Goal: Task Accomplishment & Management: Use online tool/utility

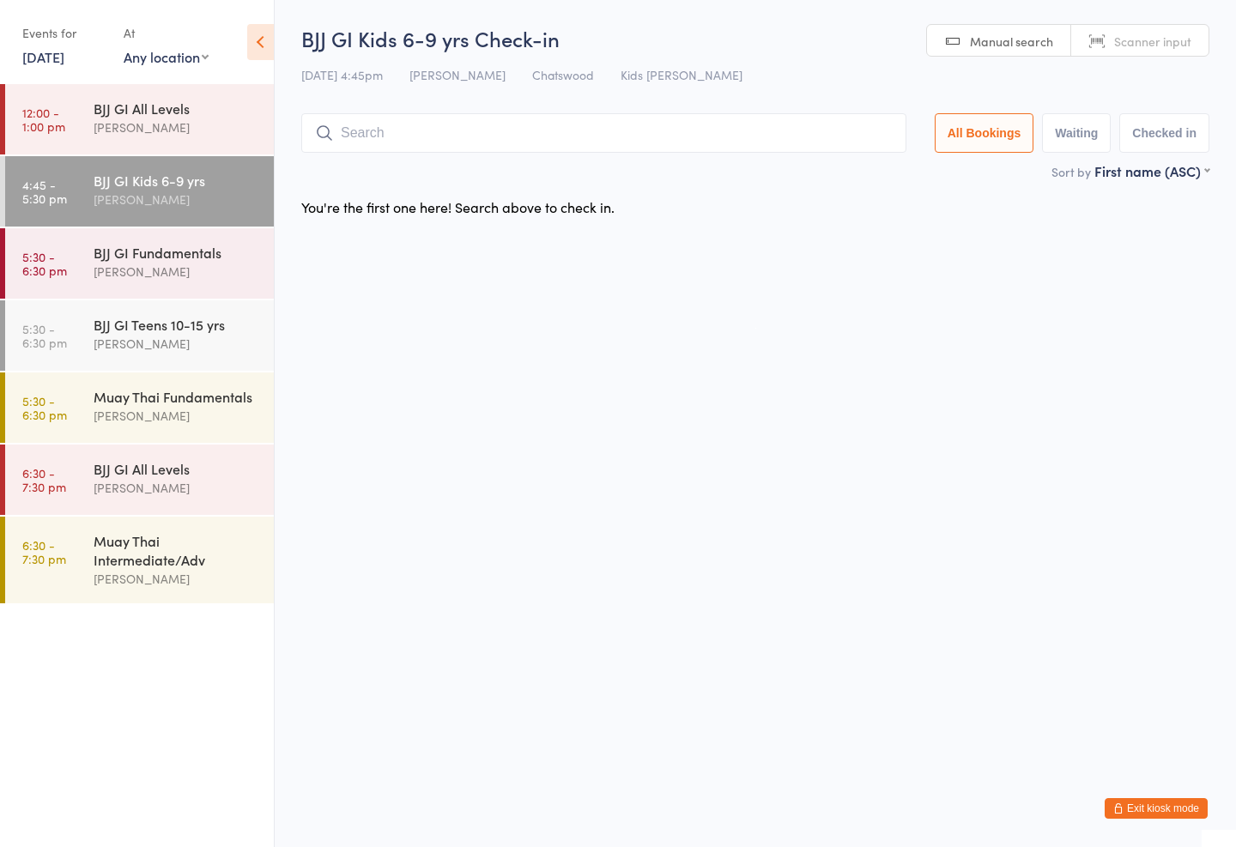
click at [599, 116] on input "search" at bounding box center [603, 132] width 605 height 39
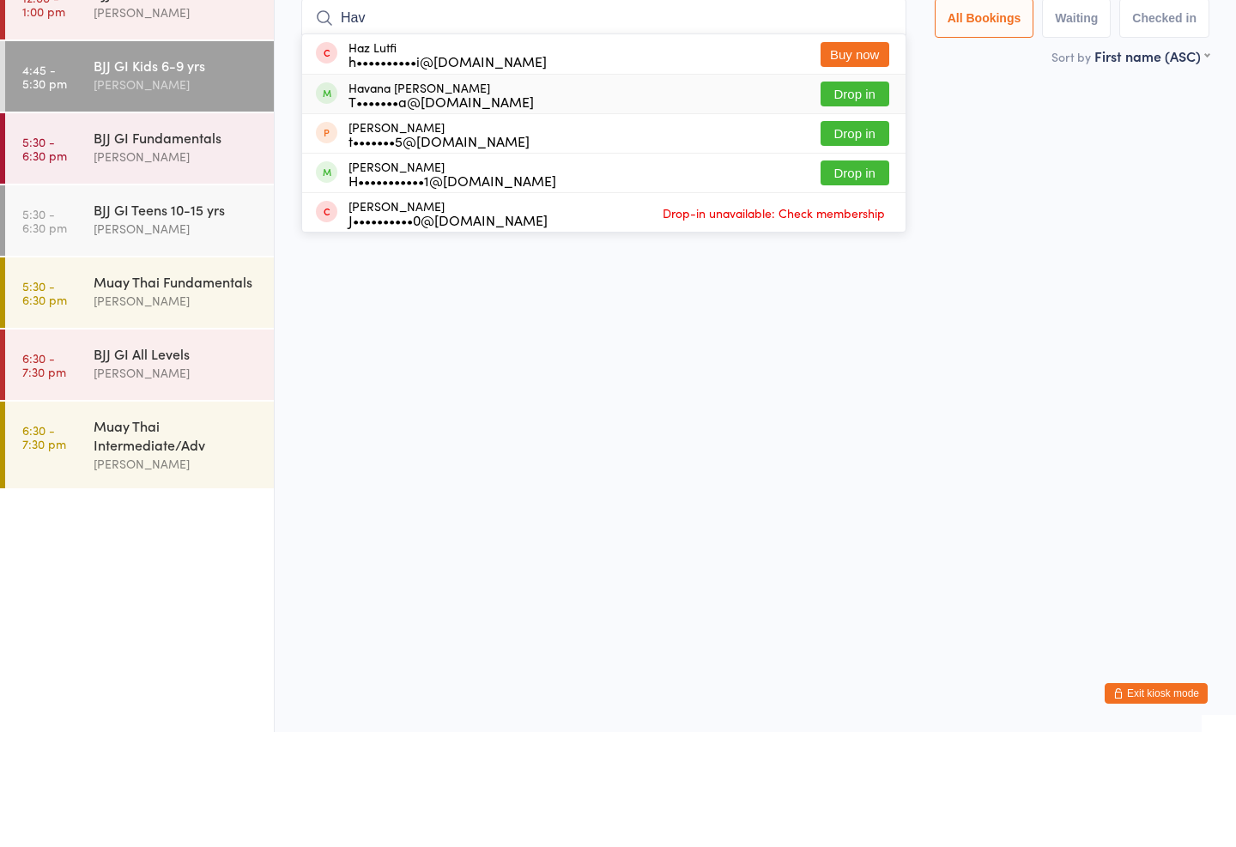
type input "Hav"
click at [481, 196] on div "Havana [PERSON_NAME] T•••••••a@[DOMAIN_NAME]" at bounding box center [440, 209] width 185 height 27
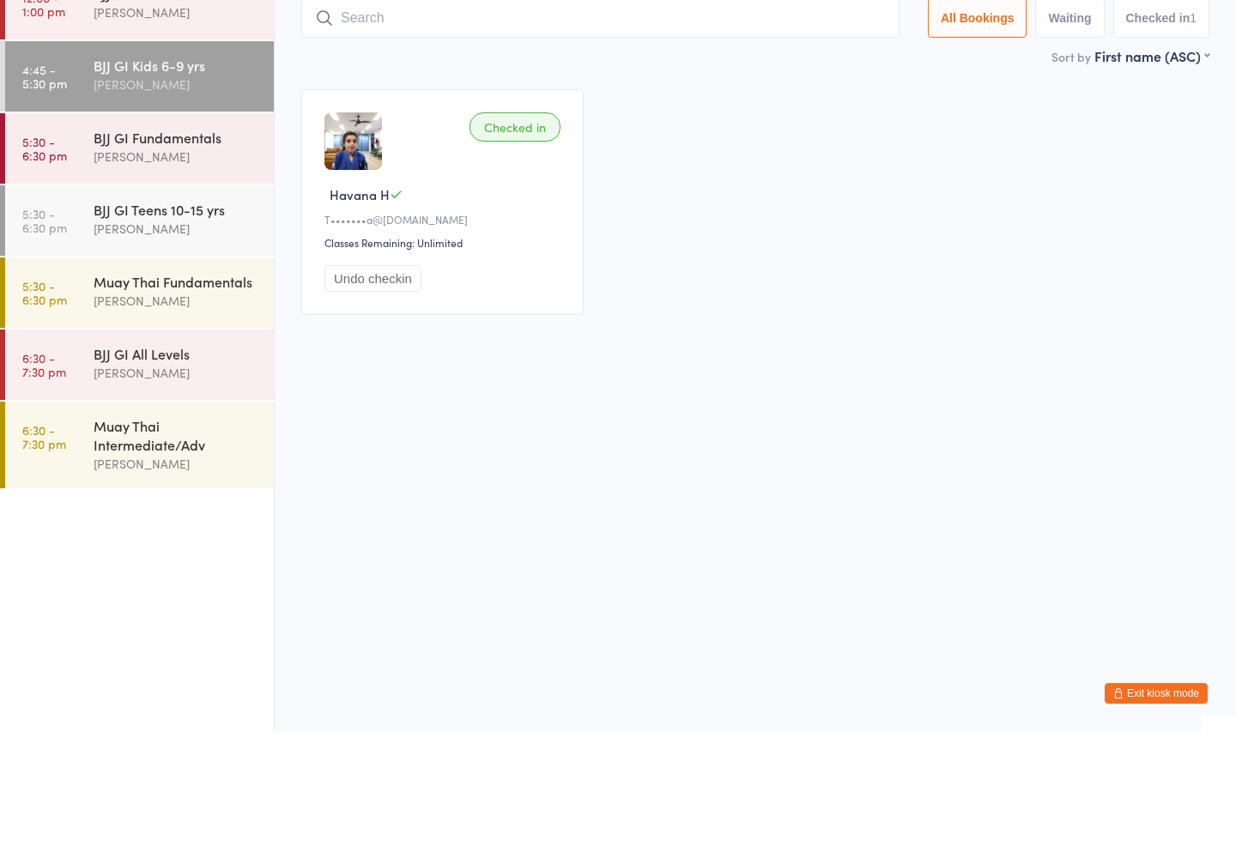
click at [482, 113] on input "search" at bounding box center [600, 132] width 598 height 39
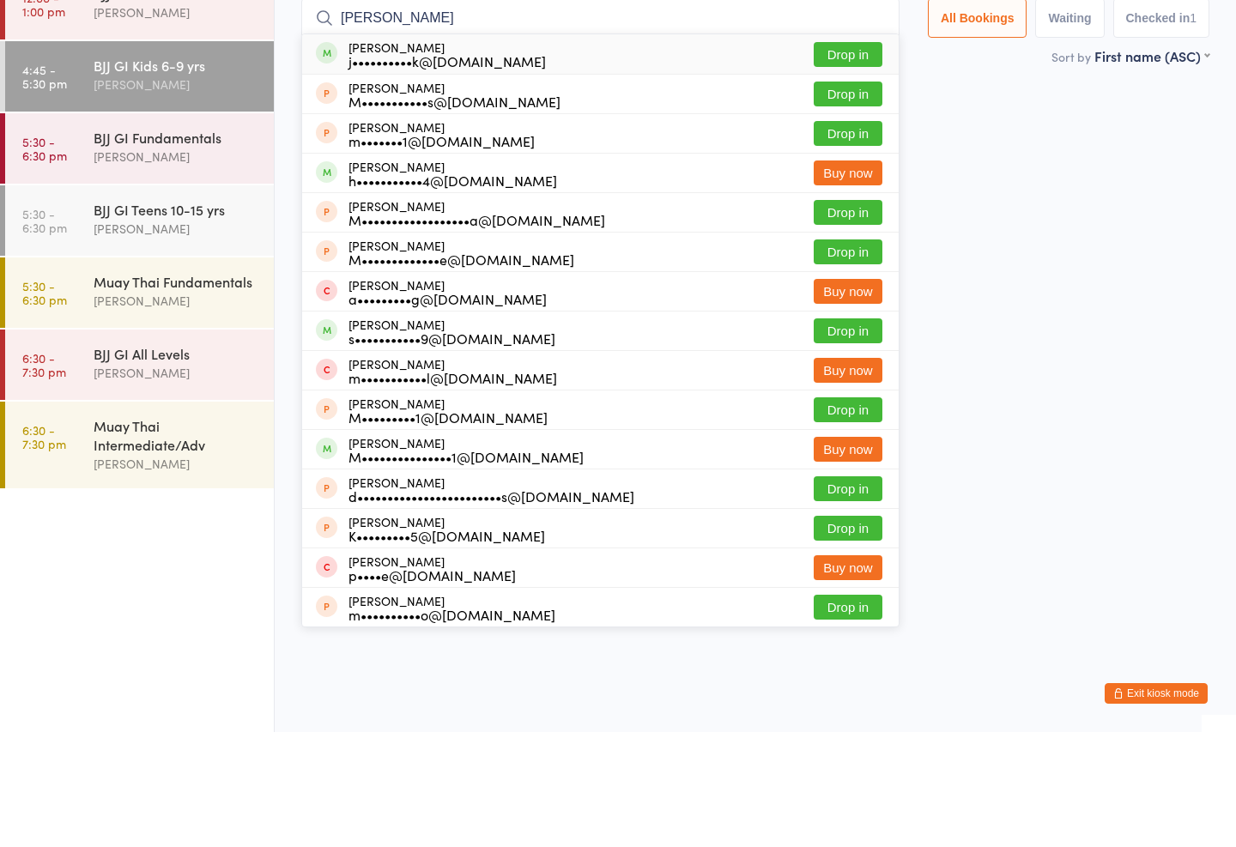
type input "[PERSON_NAME]"
click at [832, 157] on button "Drop in" at bounding box center [847, 169] width 69 height 25
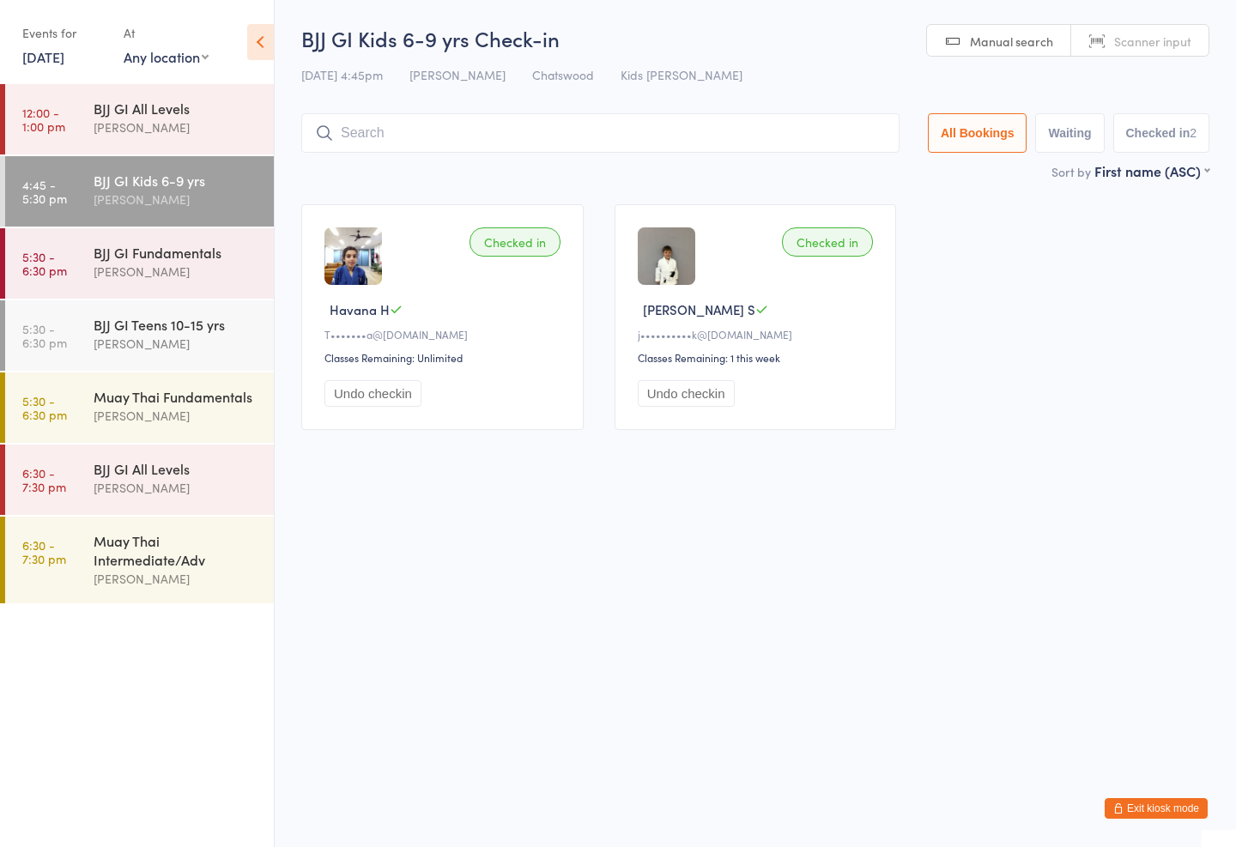
click at [459, 148] on input "search" at bounding box center [600, 132] width 598 height 39
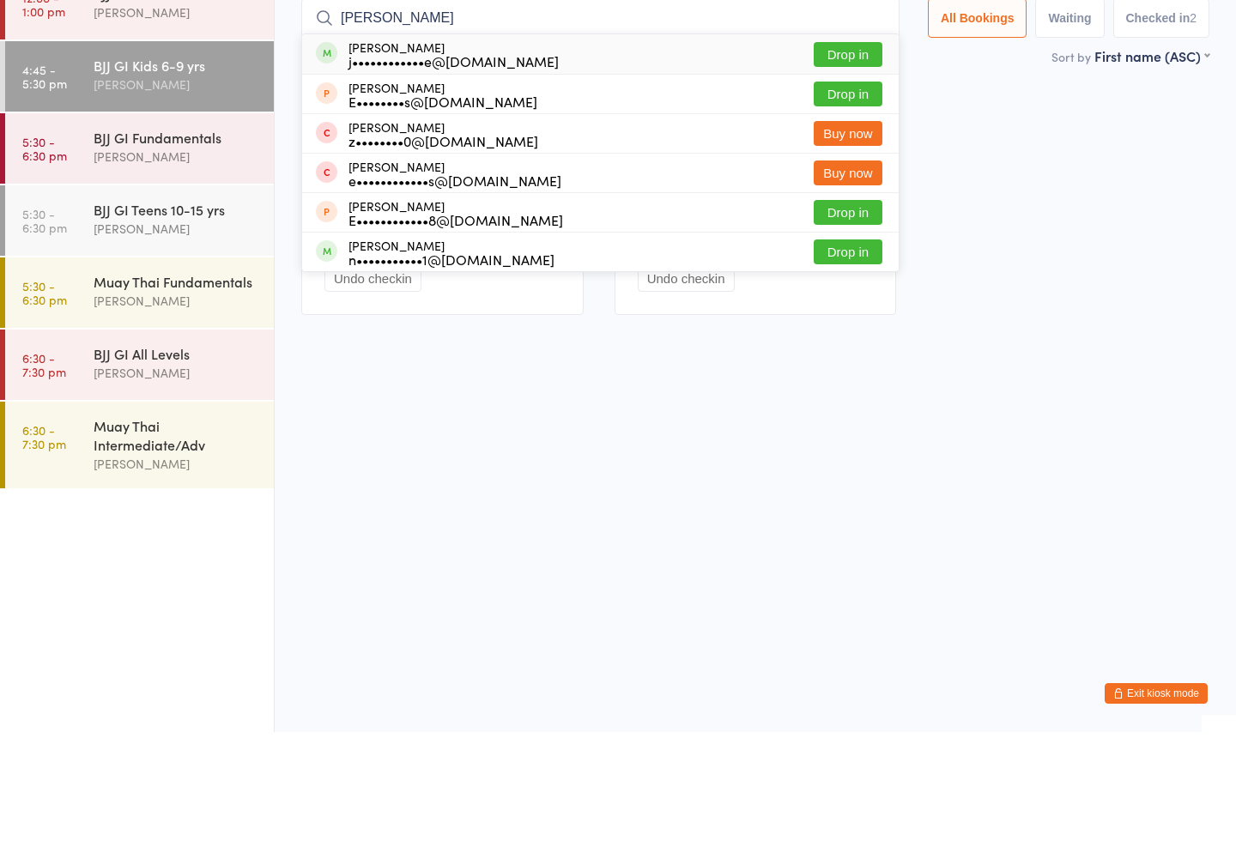
click at [850, 113] on input "[PERSON_NAME]" at bounding box center [600, 132] width 598 height 39
type input "[PERSON_NAME]"
click at [838, 157] on button "Drop in" at bounding box center [847, 169] width 69 height 25
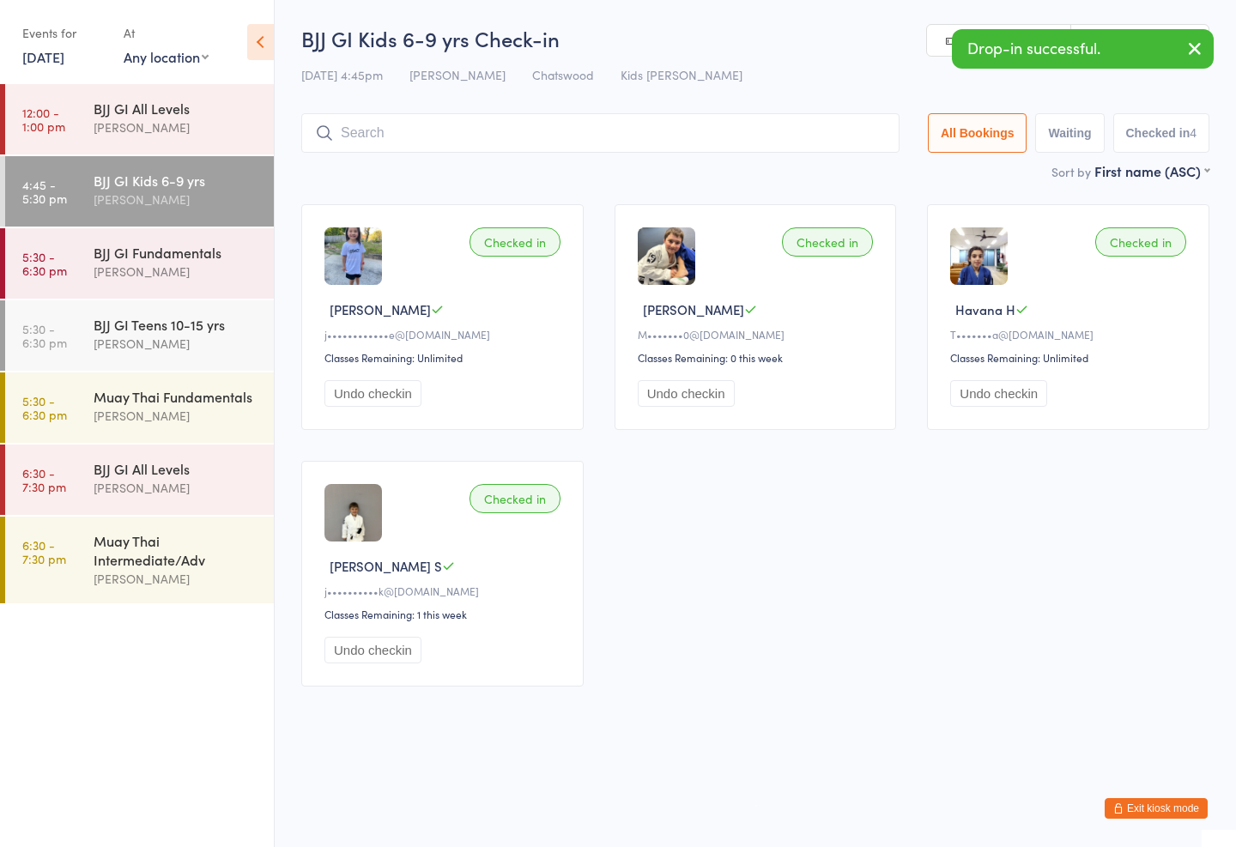
click at [531, 269] on div "Checked in [PERSON_NAME] j••••••••••••e@[DOMAIN_NAME] Classes Remaining: Unlimi…" at bounding box center [442, 317] width 282 height 226
click at [688, 136] on input "search" at bounding box center [600, 132] width 598 height 39
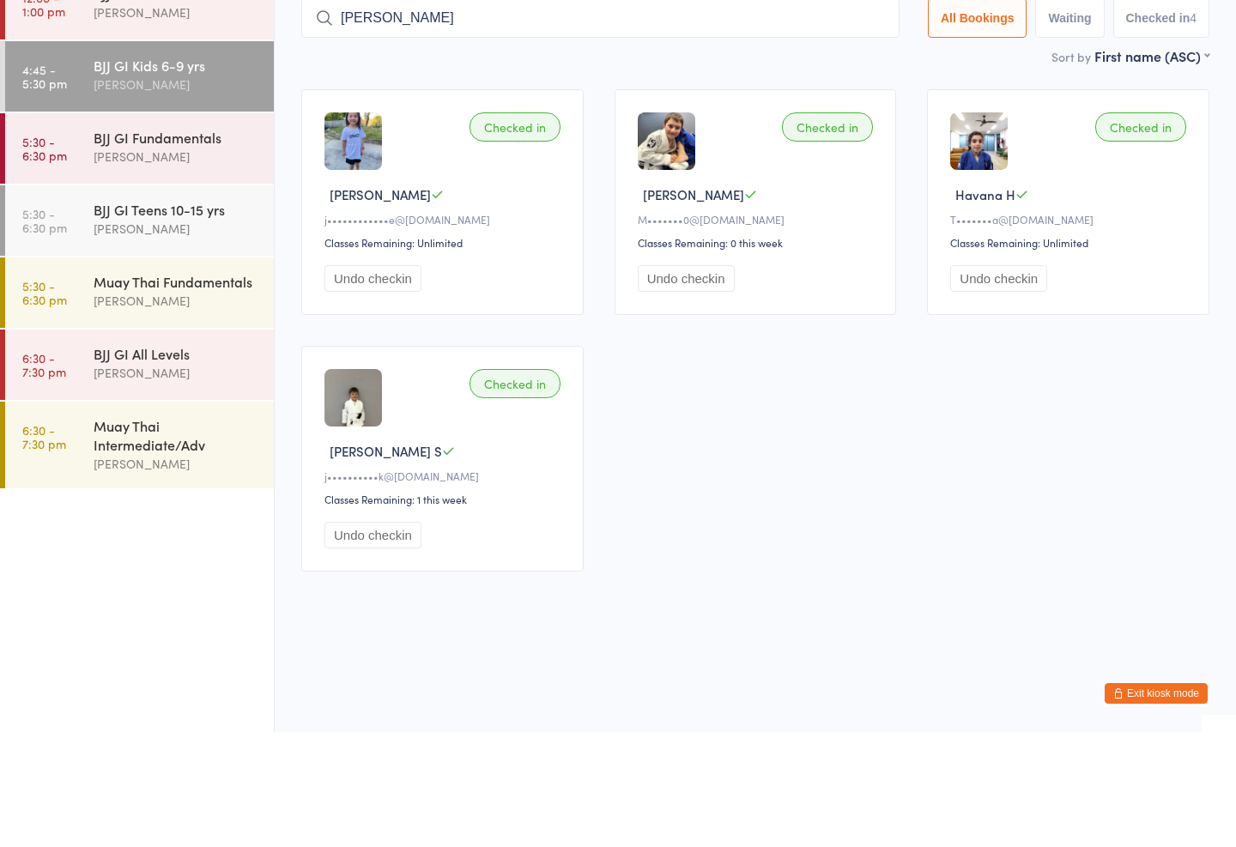
type input "[PERSON_NAME]"
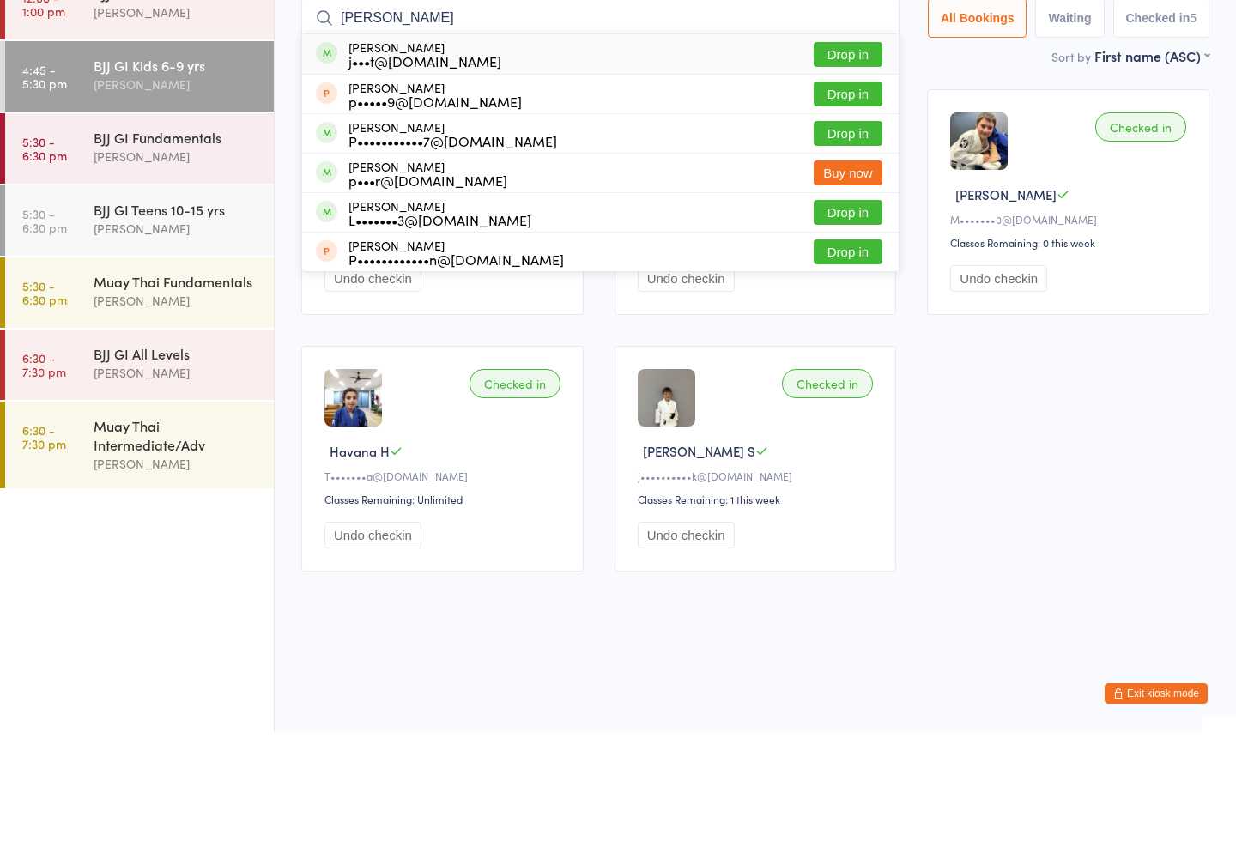
type input "[PERSON_NAME]"
click at [419, 155] on div "[PERSON_NAME] j•••t@[DOMAIN_NAME]" at bounding box center [424, 168] width 153 height 27
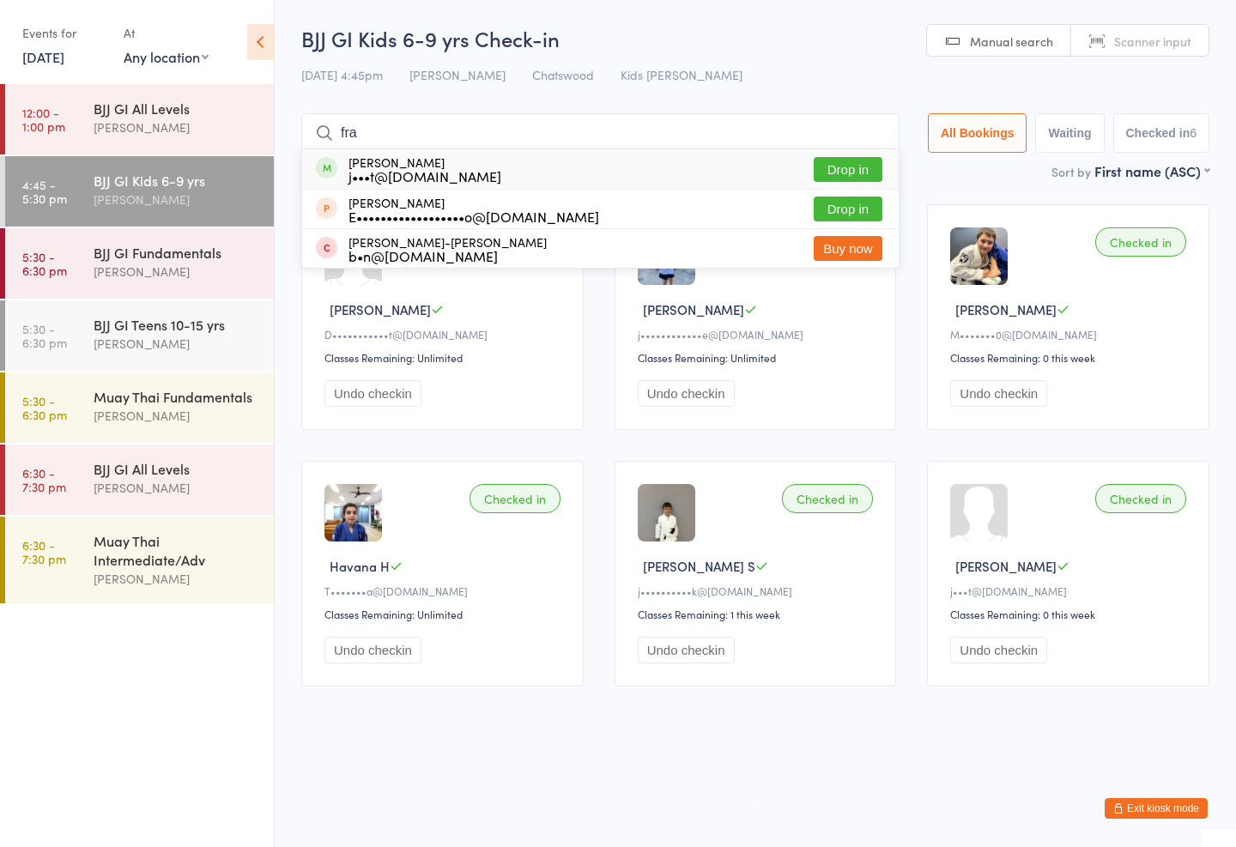
type input "fra"
click at [847, 160] on button "Drop in" at bounding box center [847, 169] width 69 height 25
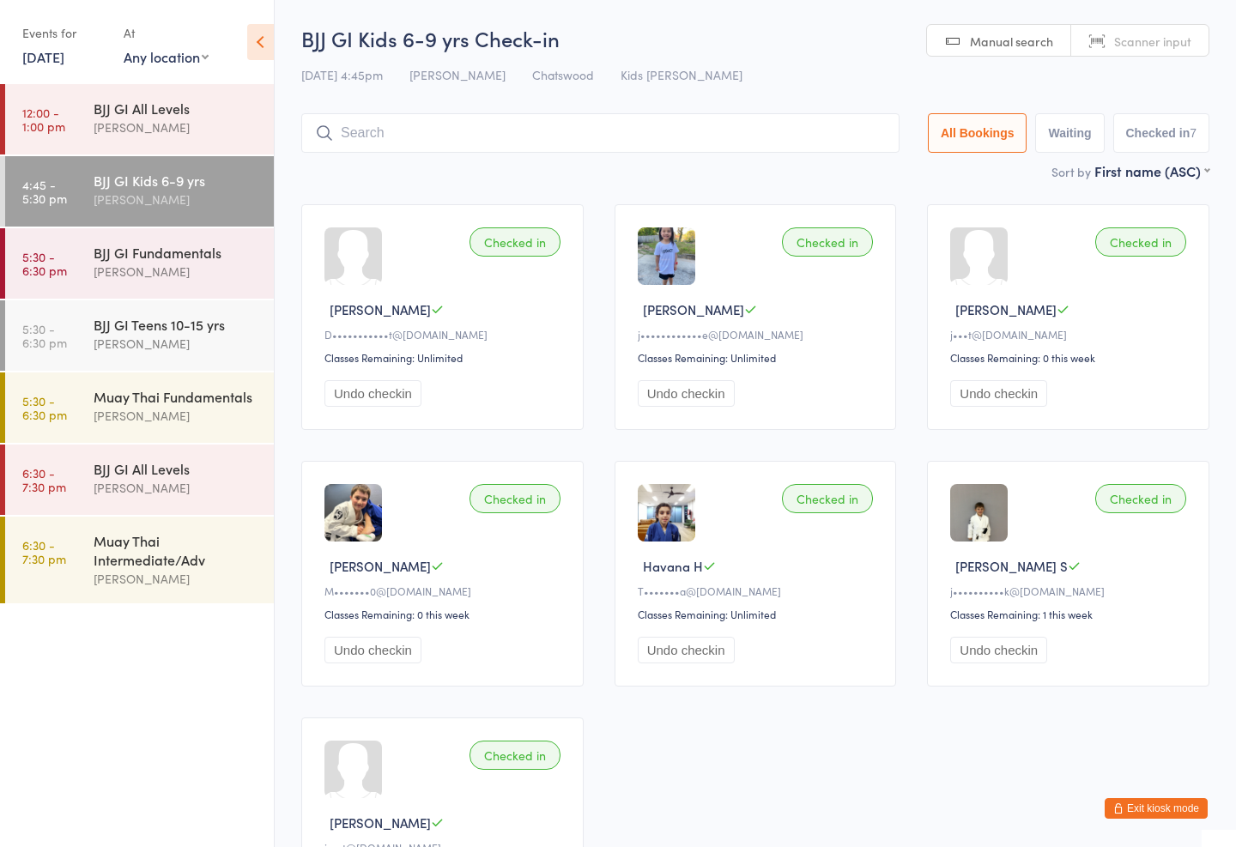
click at [523, 123] on input "search" at bounding box center [600, 132] width 598 height 39
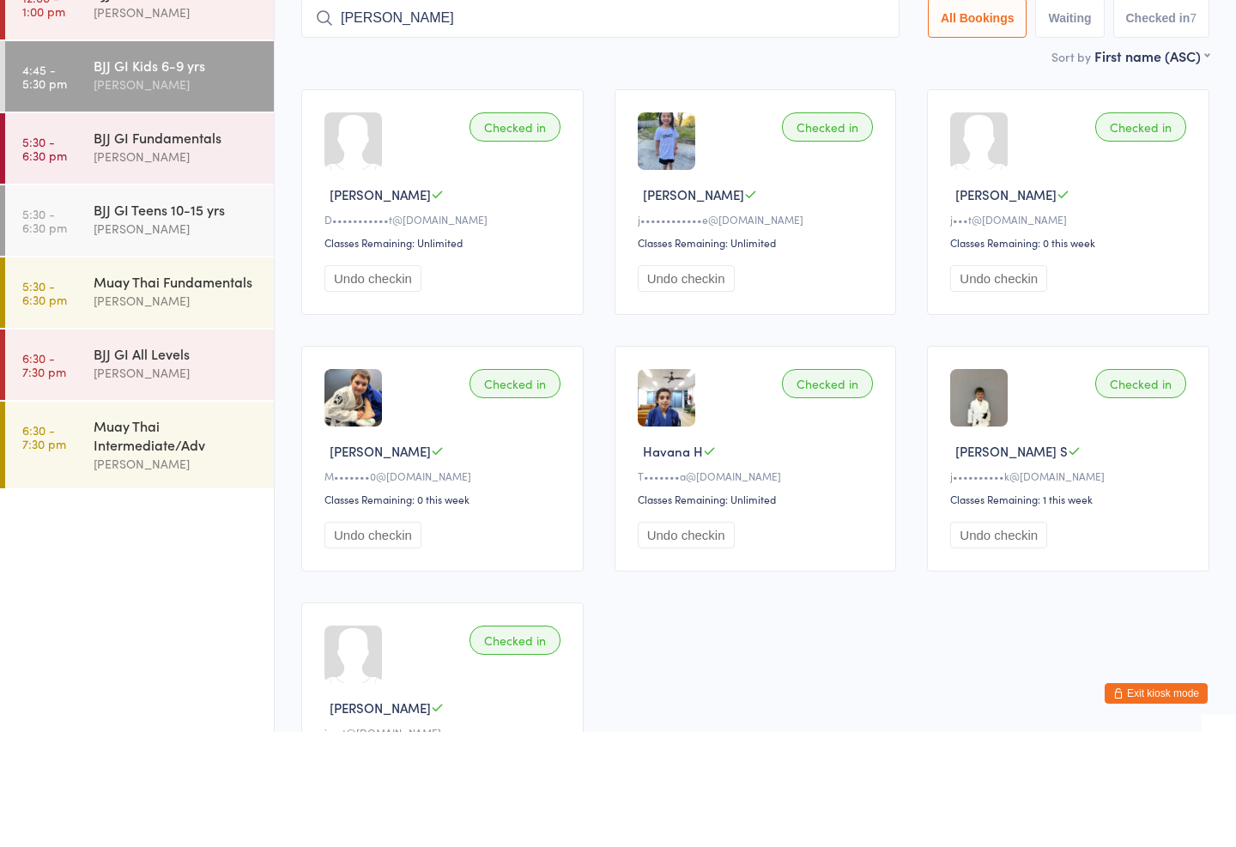
type input "[PERSON_NAME]"
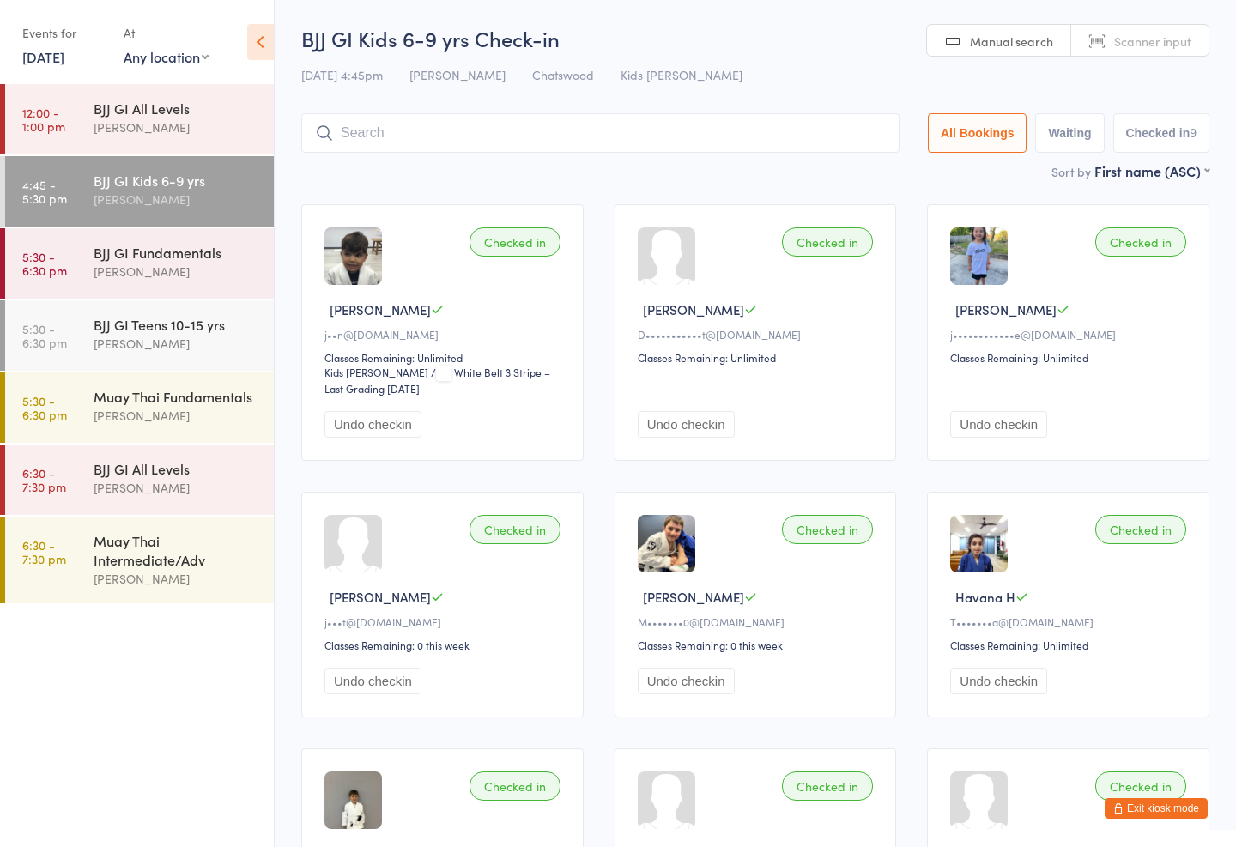
click at [752, 135] on input "search" at bounding box center [600, 132] width 598 height 39
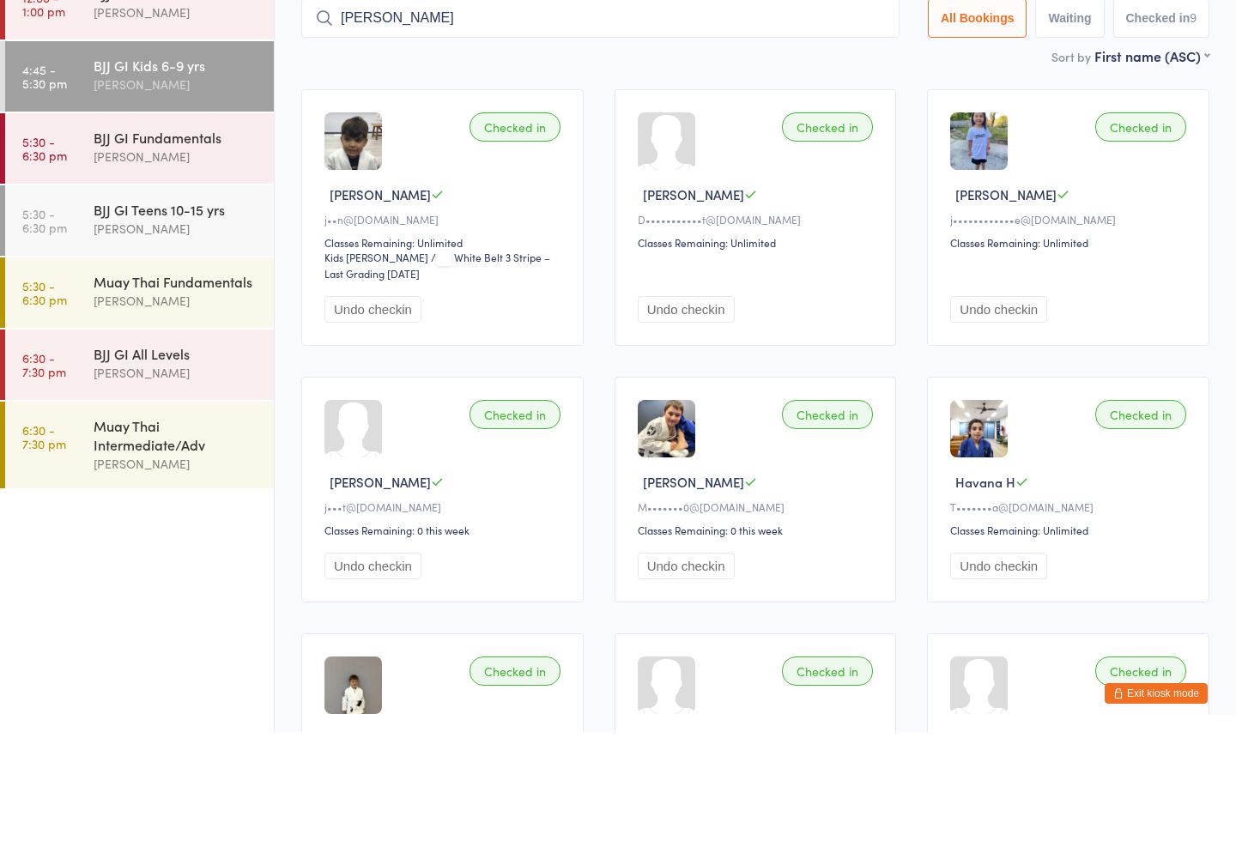
type input "[PERSON_NAME]"
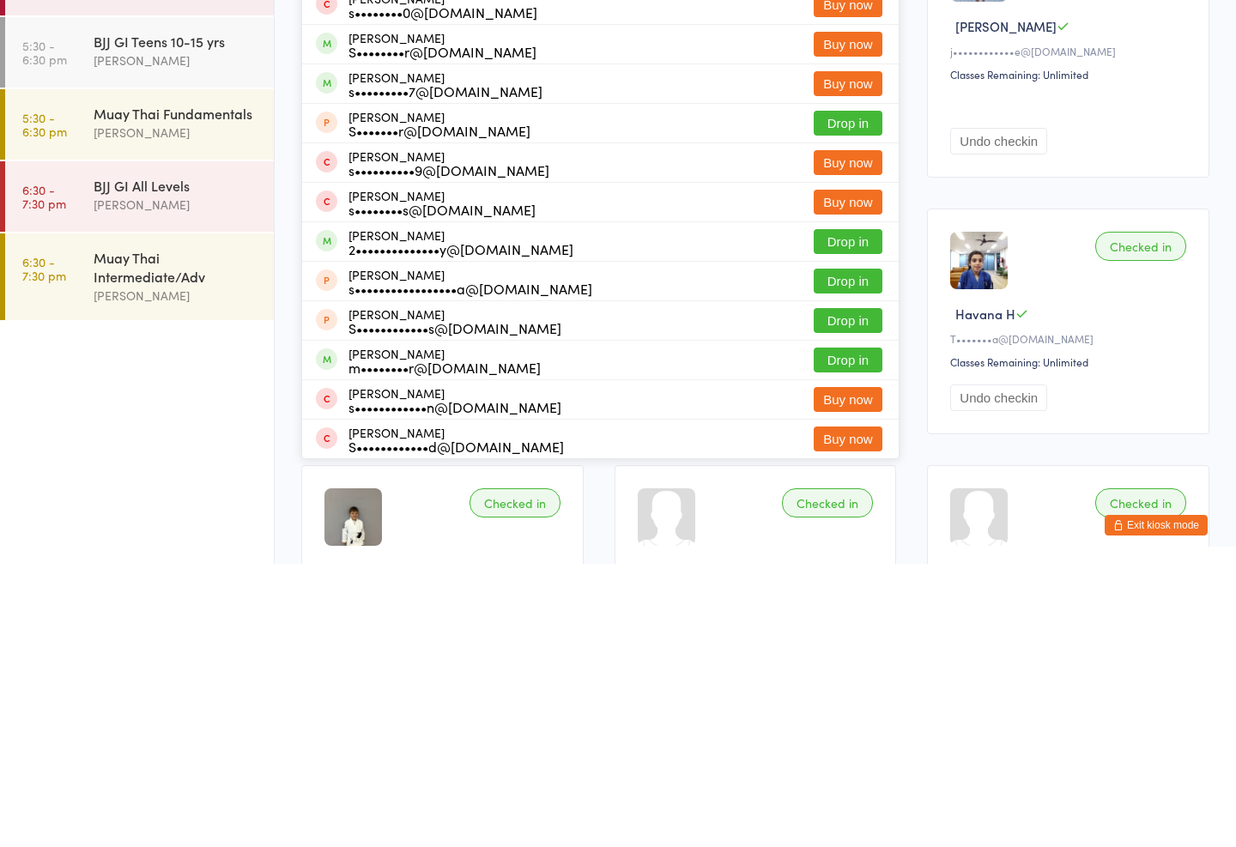
click at [179, 300] on link "5:30 - 6:30 pm BJJ GI Teens 10-15 yrs [PERSON_NAME]" at bounding box center [139, 335] width 269 height 70
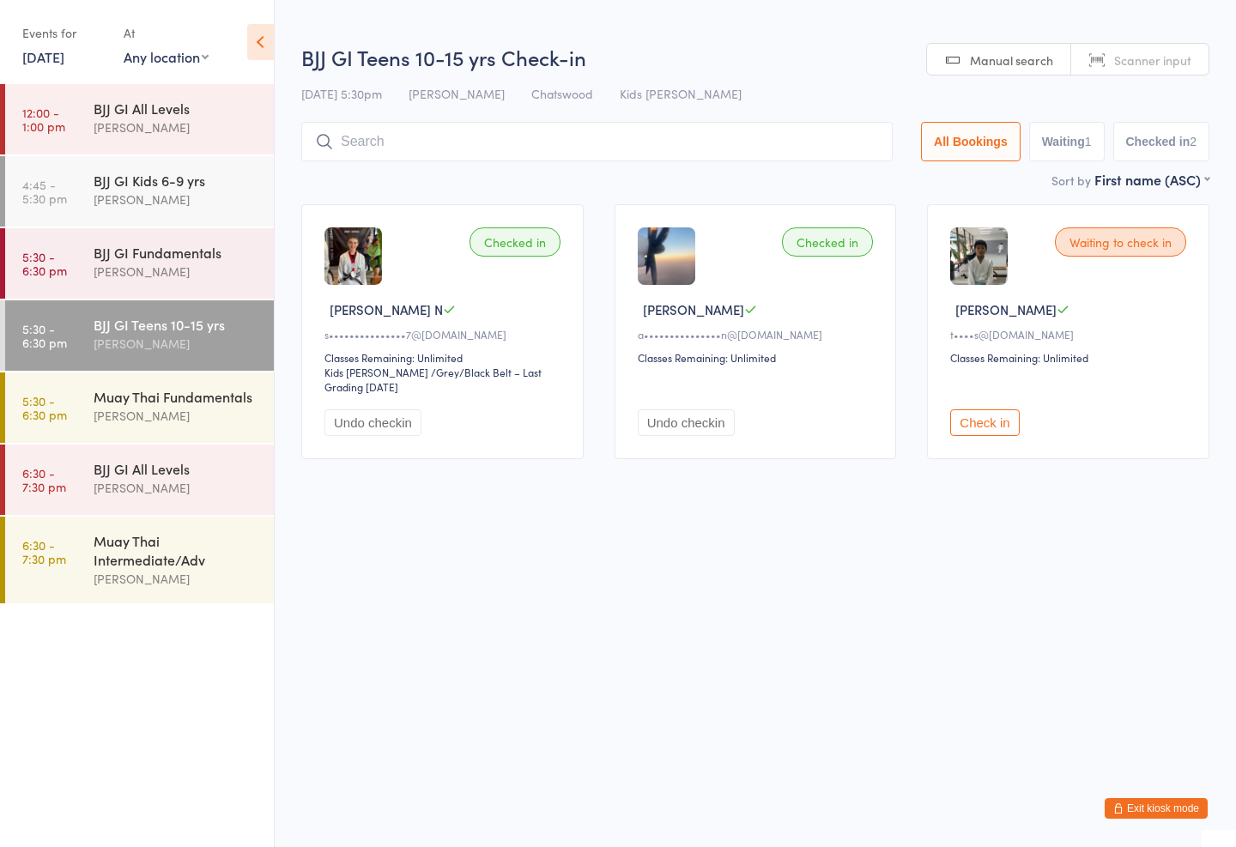
click at [154, 373] on div "Muay Thai Fundamentals [PERSON_NAME]" at bounding box center [184, 406] width 180 height 68
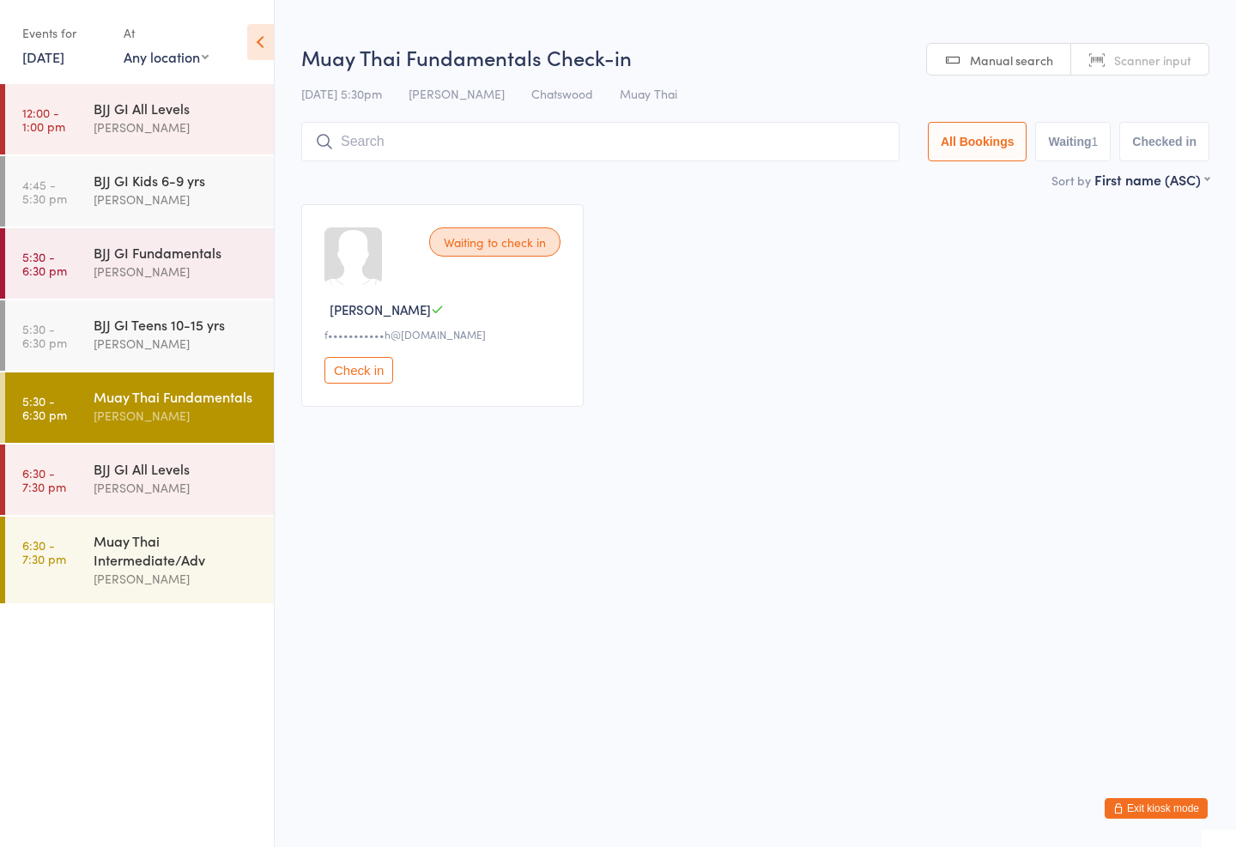
click at [749, 136] on input "search" at bounding box center [600, 141] width 598 height 39
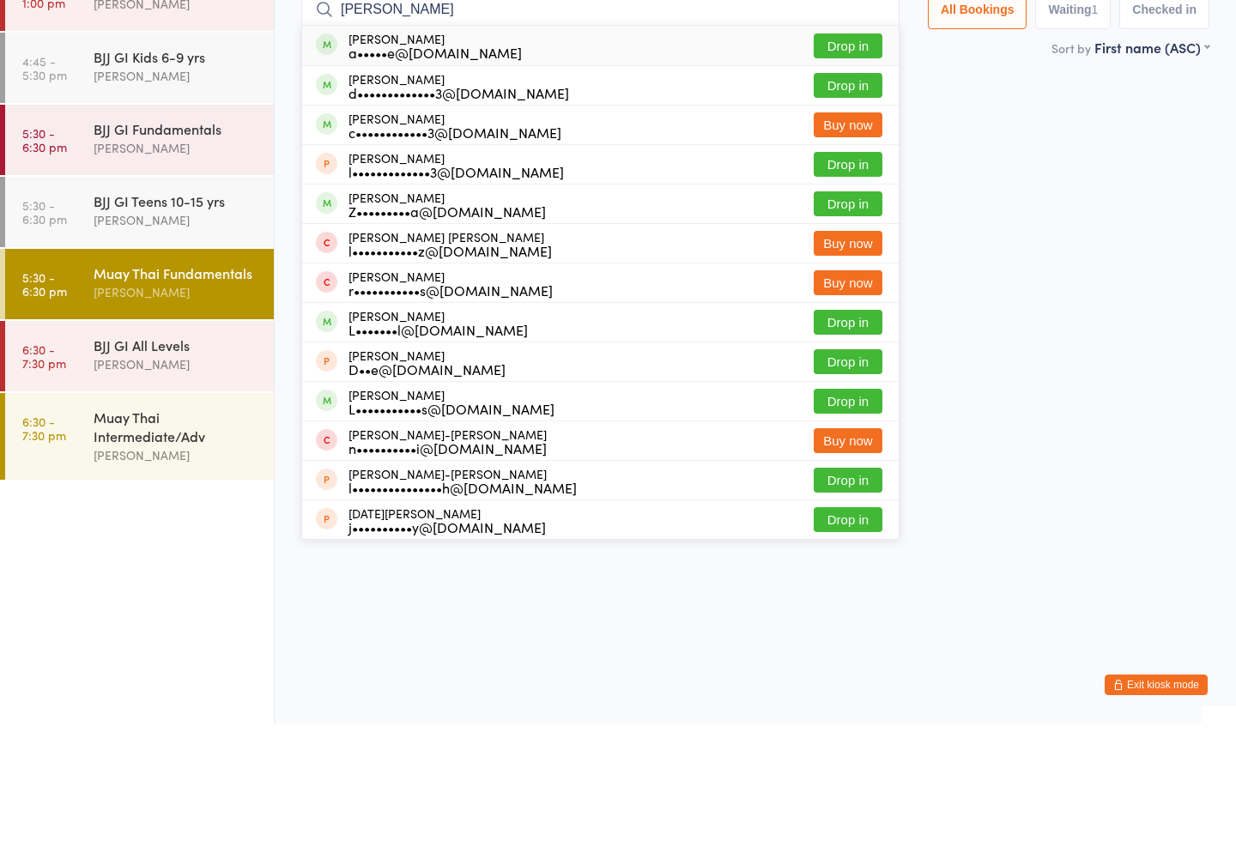
type input "[PERSON_NAME]"
click at [850, 196] on button "Drop in" at bounding box center [847, 208] width 69 height 25
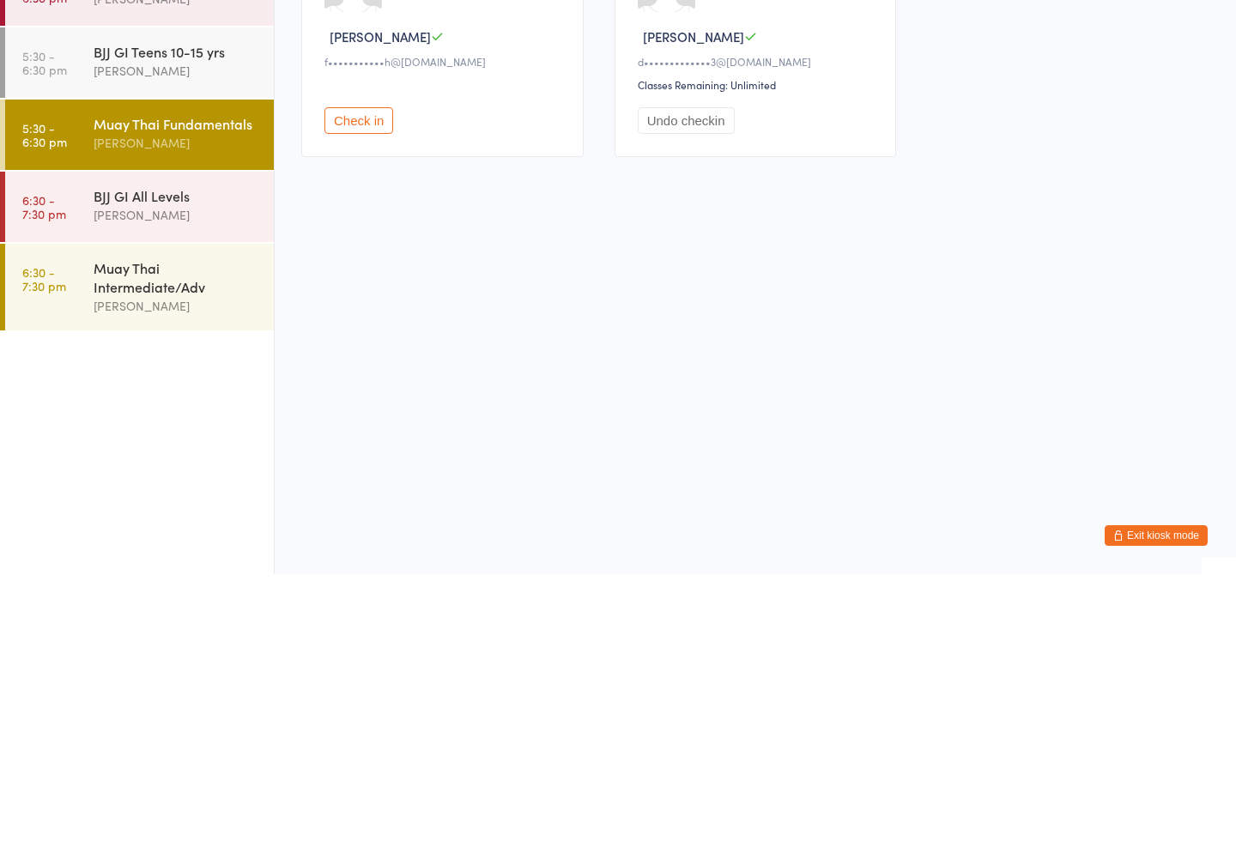
click at [202, 531] on div "Muay Thai Intermediate/Adv" at bounding box center [177, 550] width 166 height 38
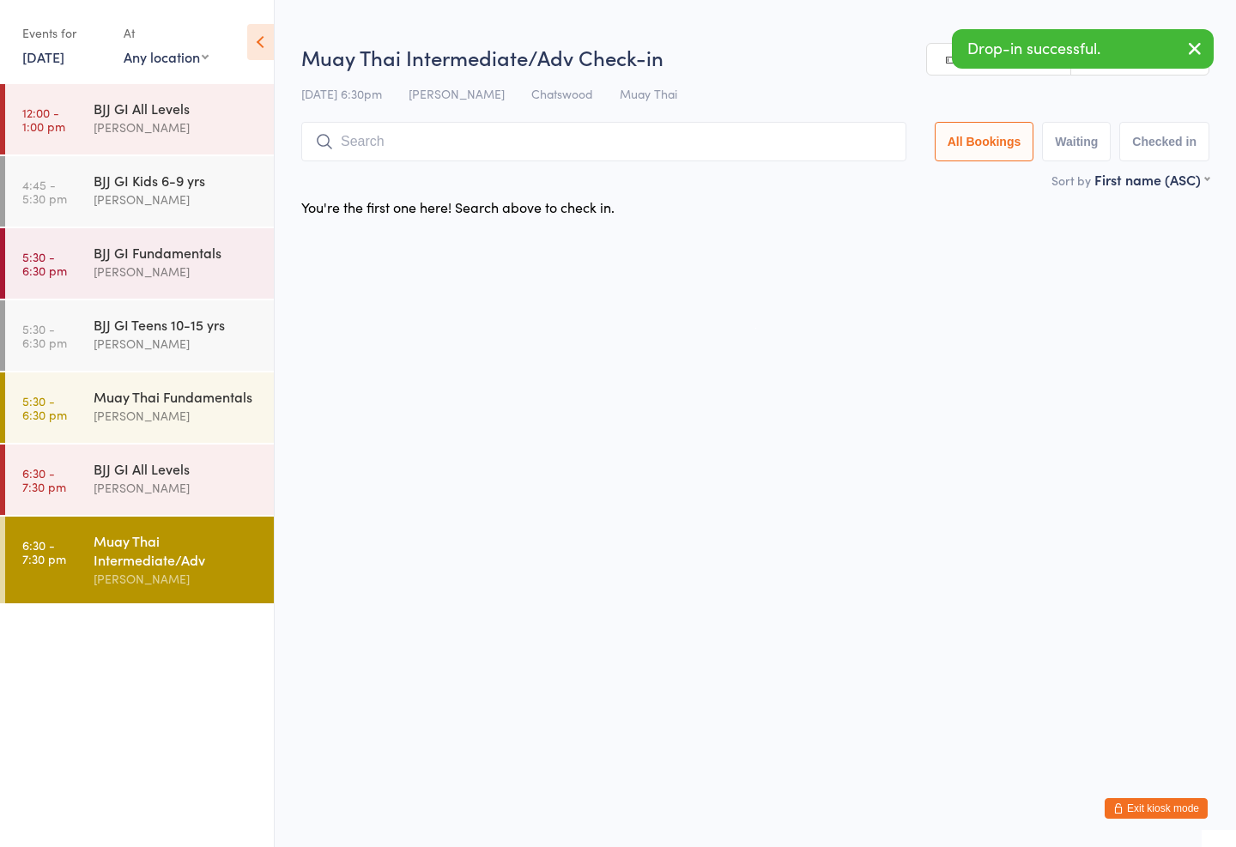
click at [555, 142] on input "search" at bounding box center [603, 141] width 605 height 39
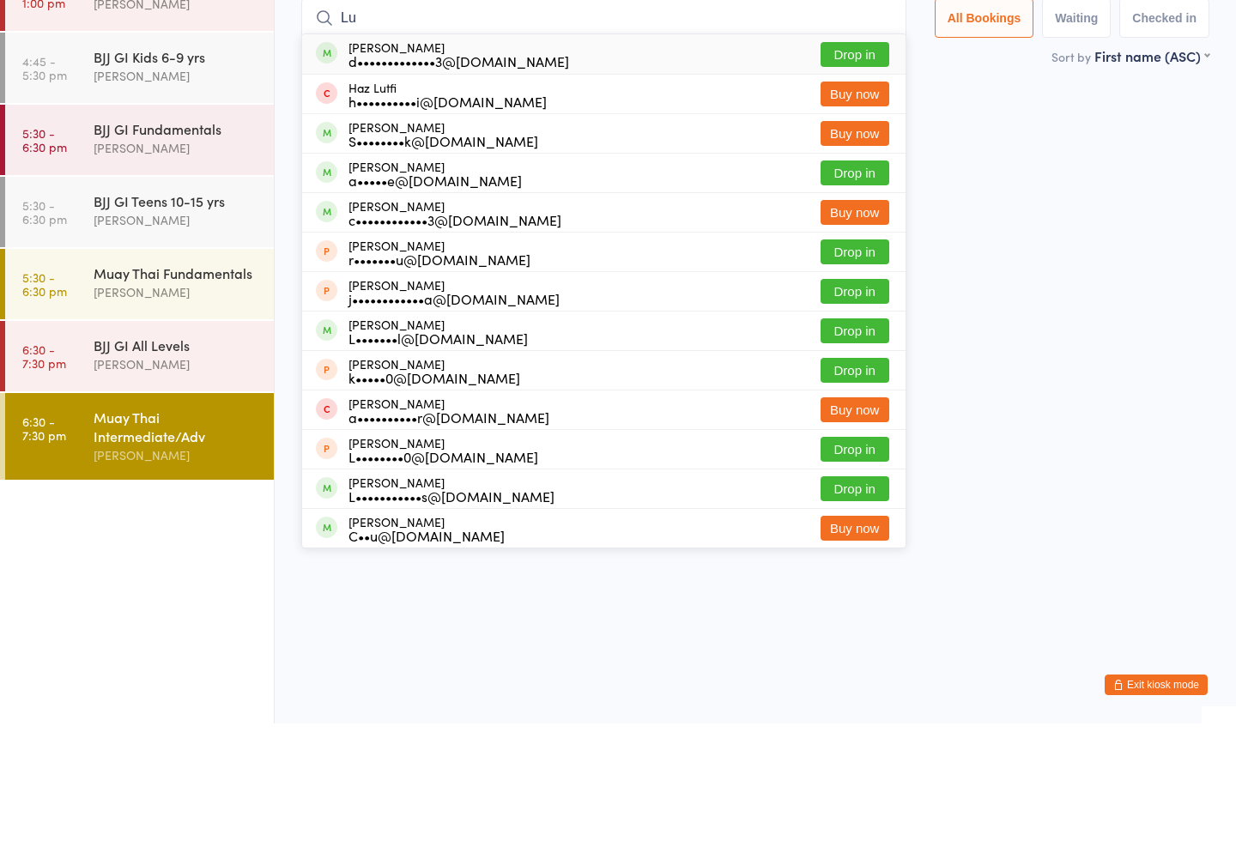
type input "Lu"
click at [860, 166] on button "Drop in" at bounding box center [854, 178] width 69 height 25
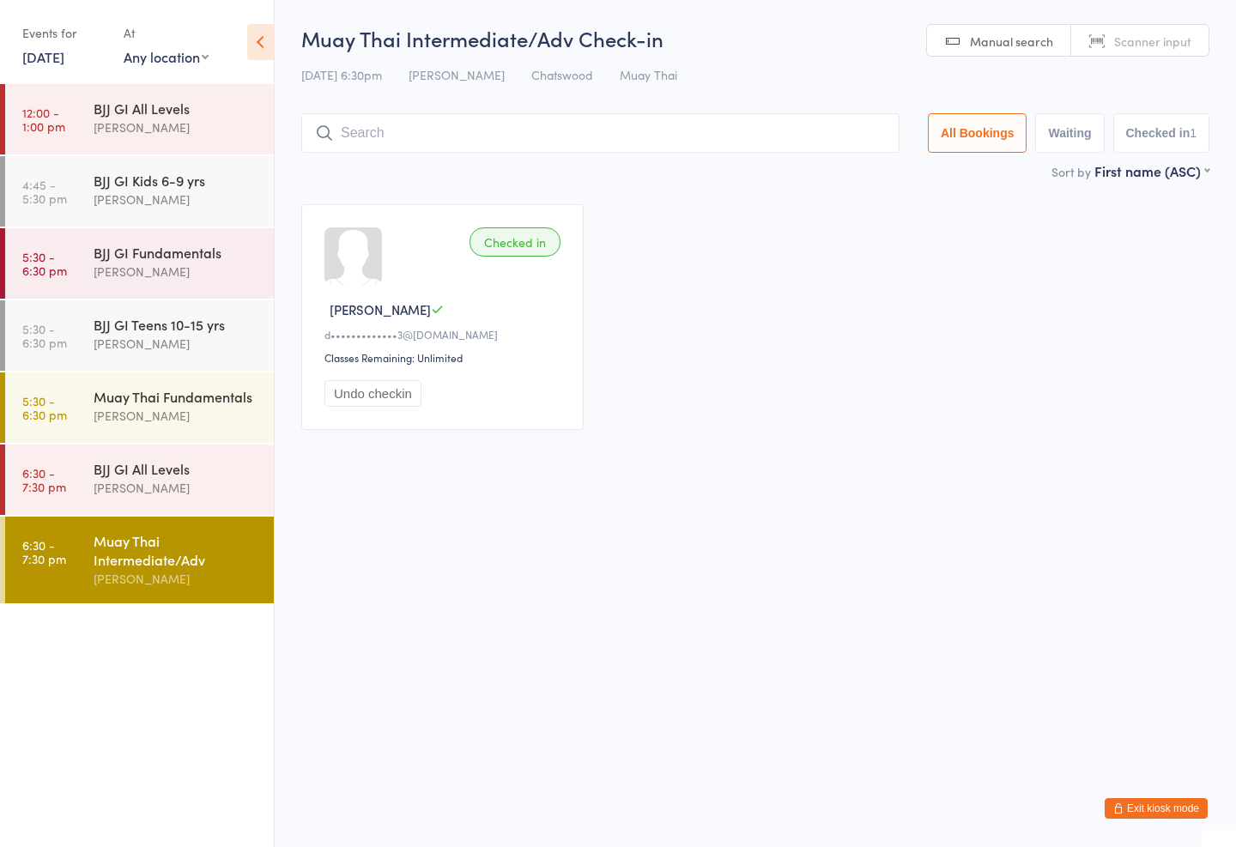
click at [795, 111] on div "Muay Thai Intermediate/Adv Check-in [DATE] 6:30pm [PERSON_NAME] Muay Thai Manua…" at bounding box center [755, 92] width 908 height 137
click at [499, 117] on input "search" at bounding box center [600, 132] width 598 height 39
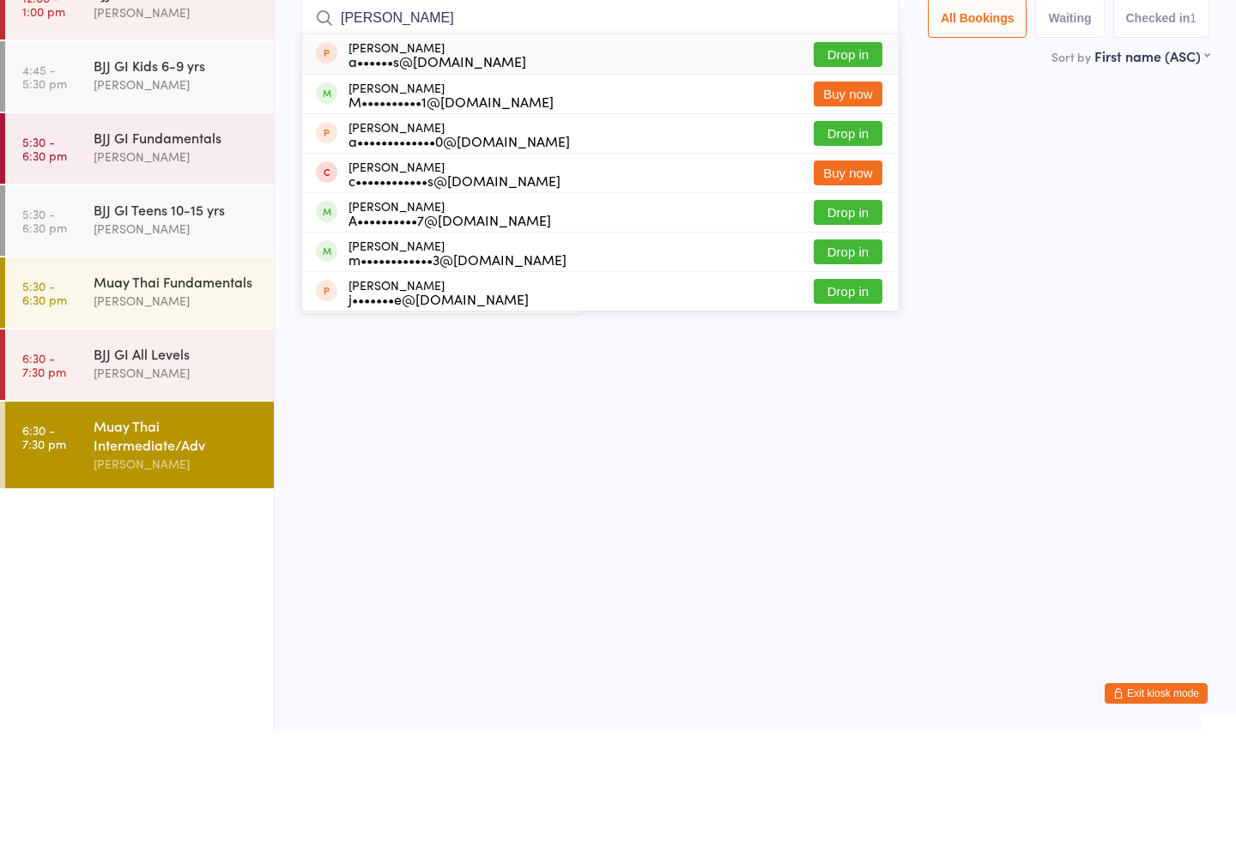
type input "[PERSON_NAME]"
click at [840, 196] on button "Buy now" at bounding box center [847, 208] width 69 height 25
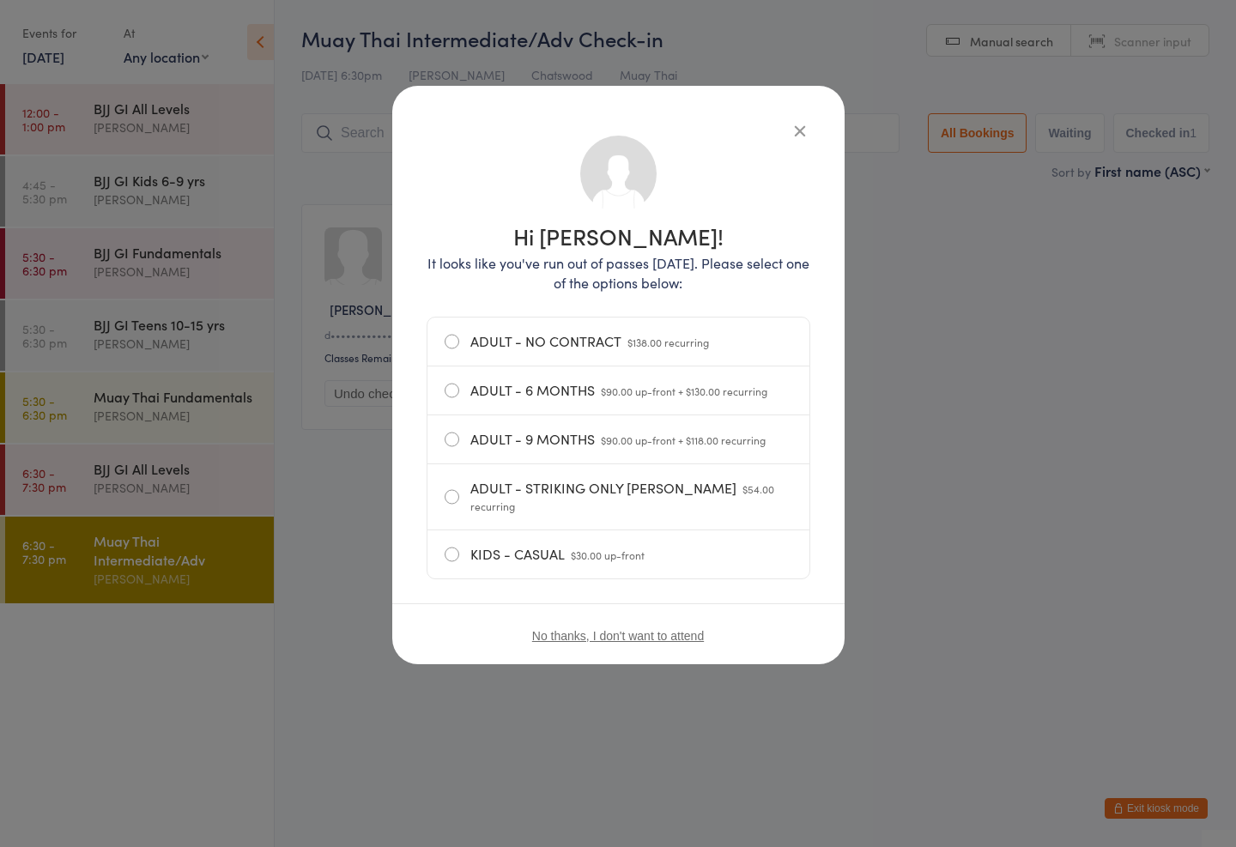
click at [789, 113] on div "Hi [PERSON_NAME]! It looks like you've run out of passes [DATE]. Please select …" at bounding box center [618, 375] width 452 height 578
click at [806, 134] on button "button" at bounding box center [799, 130] width 21 height 21
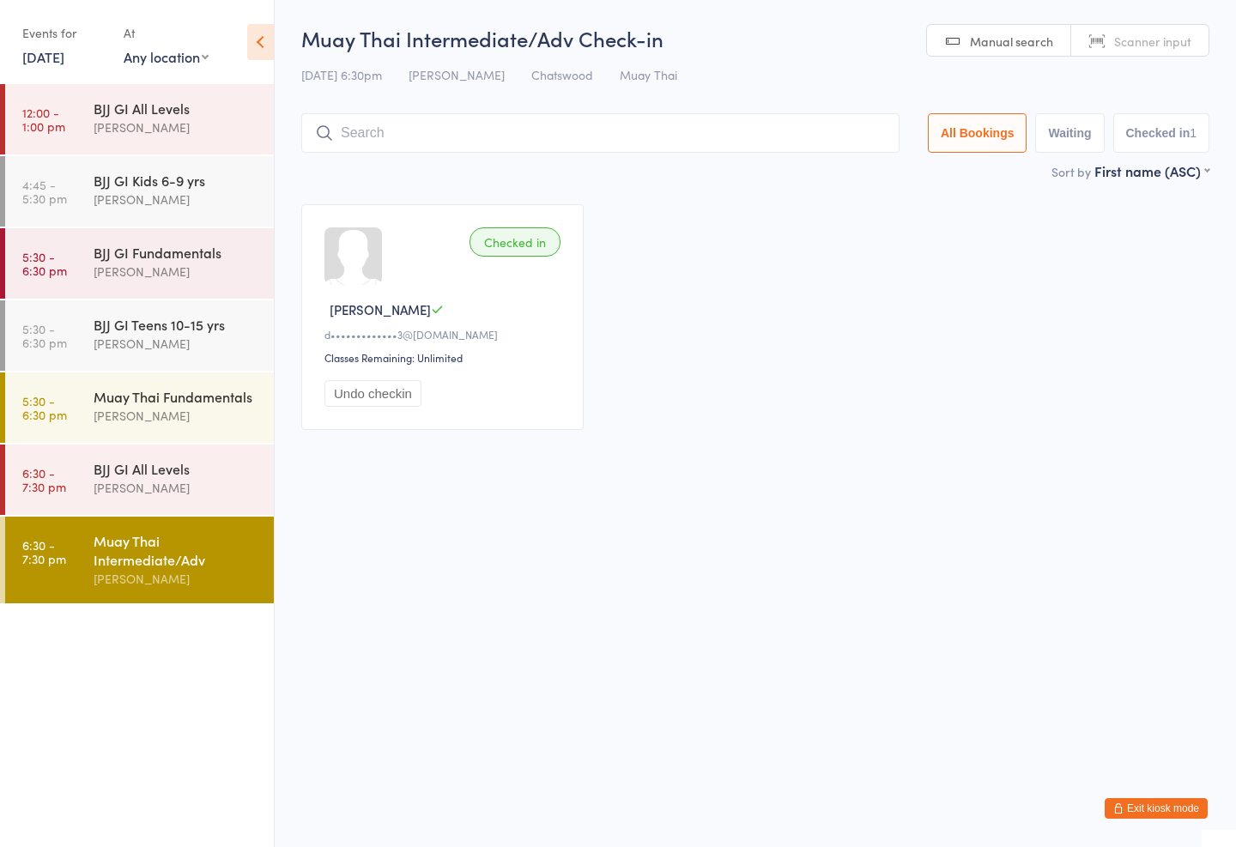
click at [237, 392] on div "Muay Thai Fundamentals" at bounding box center [177, 396] width 166 height 19
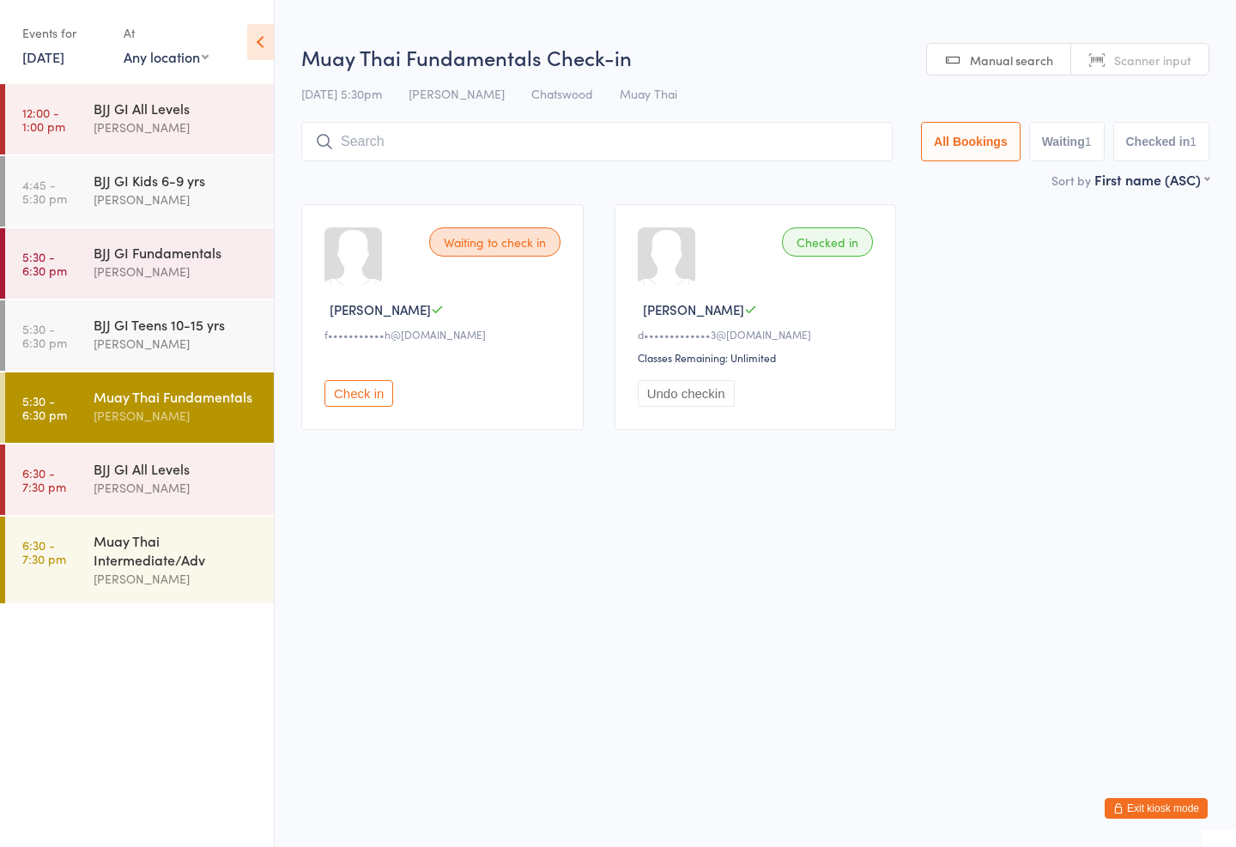
click at [620, 135] on input "search" at bounding box center [596, 141] width 591 height 39
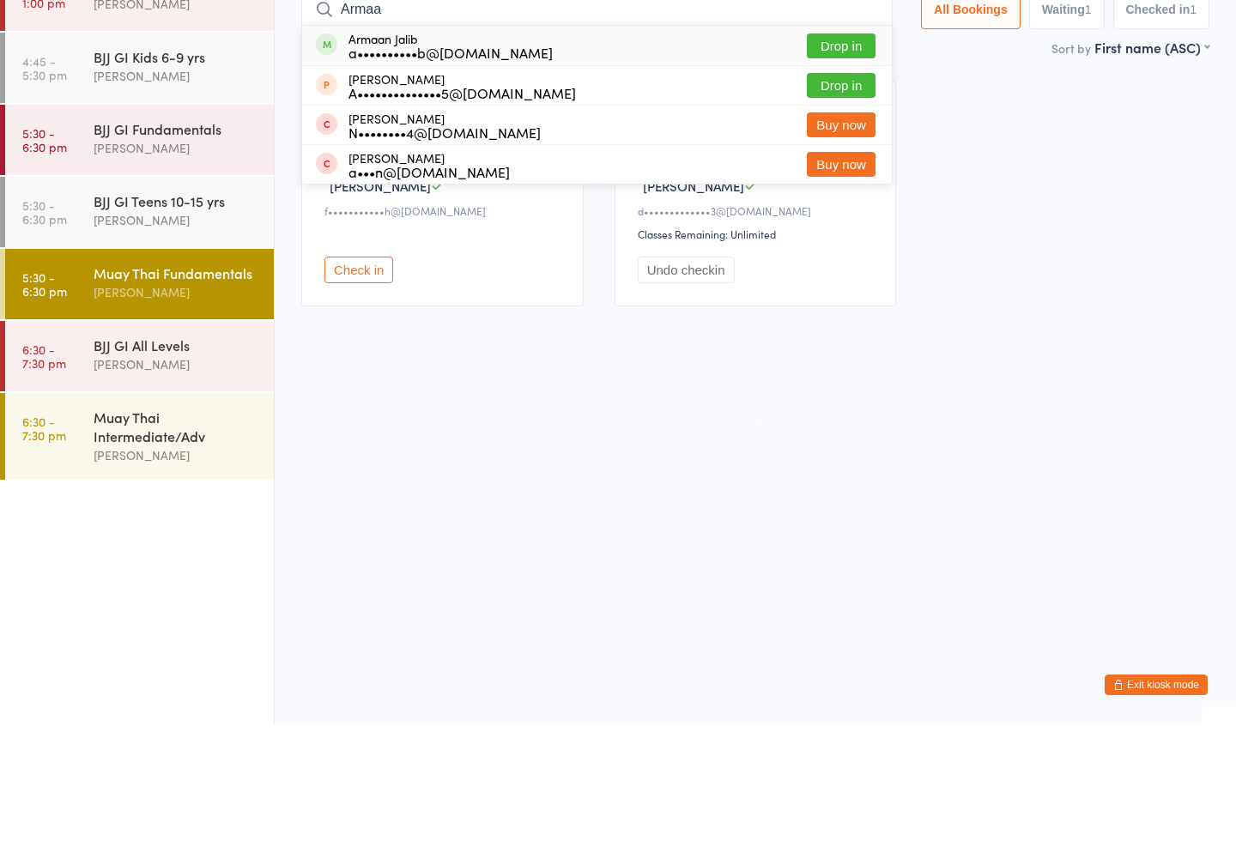
type input "Armaa"
click at [841, 157] on button "Drop in" at bounding box center [841, 169] width 69 height 25
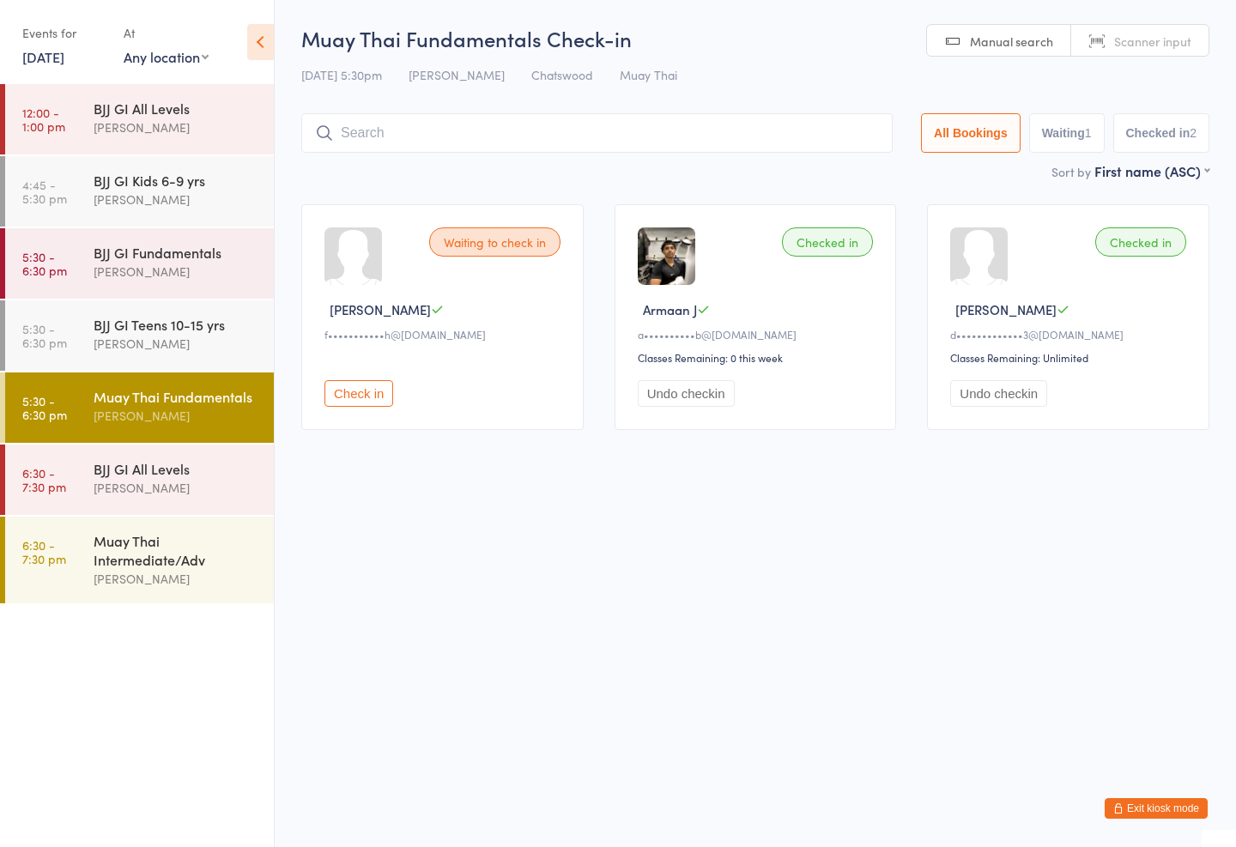
click at [155, 452] on div "BJJ GI All Levels [PERSON_NAME]" at bounding box center [184, 478] width 180 height 68
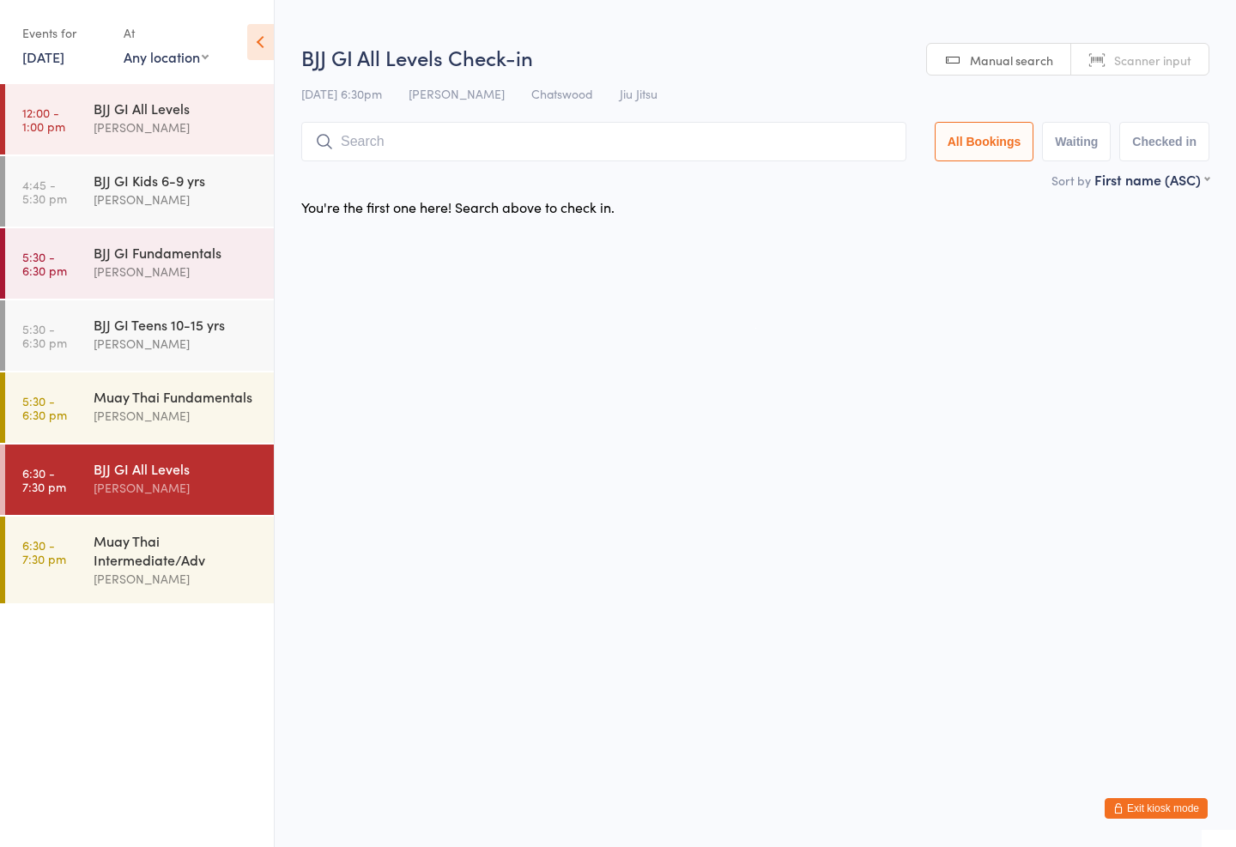
click at [180, 254] on div "BJJ GI Fundamentals" at bounding box center [177, 252] width 166 height 19
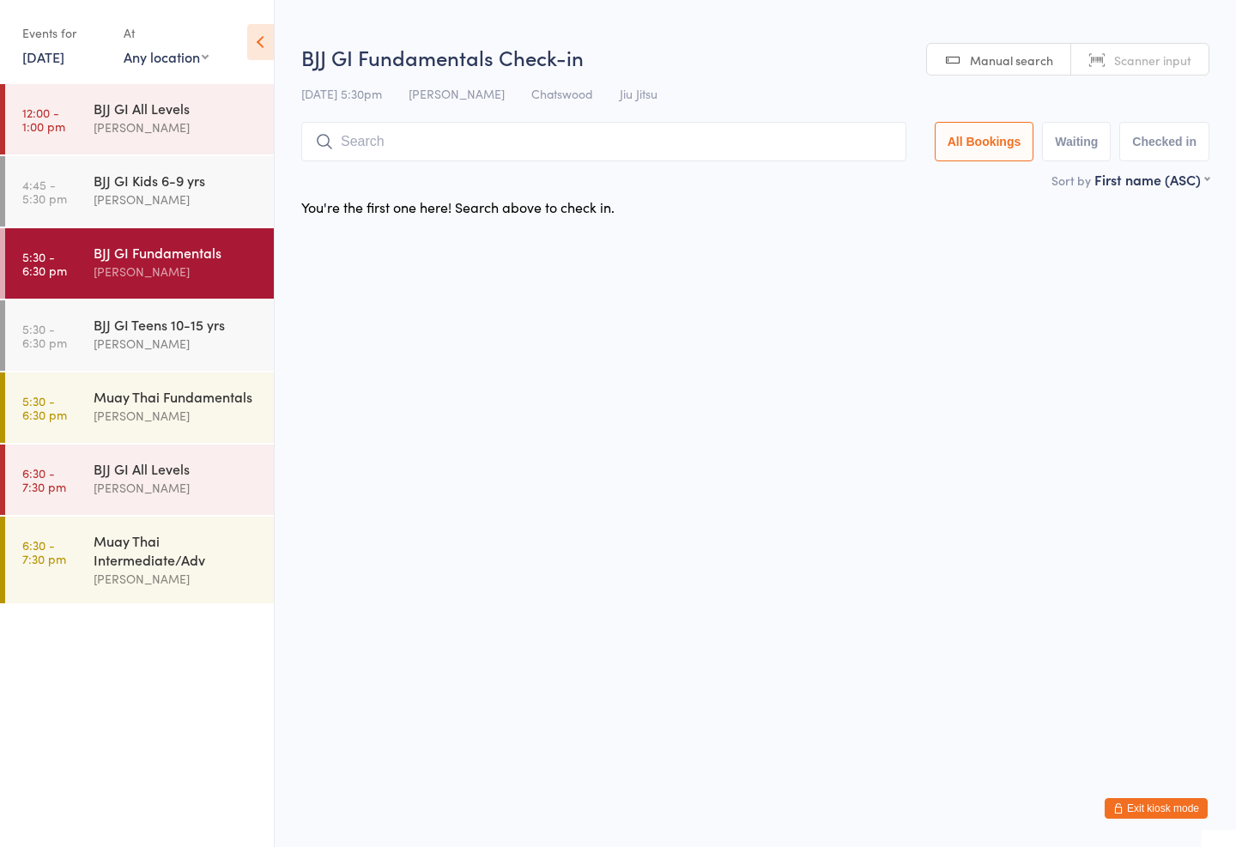
click at [498, 150] on input "search" at bounding box center [603, 141] width 605 height 39
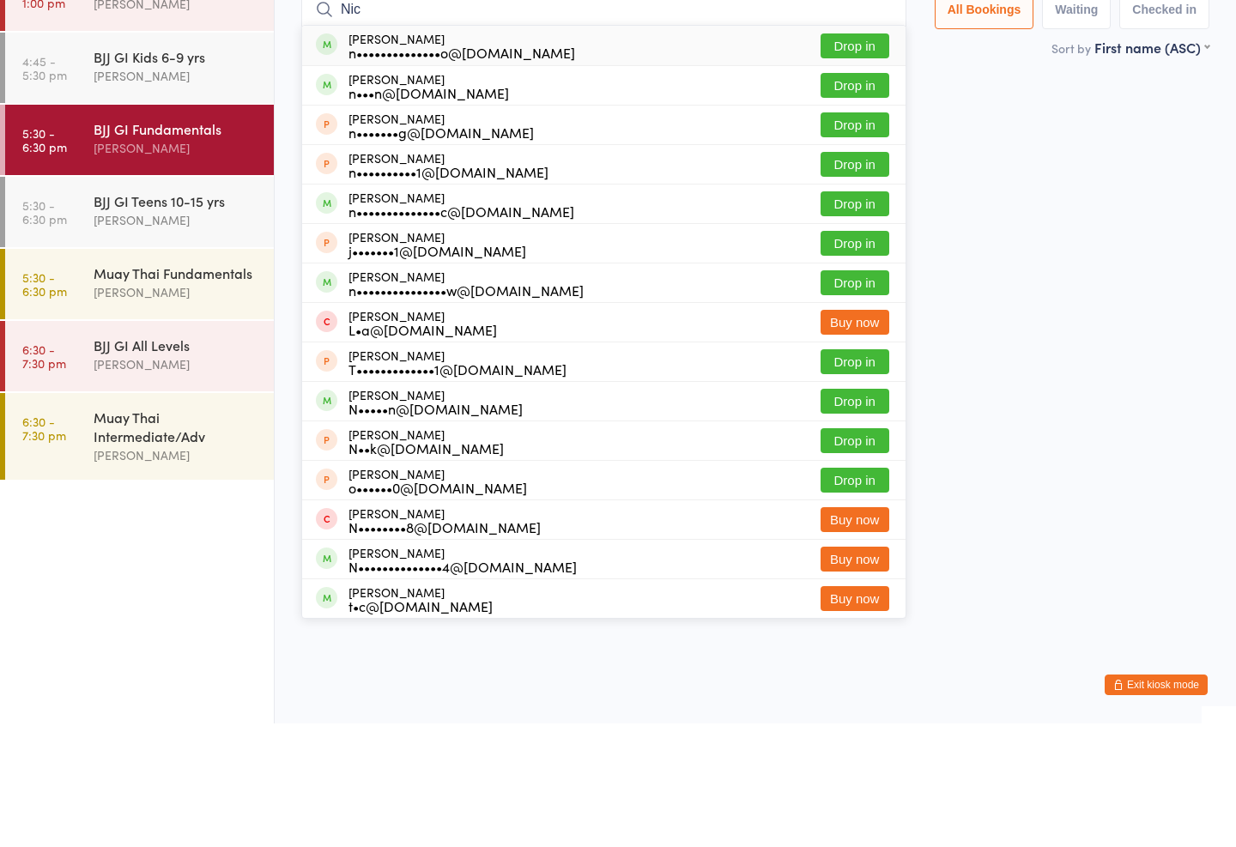
click at [855, 113] on input "Nic" at bounding box center [603, 132] width 605 height 39
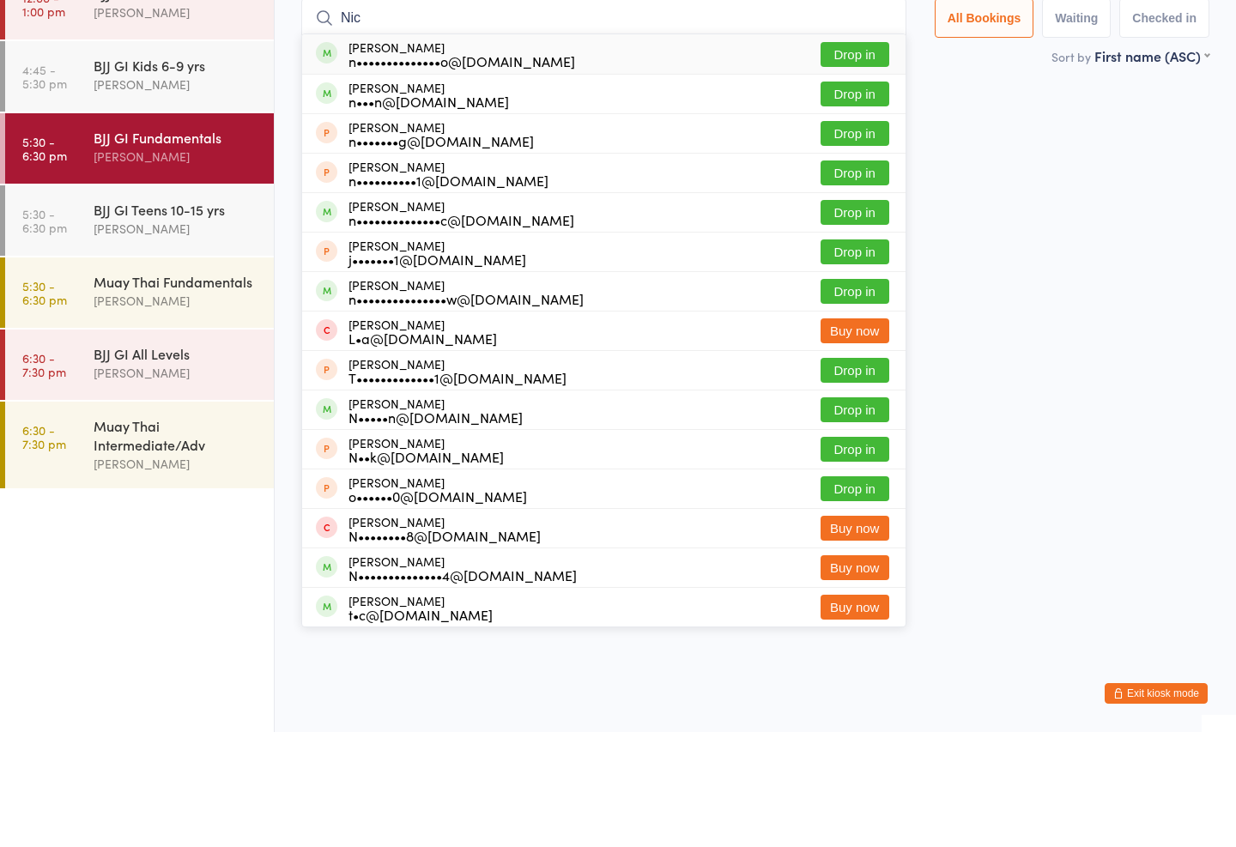
type input "Nic"
click at [843, 157] on button "Drop in" at bounding box center [854, 169] width 69 height 25
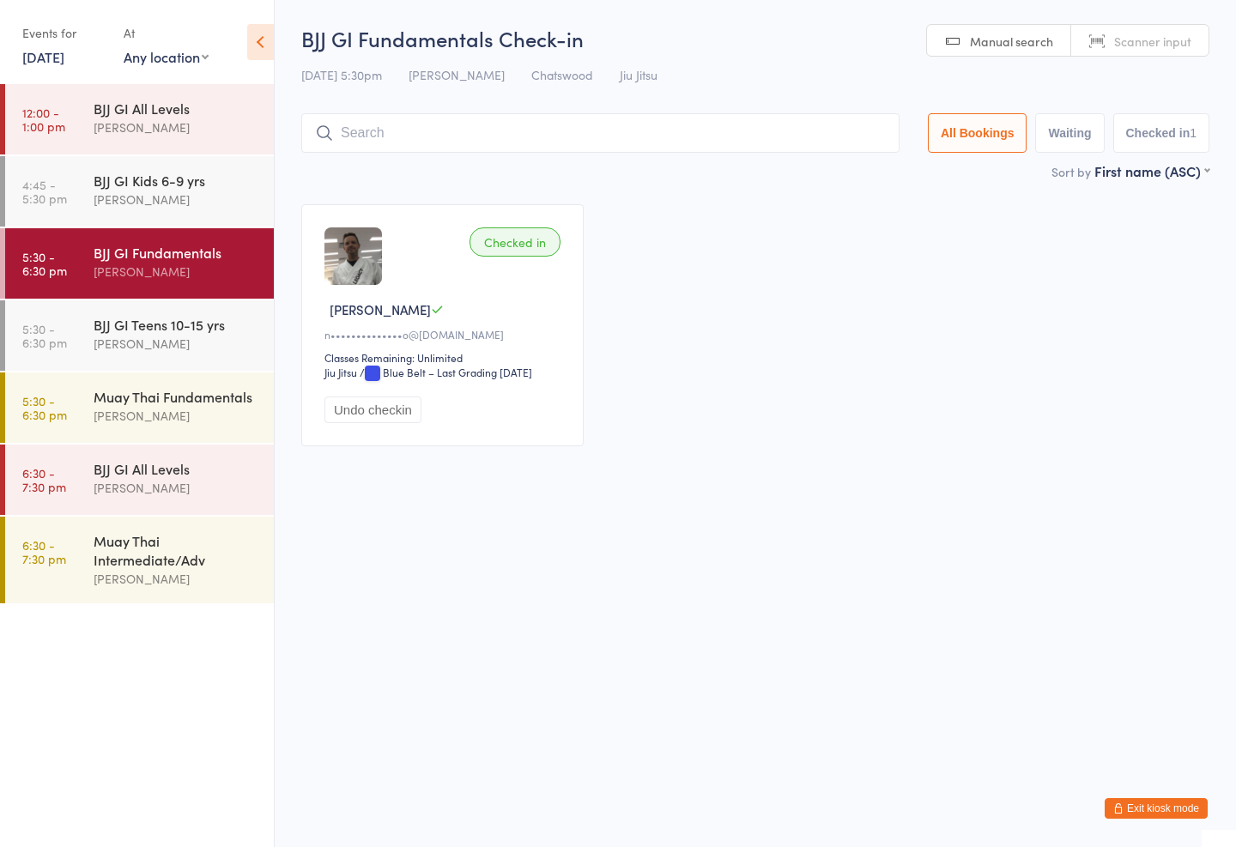
click at [164, 374] on div "Muay Thai Fundamentals [PERSON_NAME]" at bounding box center [184, 406] width 180 height 68
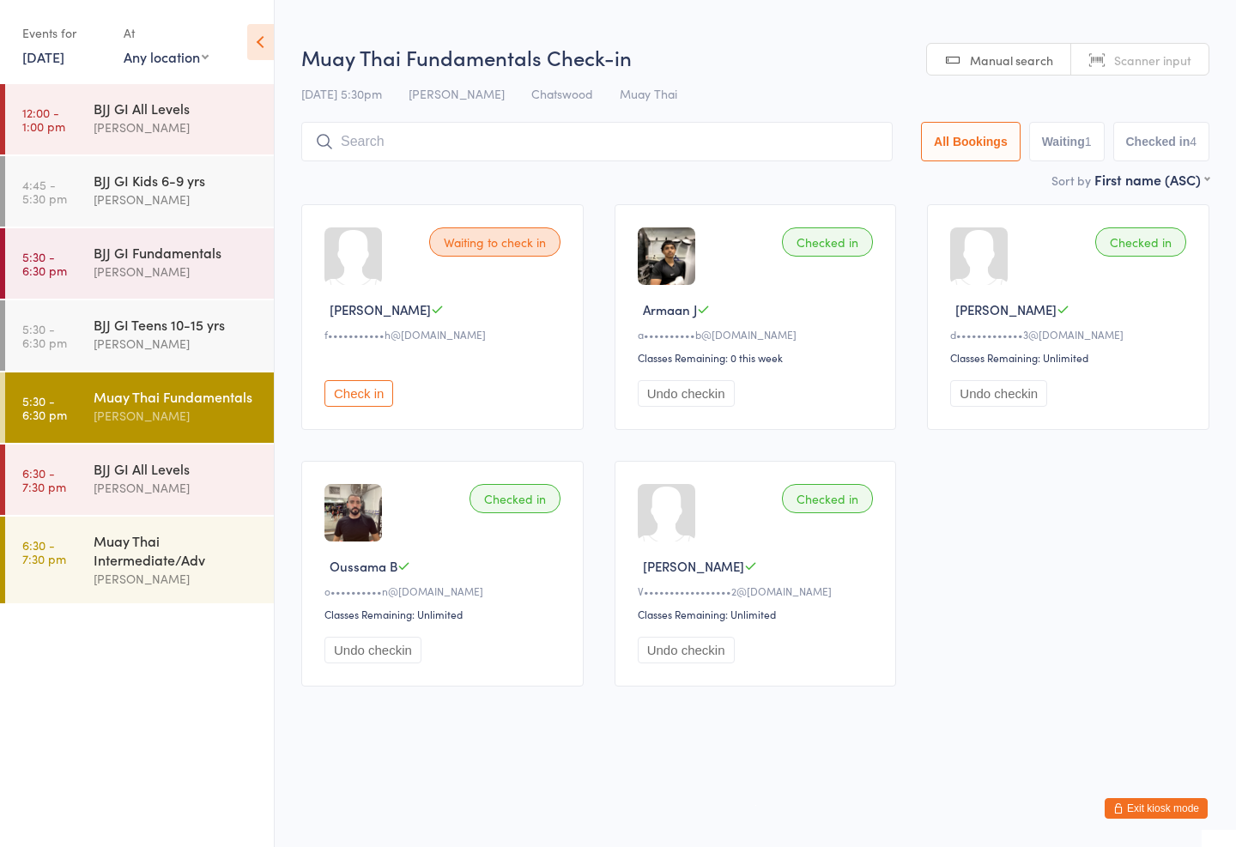
click at [145, 324] on div "BJJ GI Teens 10-15 yrs" at bounding box center [177, 324] width 166 height 19
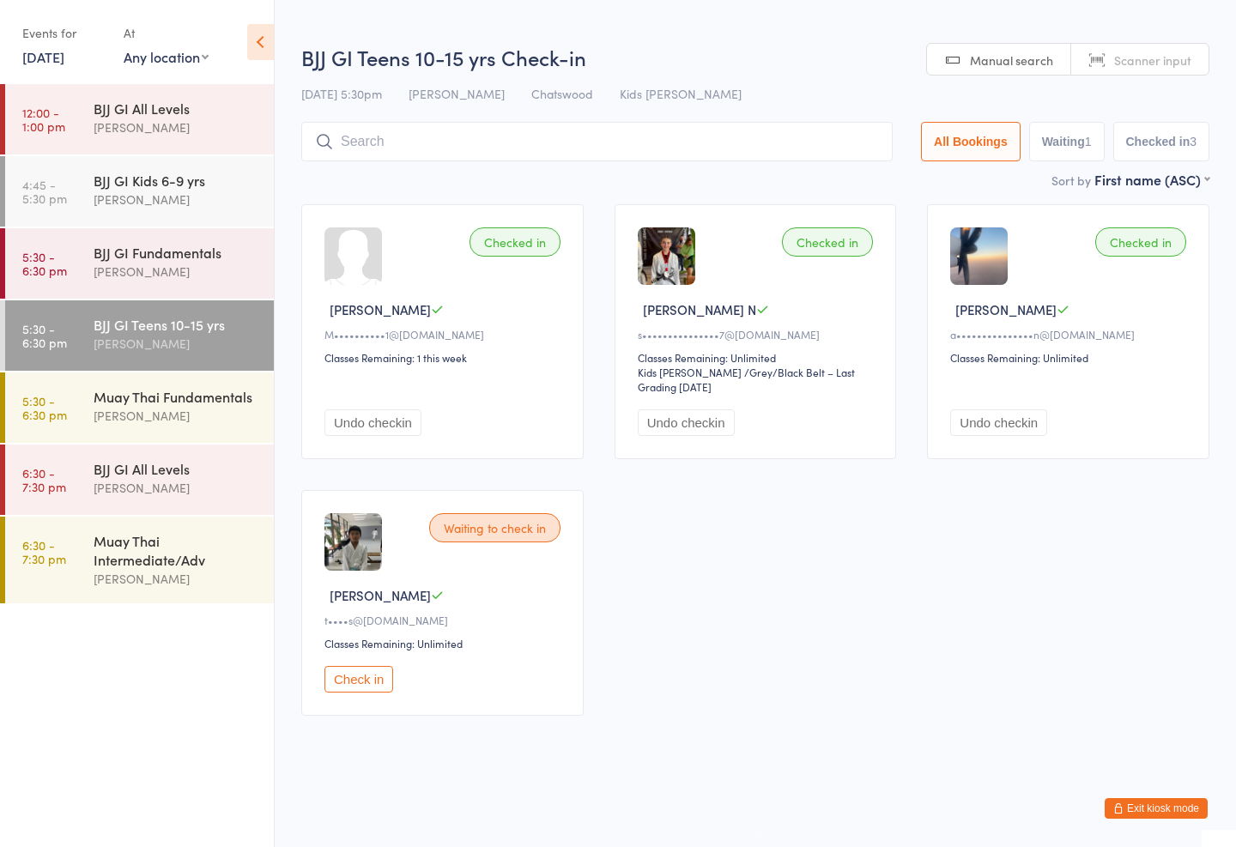
click at [473, 151] on input "search" at bounding box center [596, 141] width 591 height 39
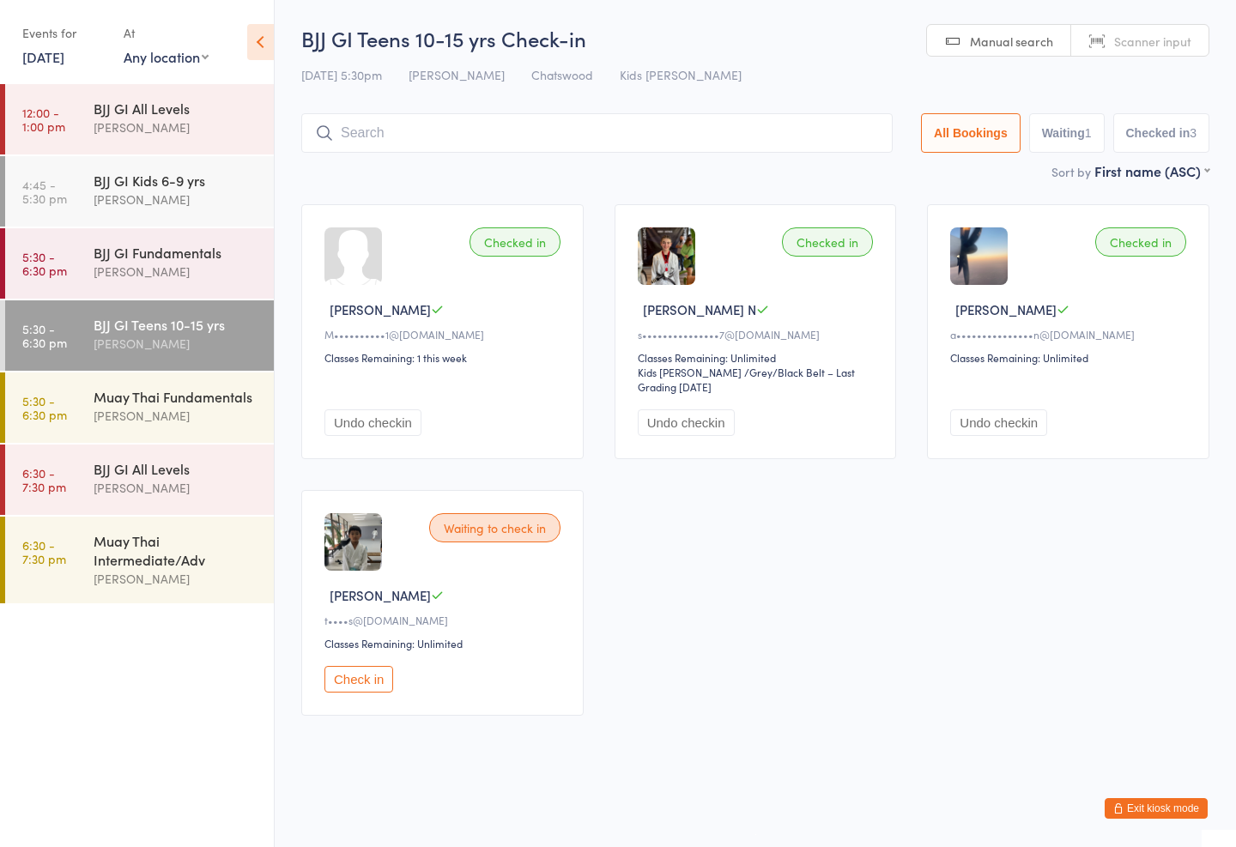
type input "S"
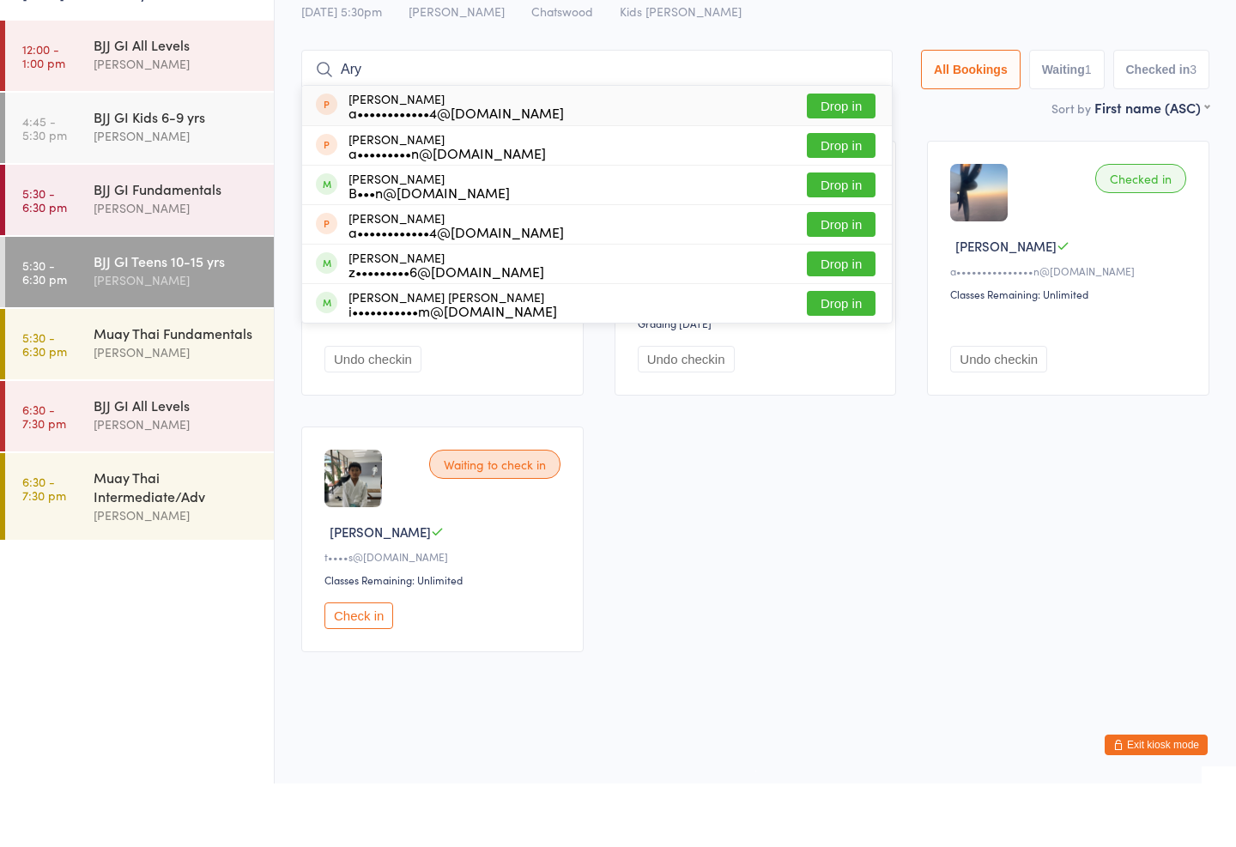
type input "Ary"
click at [844, 315] on button "Drop in" at bounding box center [841, 327] width 69 height 25
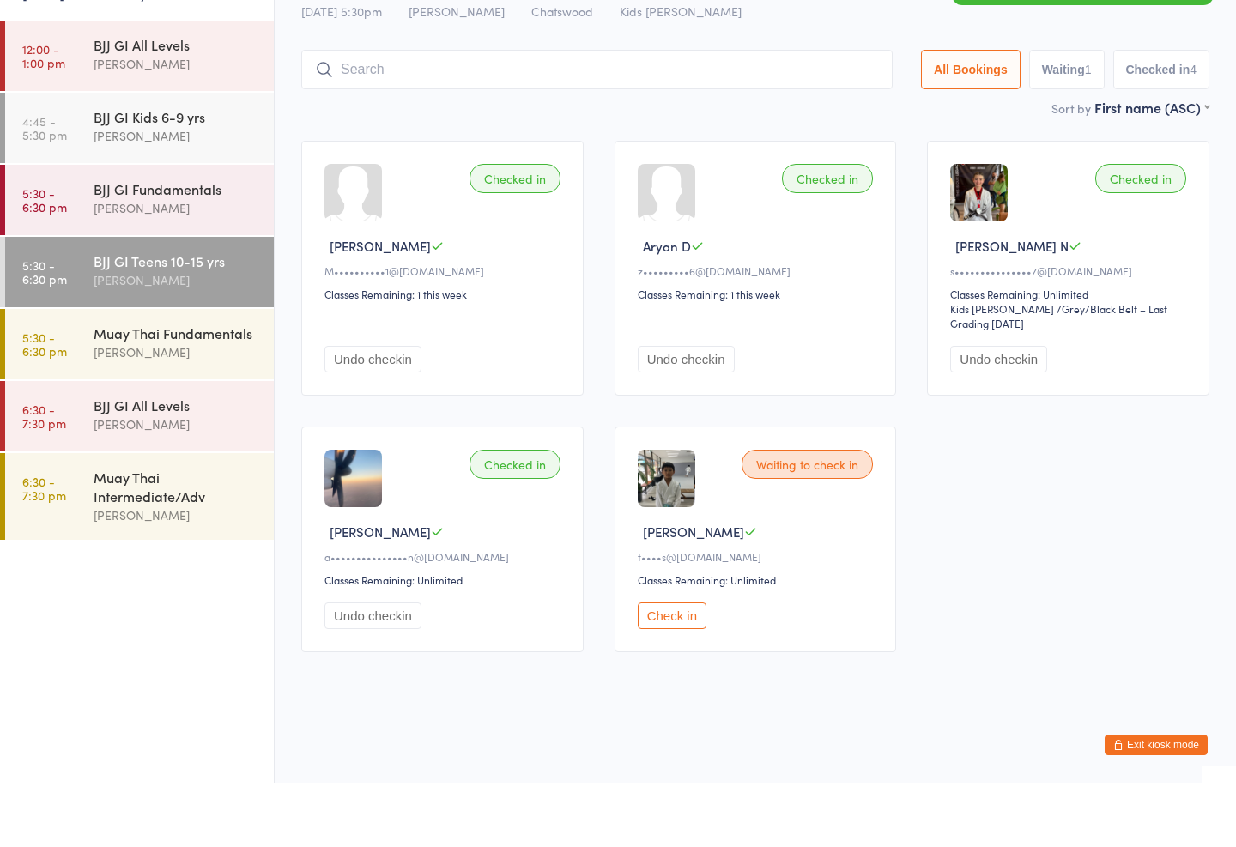
click at [791, 113] on input "search" at bounding box center [596, 132] width 591 height 39
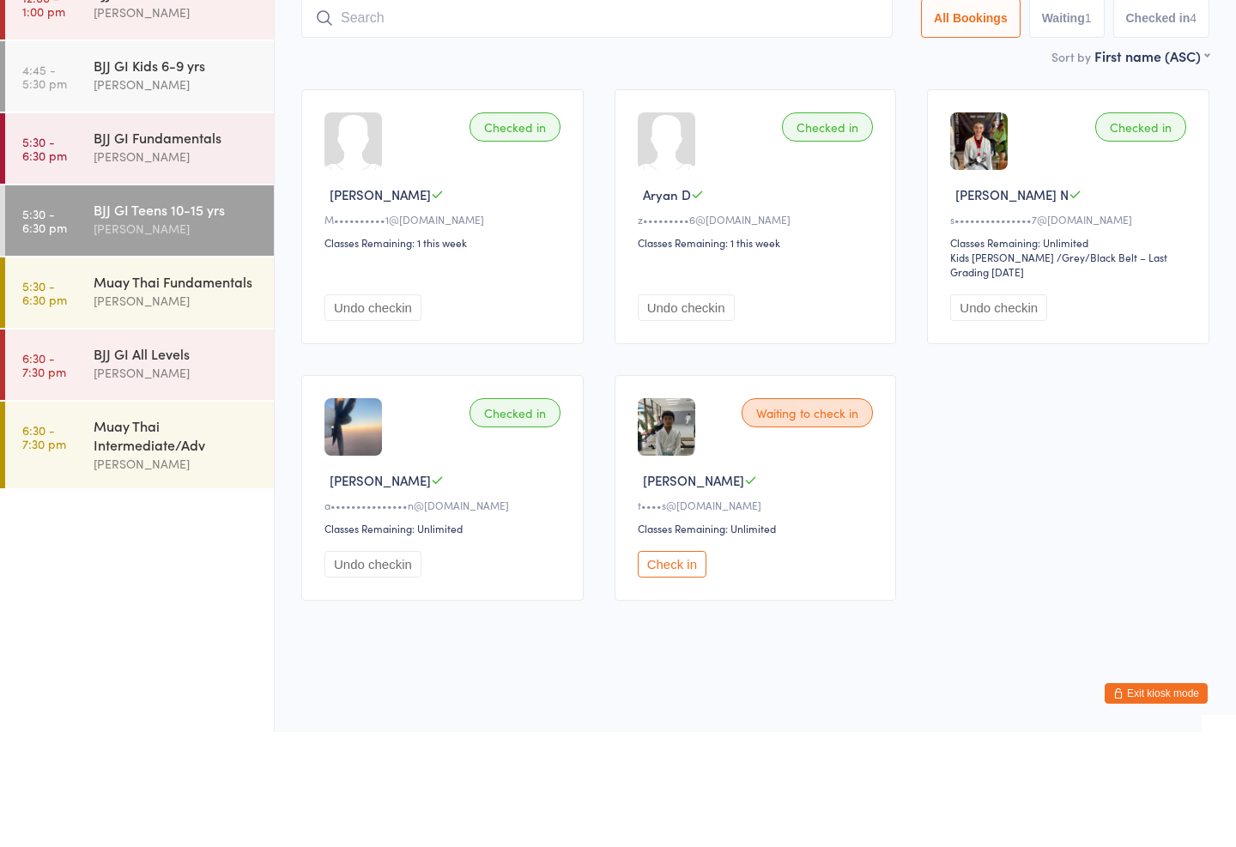
click at [847, 227] on div "Checked in" at bounding box center [827, 241] width 91 height 29
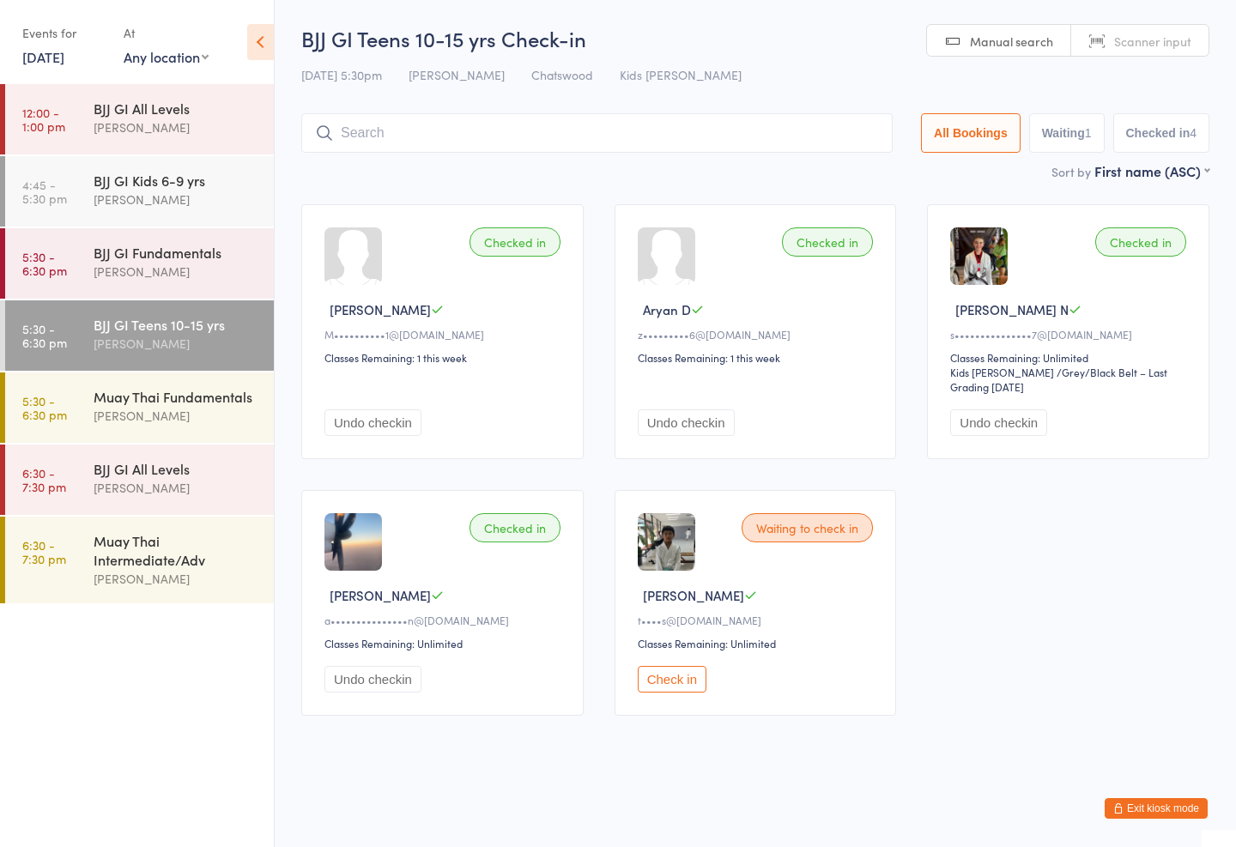
click at [713, 86] on div "BJJ GI Teens 10-15 yrs Check-in [DATE] 5:30pm [PERSON_NAME] Chatswood Kids Jiu …" at bounding box center [755, 92] width 908 height 137
click at [535, 113] on input "search" at bounding box center [596, 132] width 591 height 39
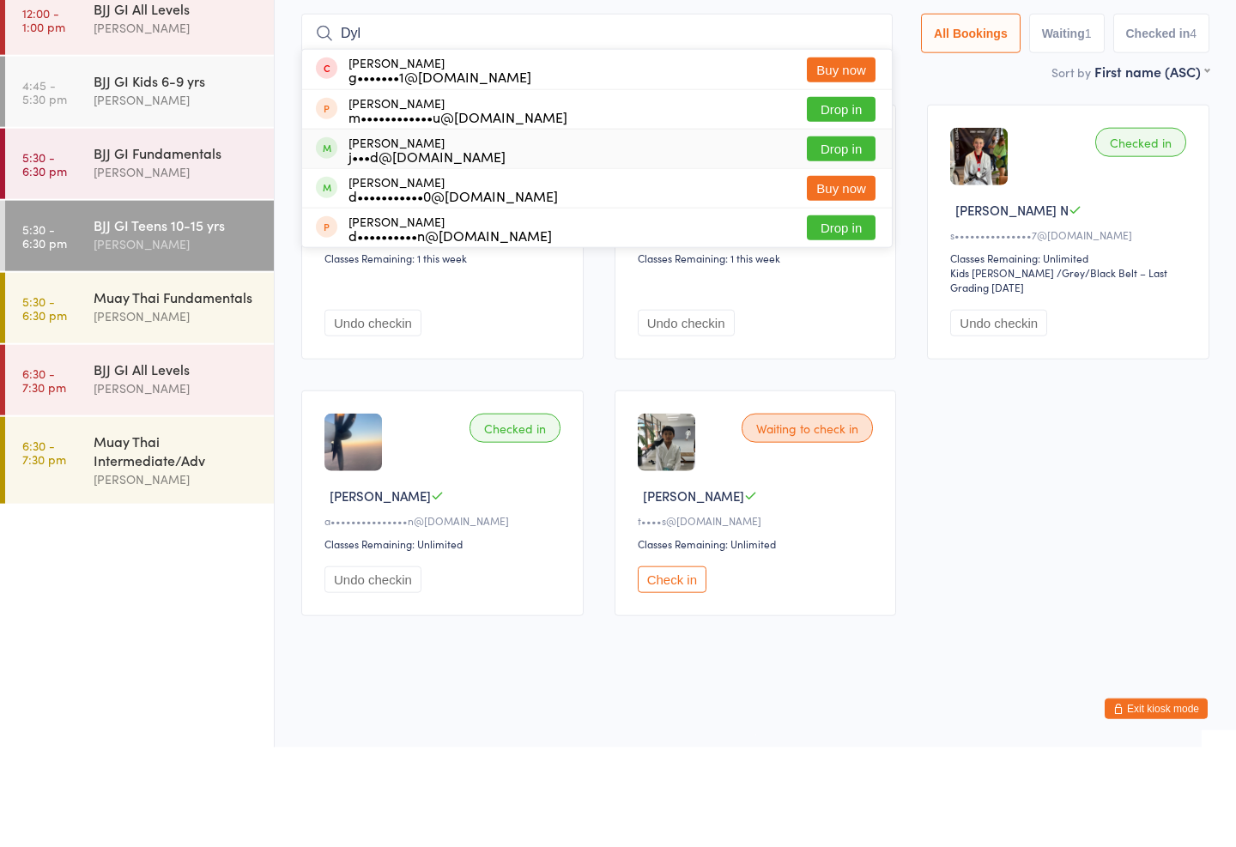
type input "Dyl"
click at [851, 229] on div "[PERSON_NAME] j•••d@[DOMAIN_NAME] Drop in" at bounding box center [596, 248] width 589 height 39
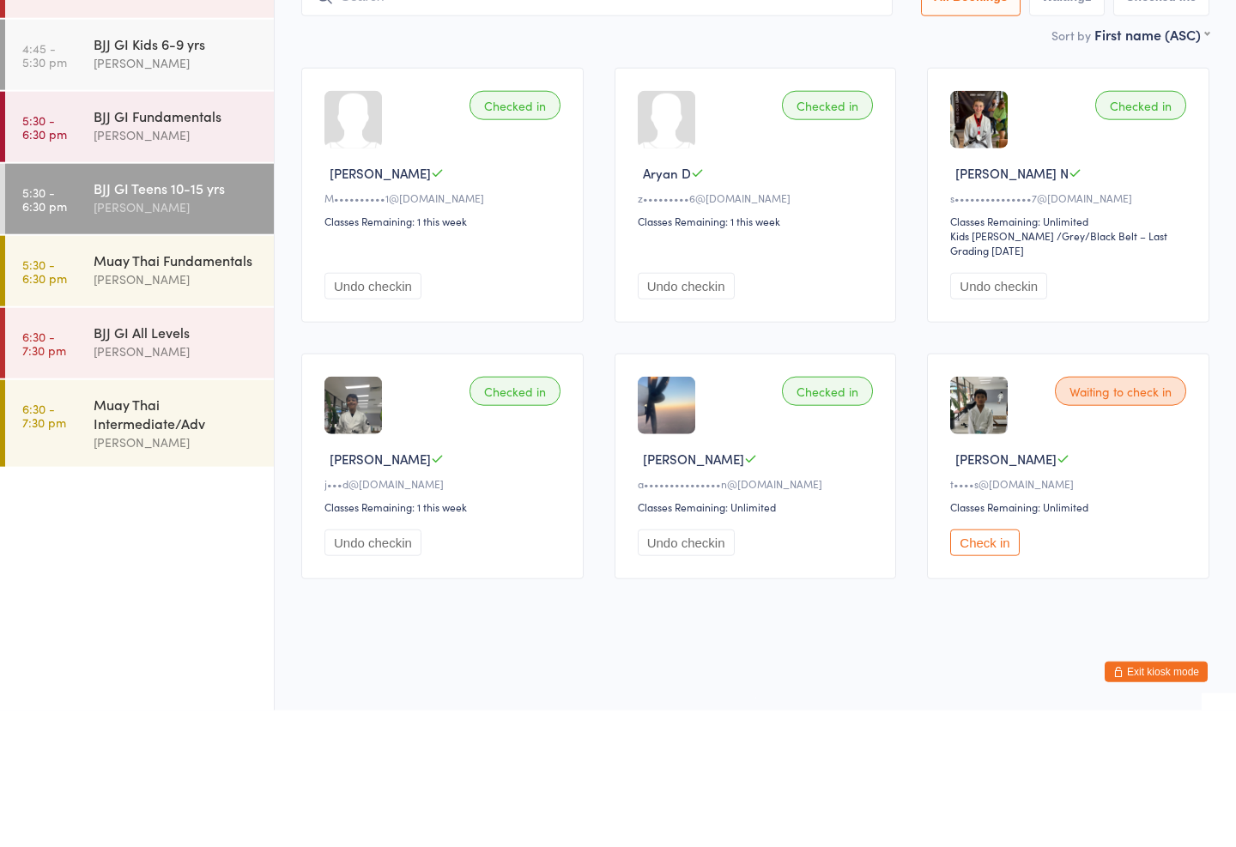
scroll to position [0, 0]
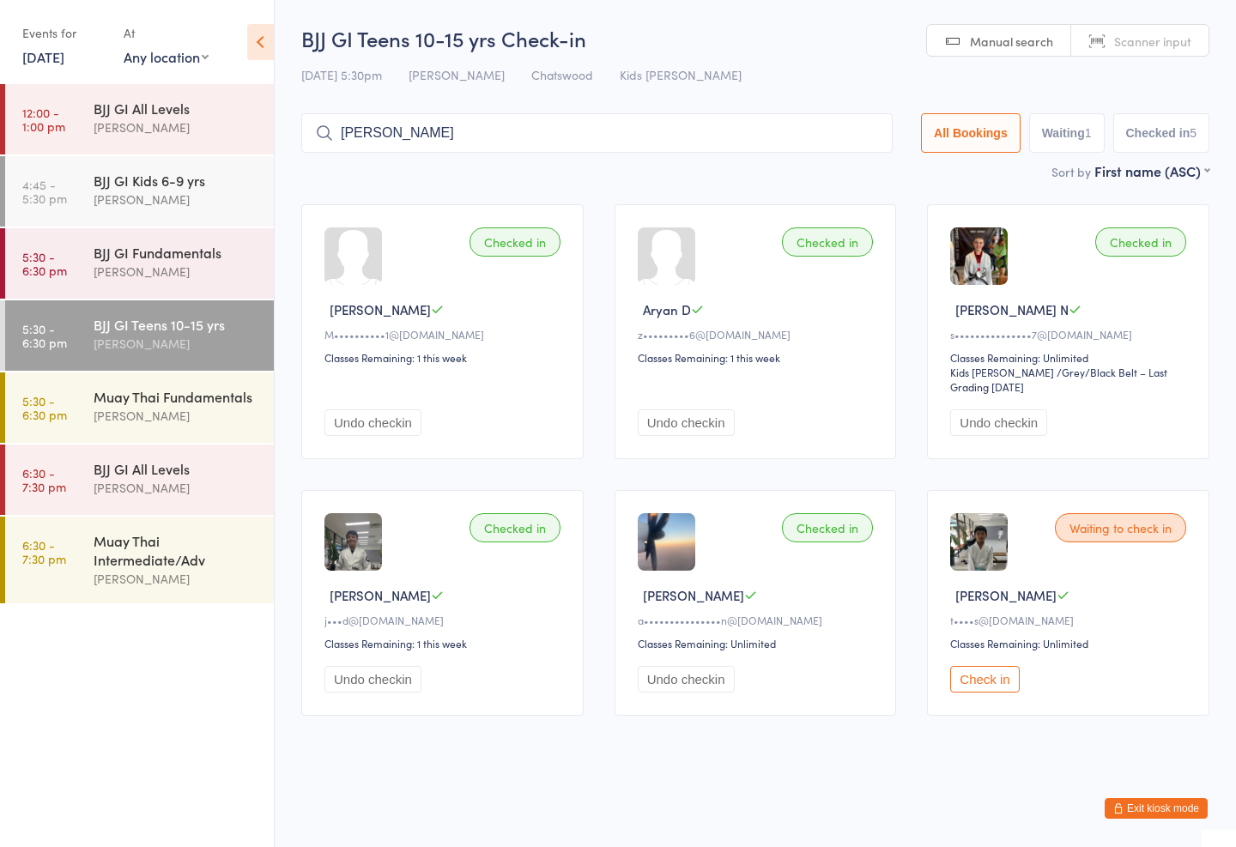
type input "[PERSON_NAME]"
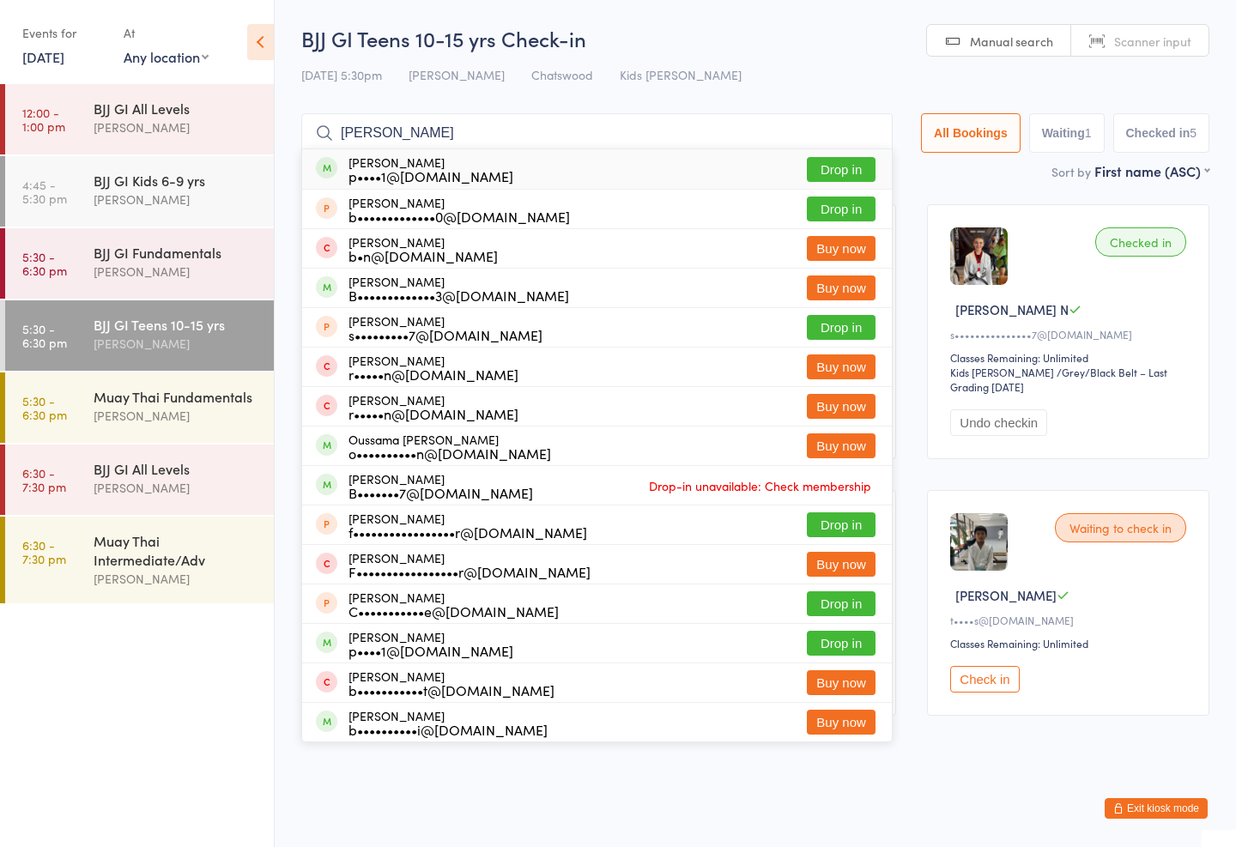
click at [830, 159] on button "Drop in" at bounding box center [841, 169] width 69 height 25
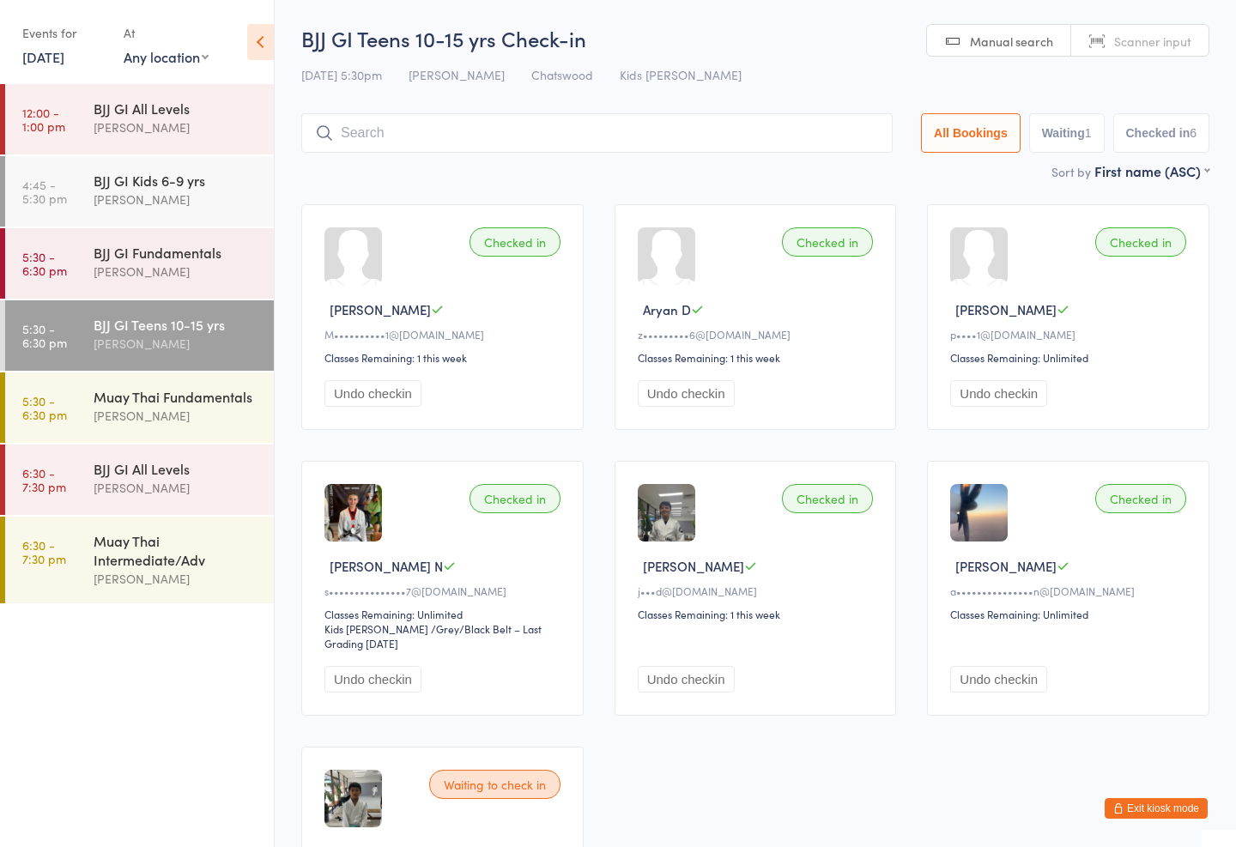
click at [154, 431] on div "Muay Thai Fundamentals [PERSON_NAME]" at bounding box center [184, 406] width 180 height 68
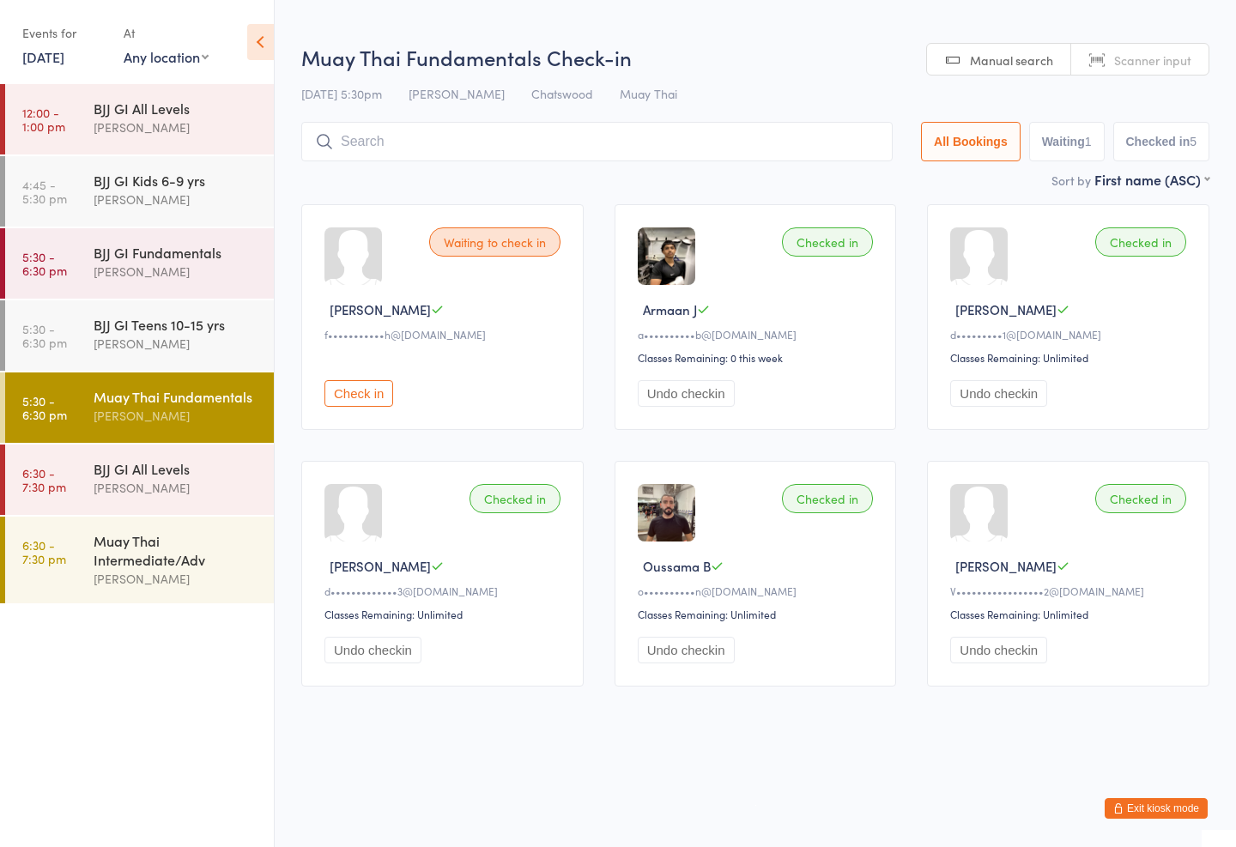
click at [499, 145] on input "search" at bounding box center [596, 141] width 591 height 39
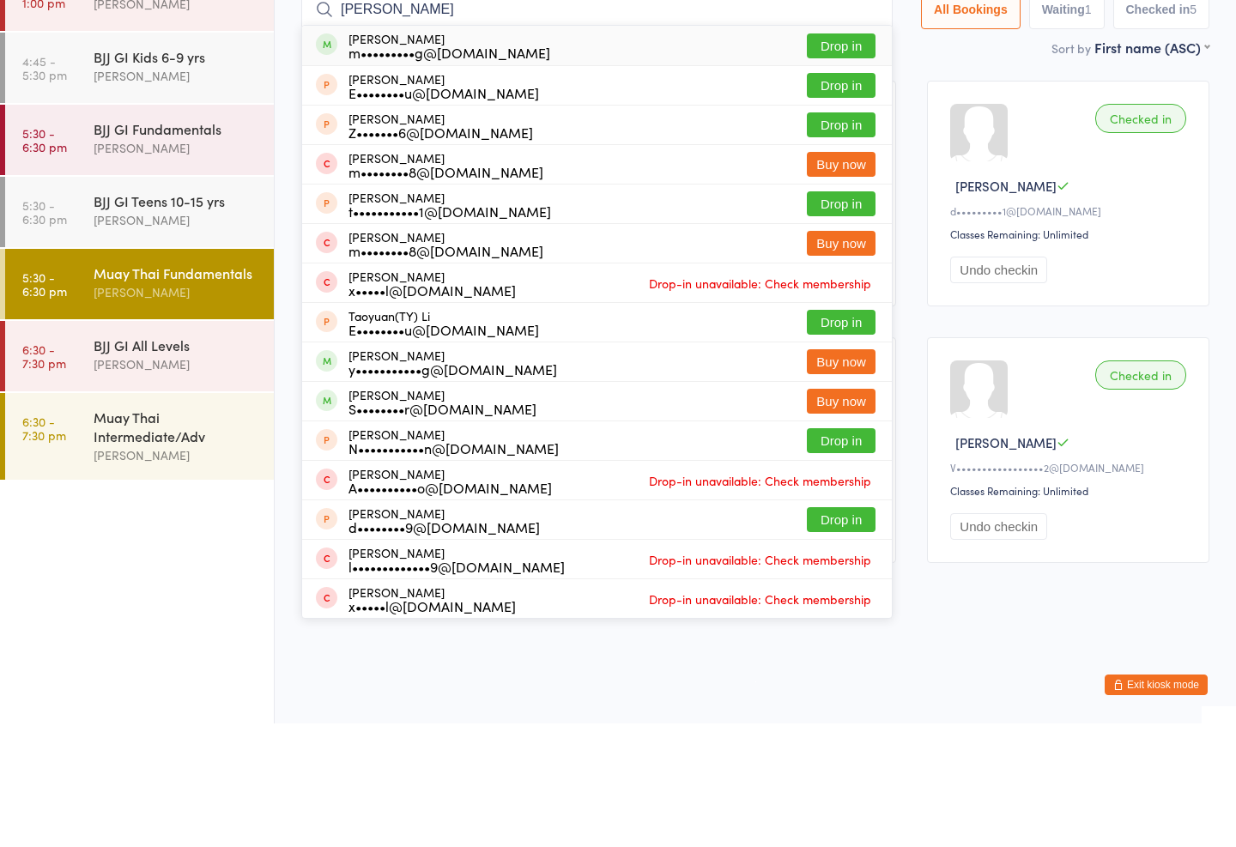
type input "[PERSON_NAME]"
click at [807, 157] on button "Drop in" at bounding box center [841, 169] width 69 height 25
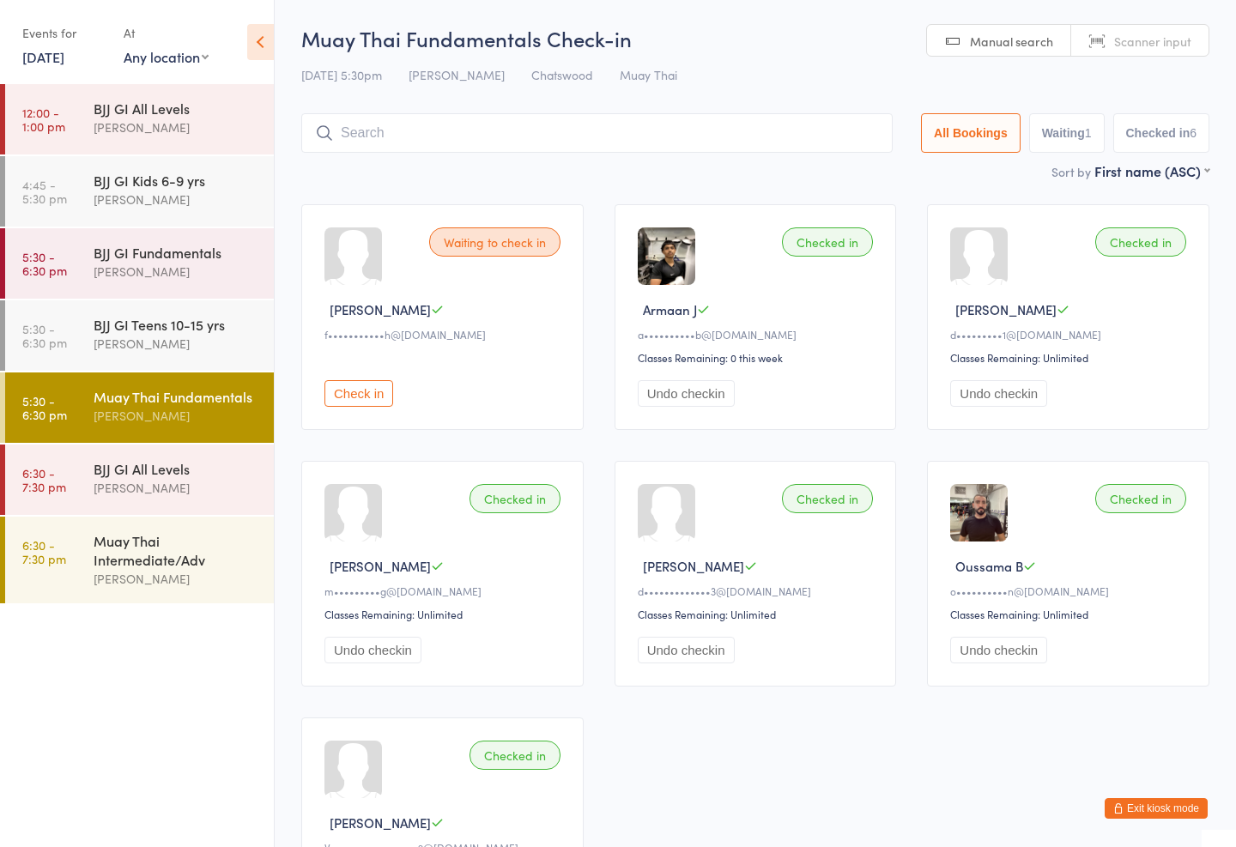
click at [536, 116] on input "search" at bounding box center [596, 132] width 591 height 39
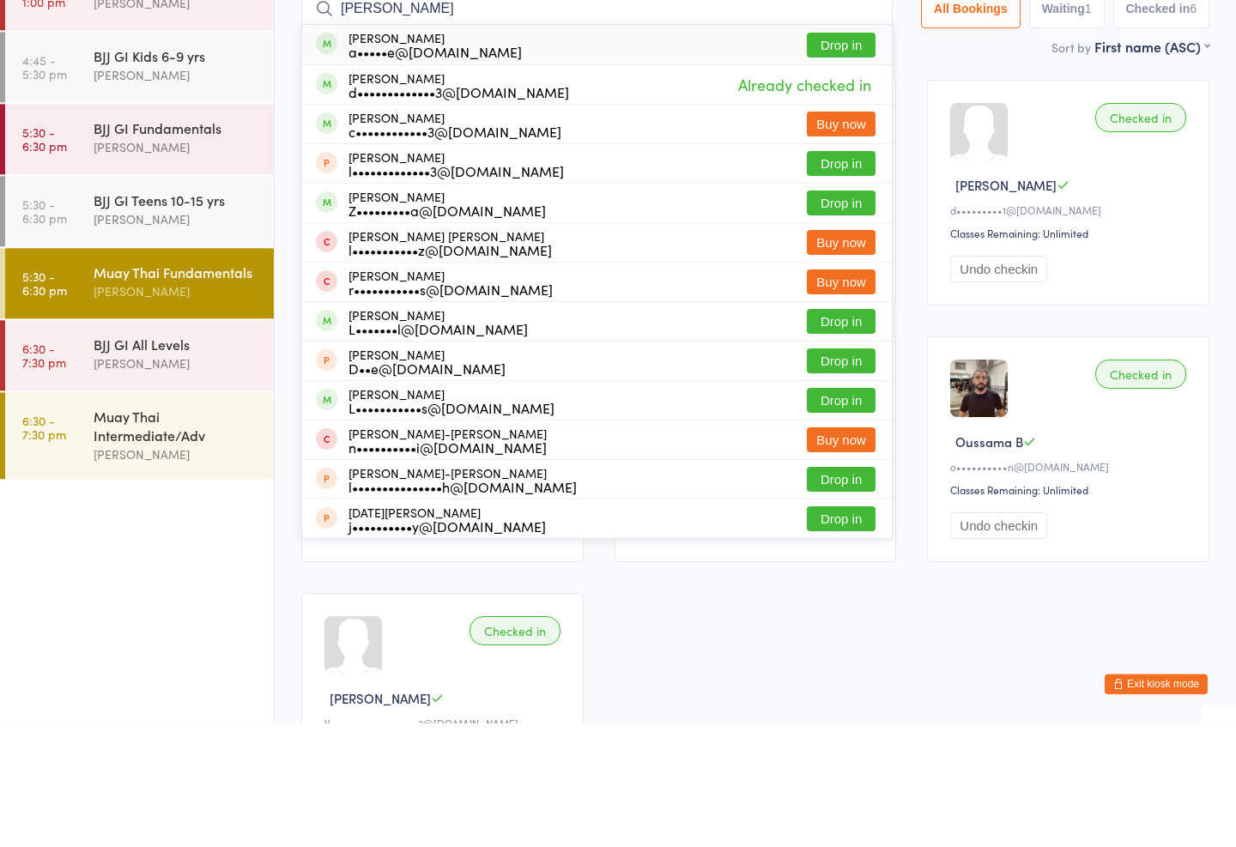
type input "[PERSON_NAME]"
click at [831, 315] on button "Drop in" at bounding box center [841, 327] width 69 height 25
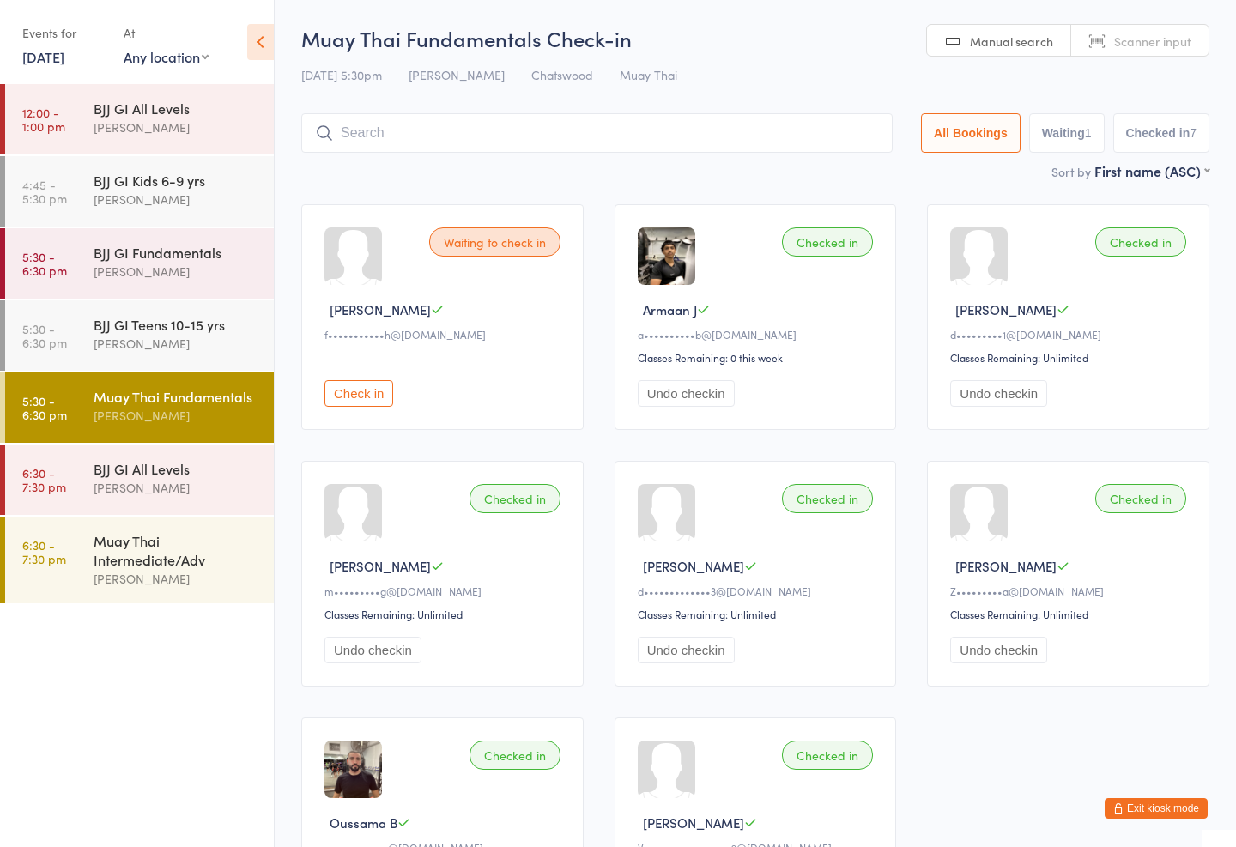
click at [574, 117] on input "search" at bounding box center [596, 132] width 591 height 39
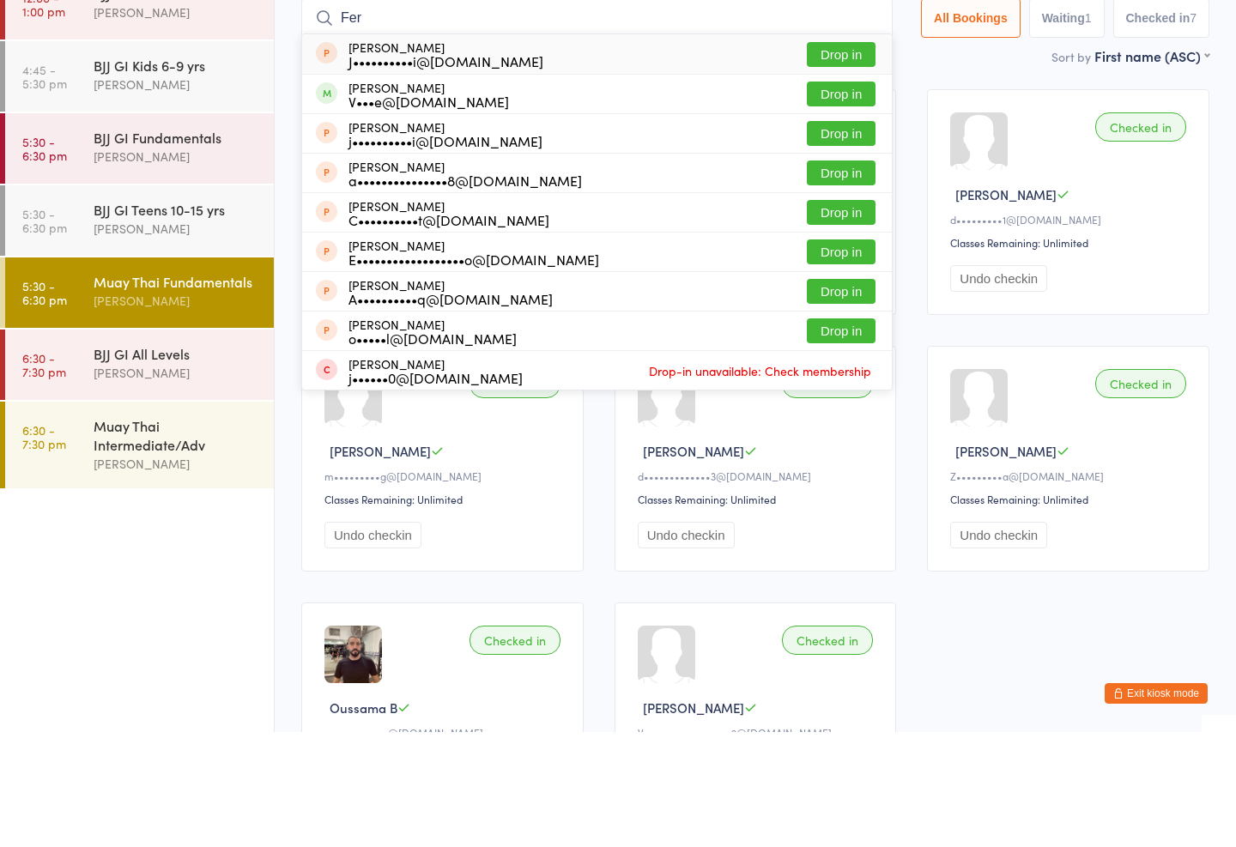
type input "Fer"
click at [842, 196] on button "Drop in" at bounding box center [841, 208] width 69 height 25
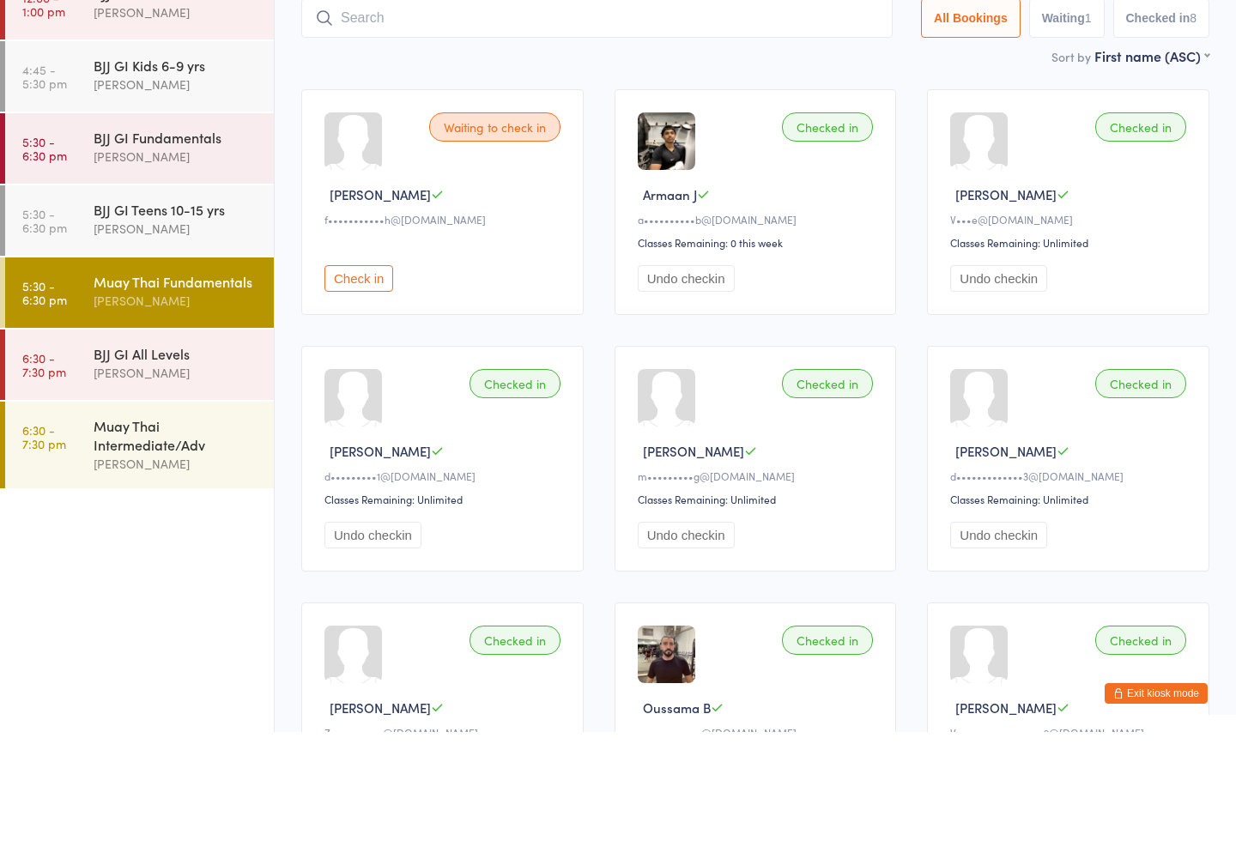
click at [193, 262] on div "[PERSON_NAME]" at bounding box center [177, 272] width 166 height 20
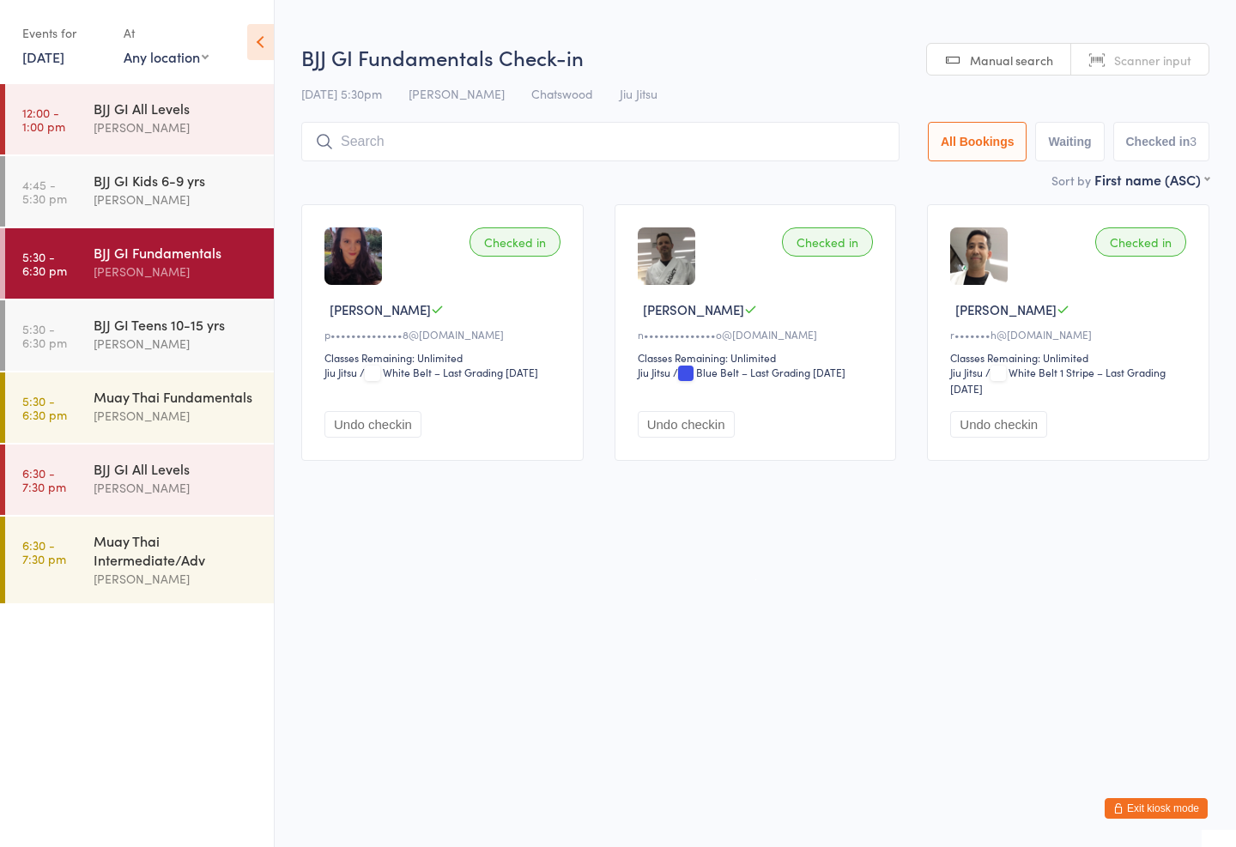
click at [416, 143] on input "search" at bounding box center [600, 141] width 598 height 39
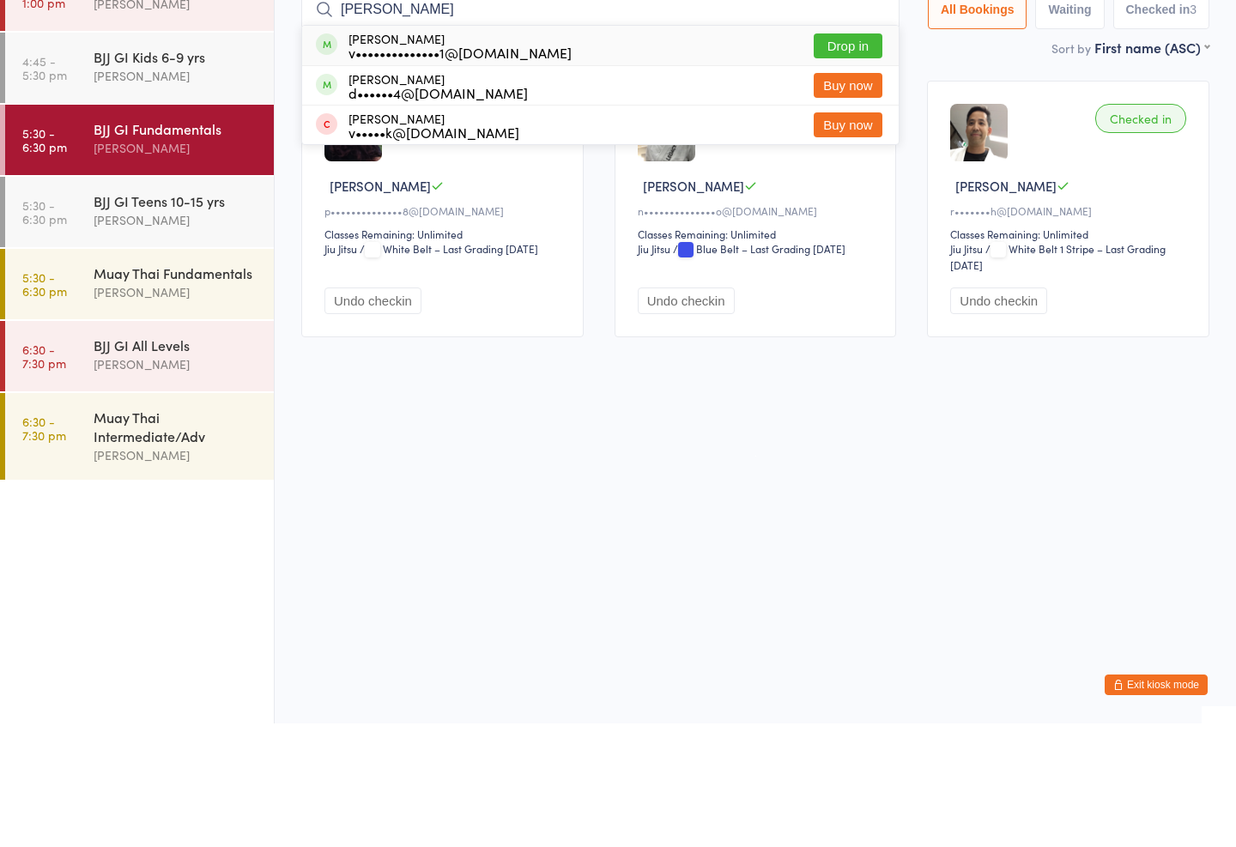
type input "[PERSON_NAME]"
click at [493, 149] on div "[PERSON_NAME] v••••••••••••••1@[DOMAIN_NAME] Drop in" at bounding box center [600, 168] width 596 height 39
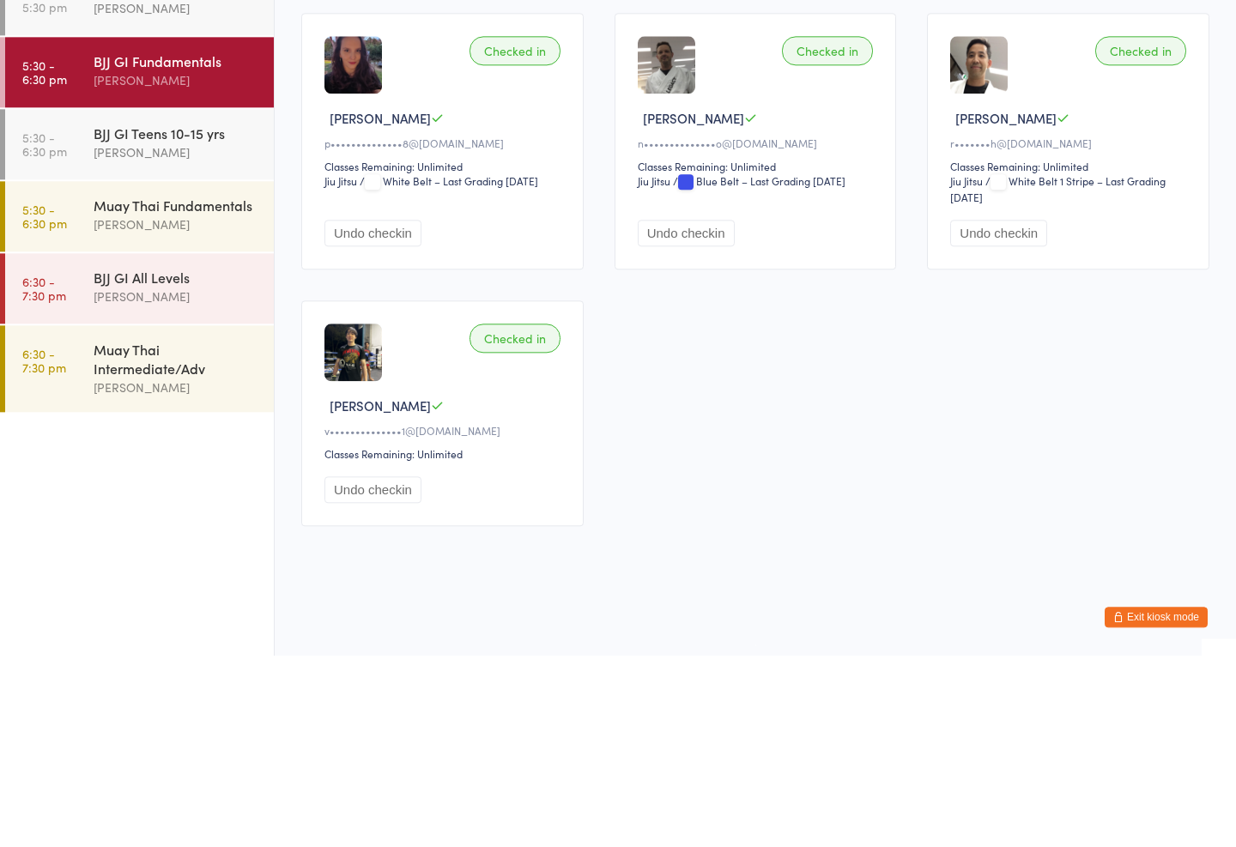
click at [211, 315] on div "BJJ GI Teens 10-15 yrs" at bounding box center [177, 324] width 166 height 19
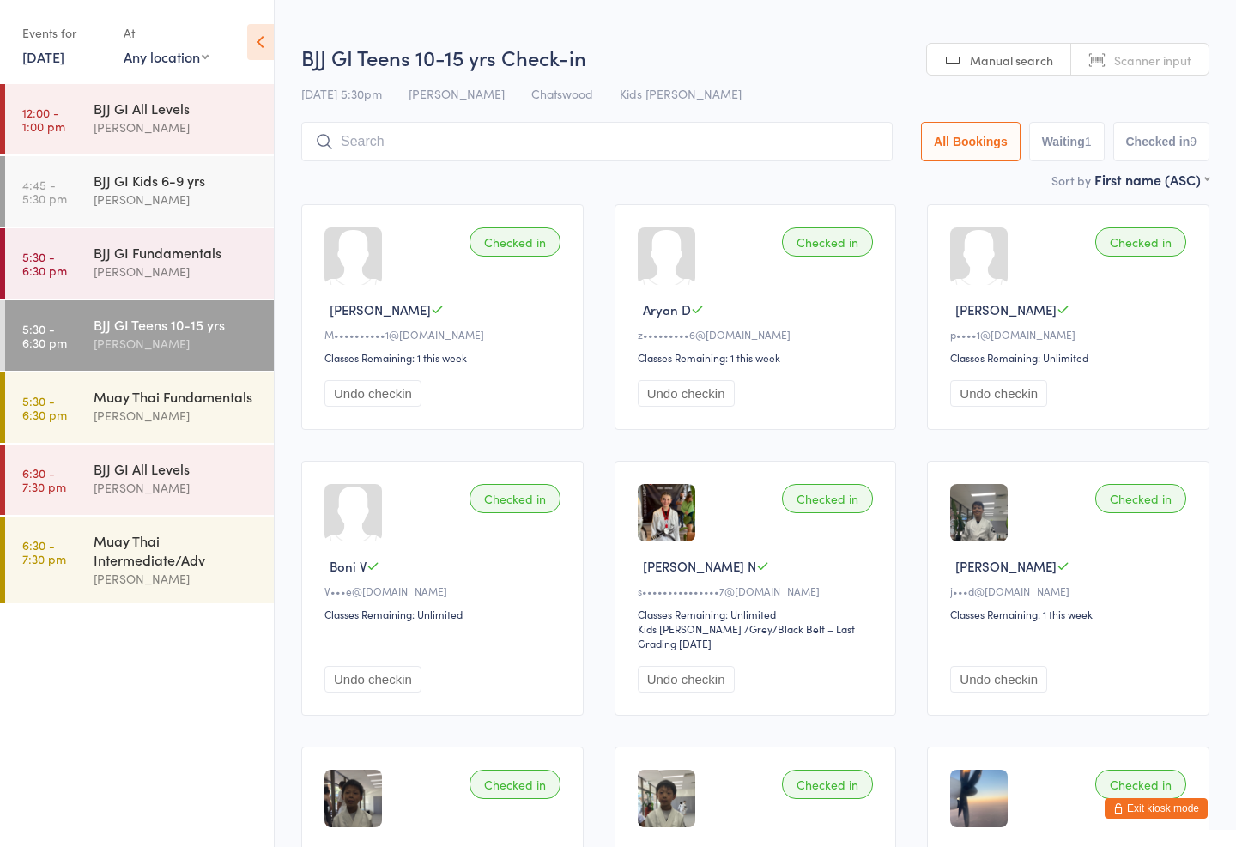
click at [575, 147] on input "search" at bounding box center [596, 141] width 591 height 39
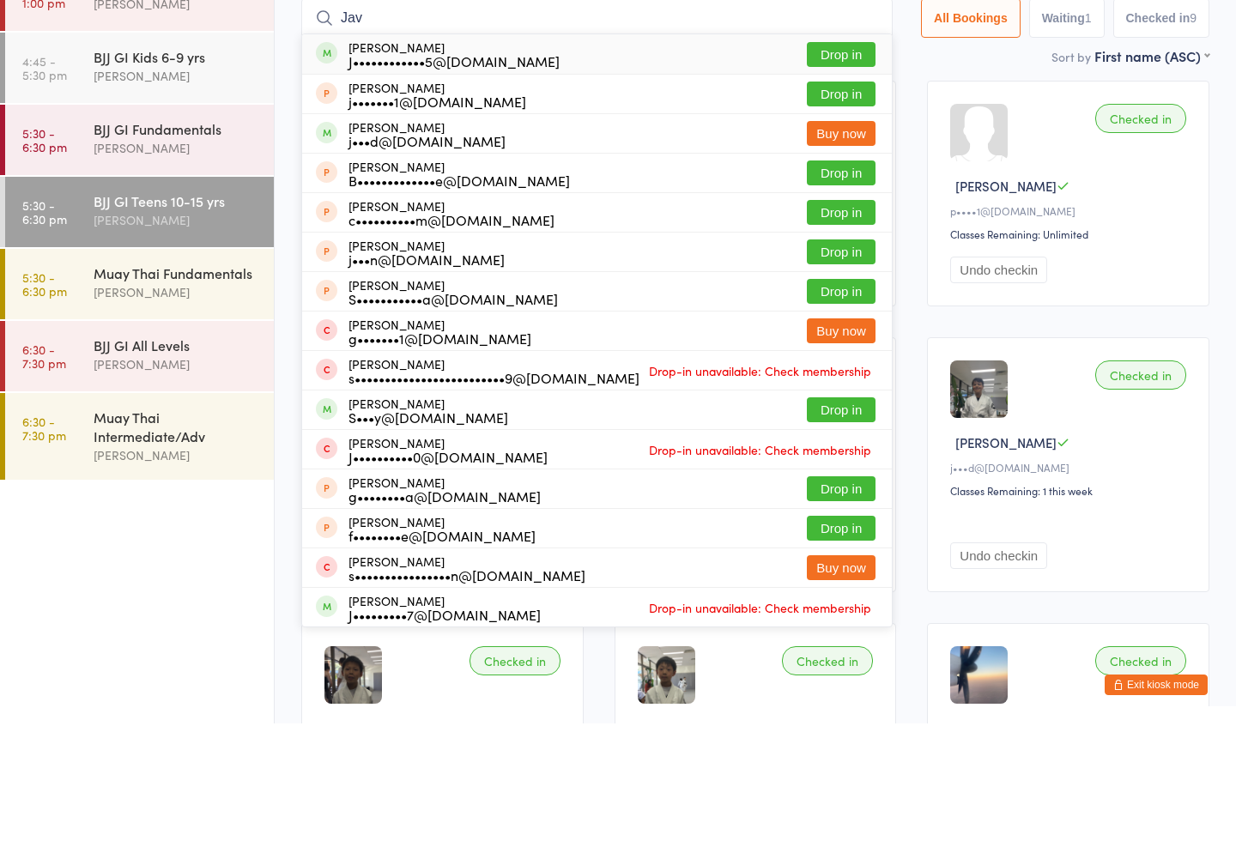
type input "Jav"
click at [849, 166] on button "Drop in" at bounding box center [841, 178] width 69 height 25
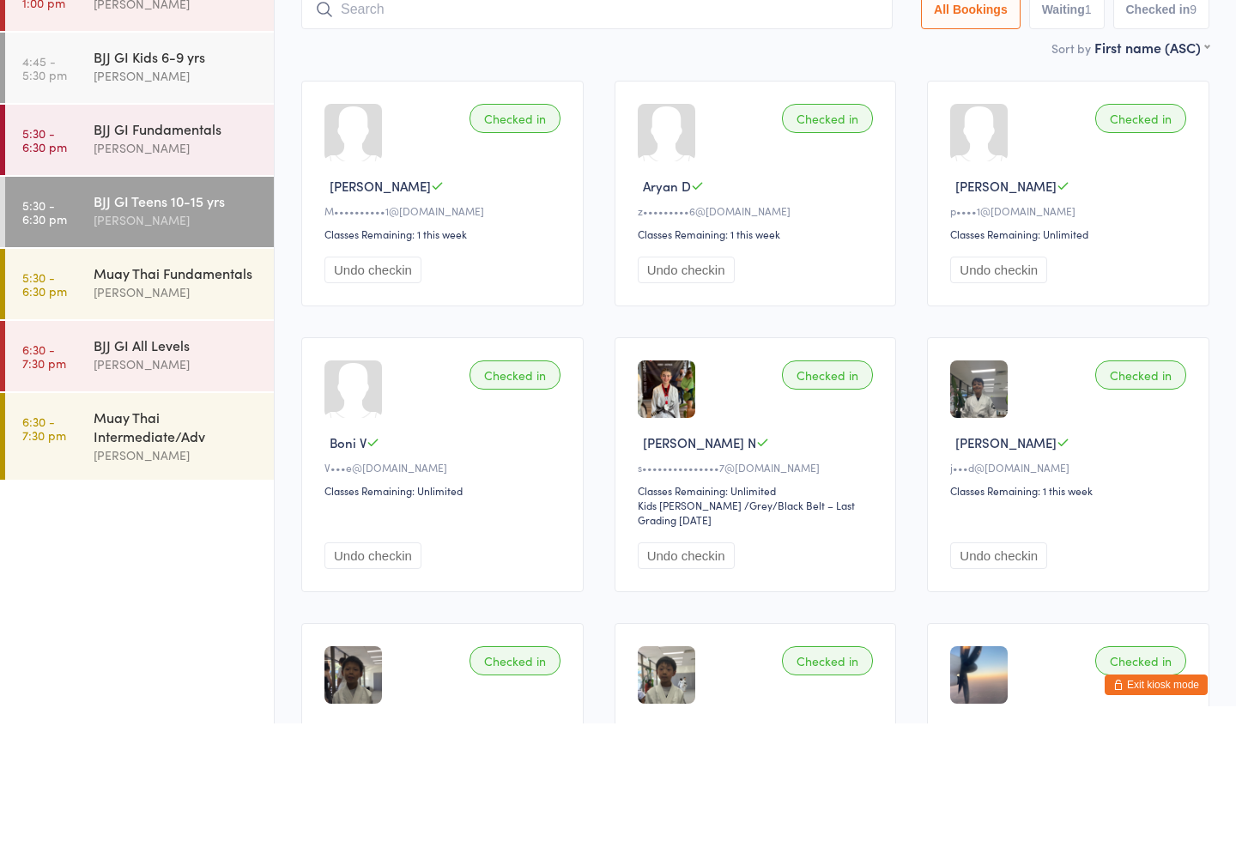
scroll to position [124, 0]
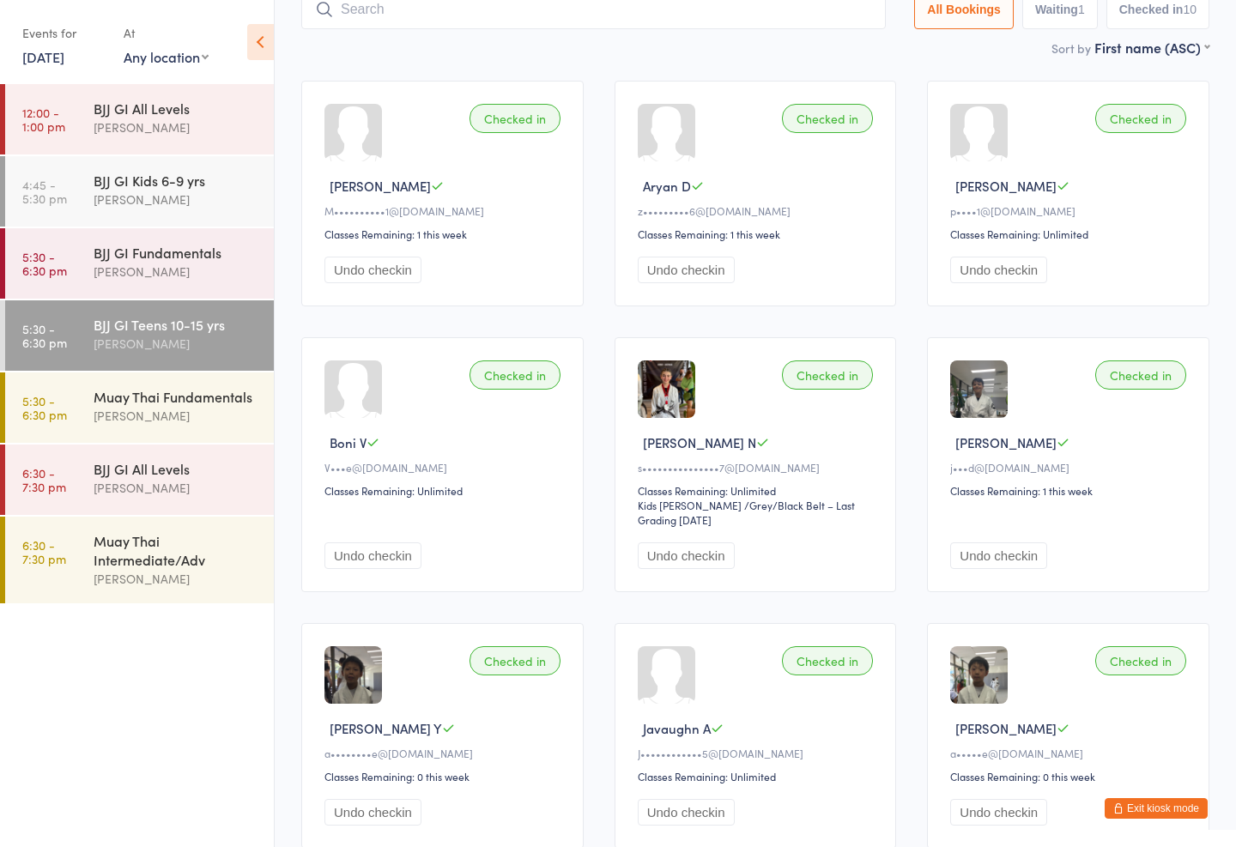
click at [166, 248] on div "BJJ GI Fundamentals" at bounding box center [177, 252] width 166 height 19
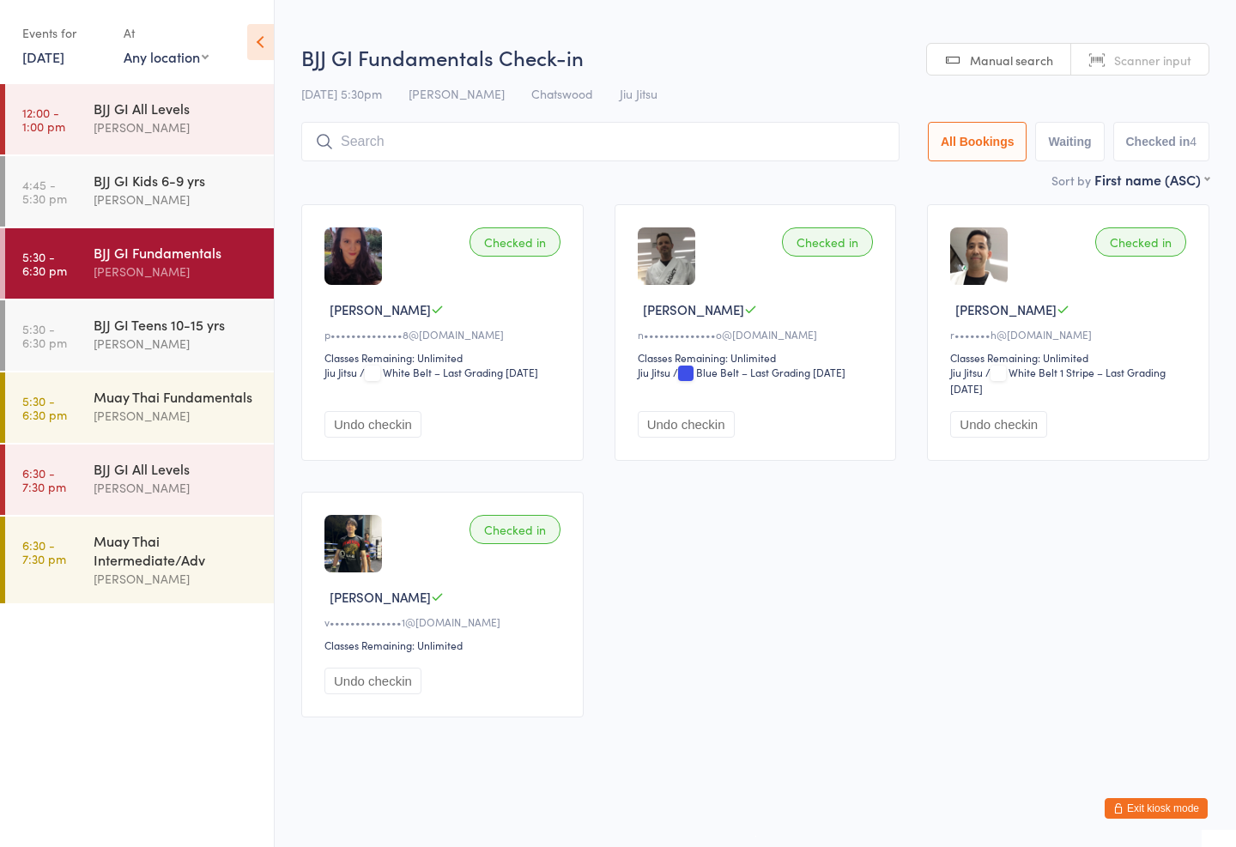
click at [432, 136] on input "search" at bounding box center [600, 141] width 598 height 39
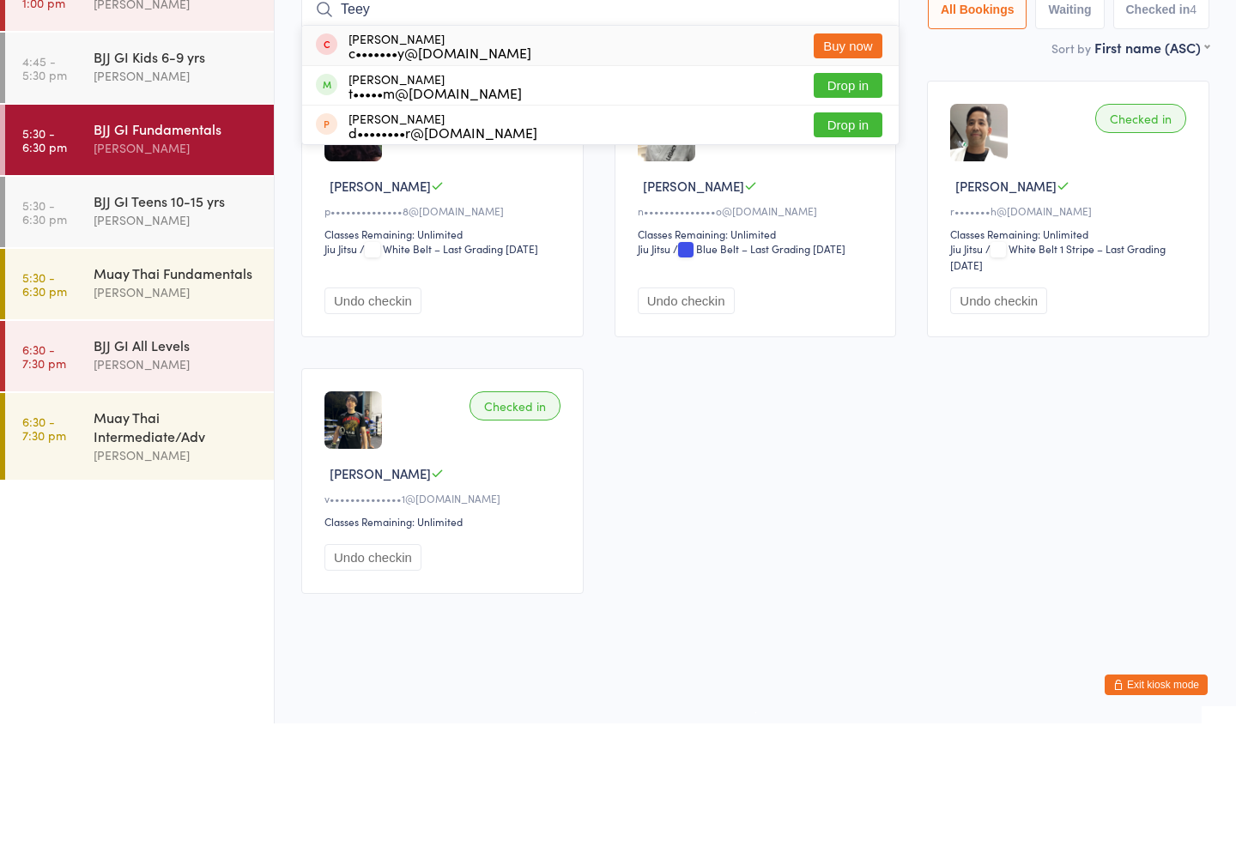
type input "Teey"
click at [845, 196] on button "Drop in" at bounding box center [847, 208] width 69 height 25
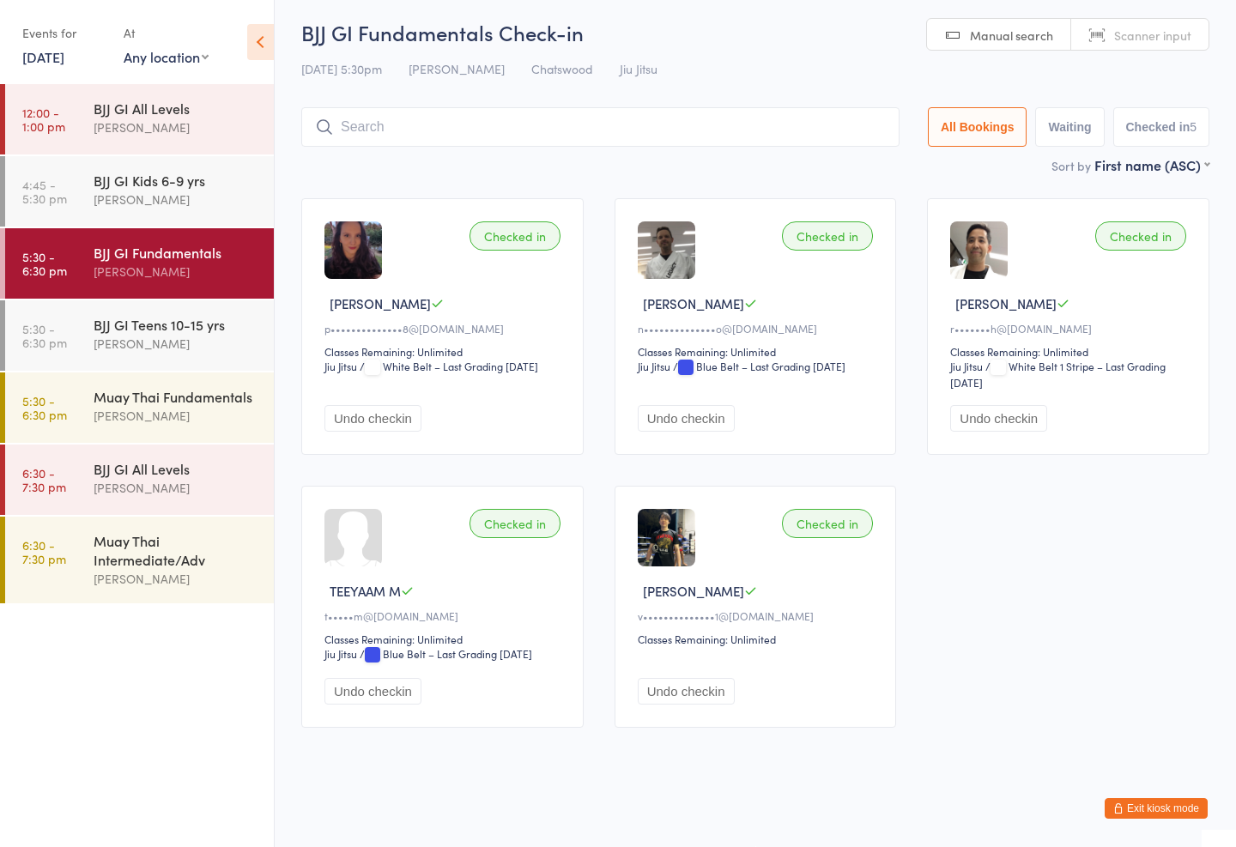
click at [749, 109] on input "search" at bounding box center [600, 126] width 598 height 39
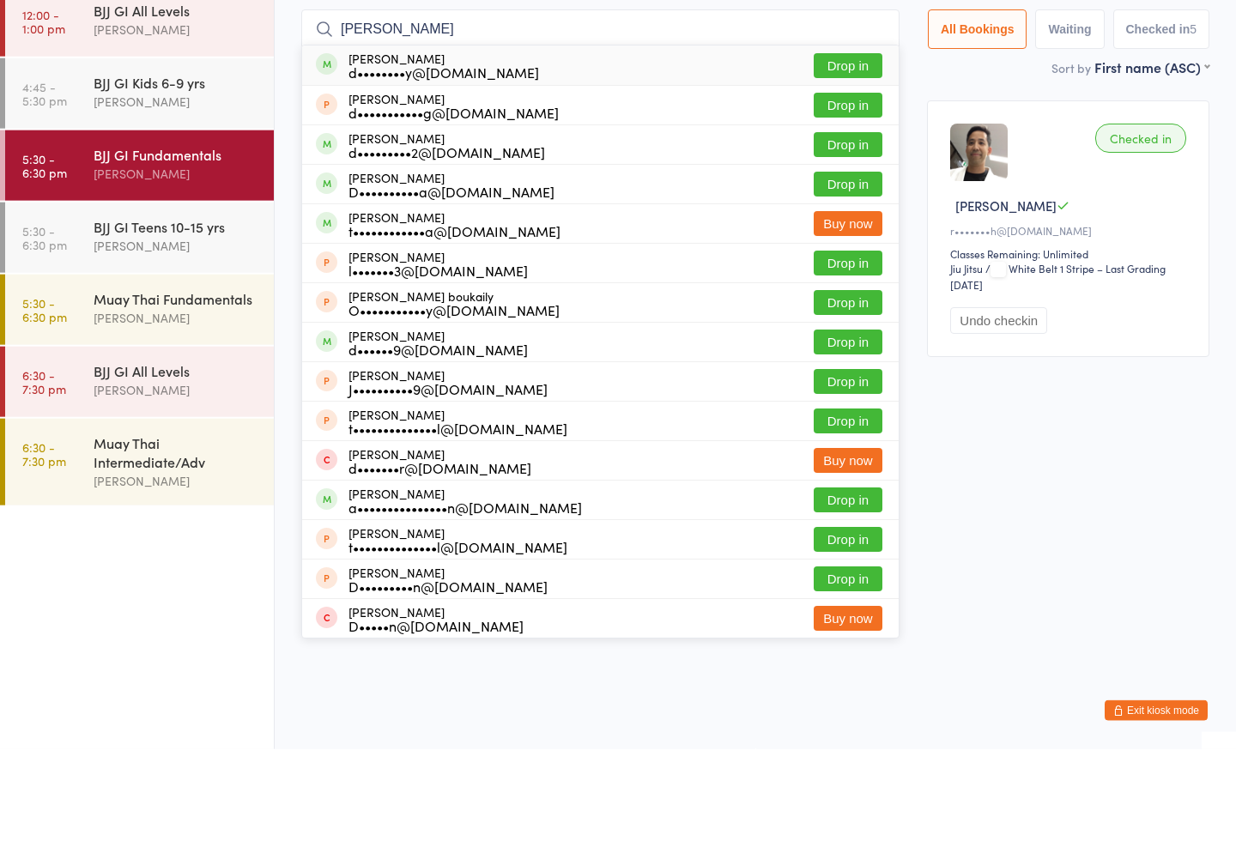
type input "[PERSON_NAME]"
click at [850, 151] on button "Drop in" at bounding box center [847, 163] width 69 height 25
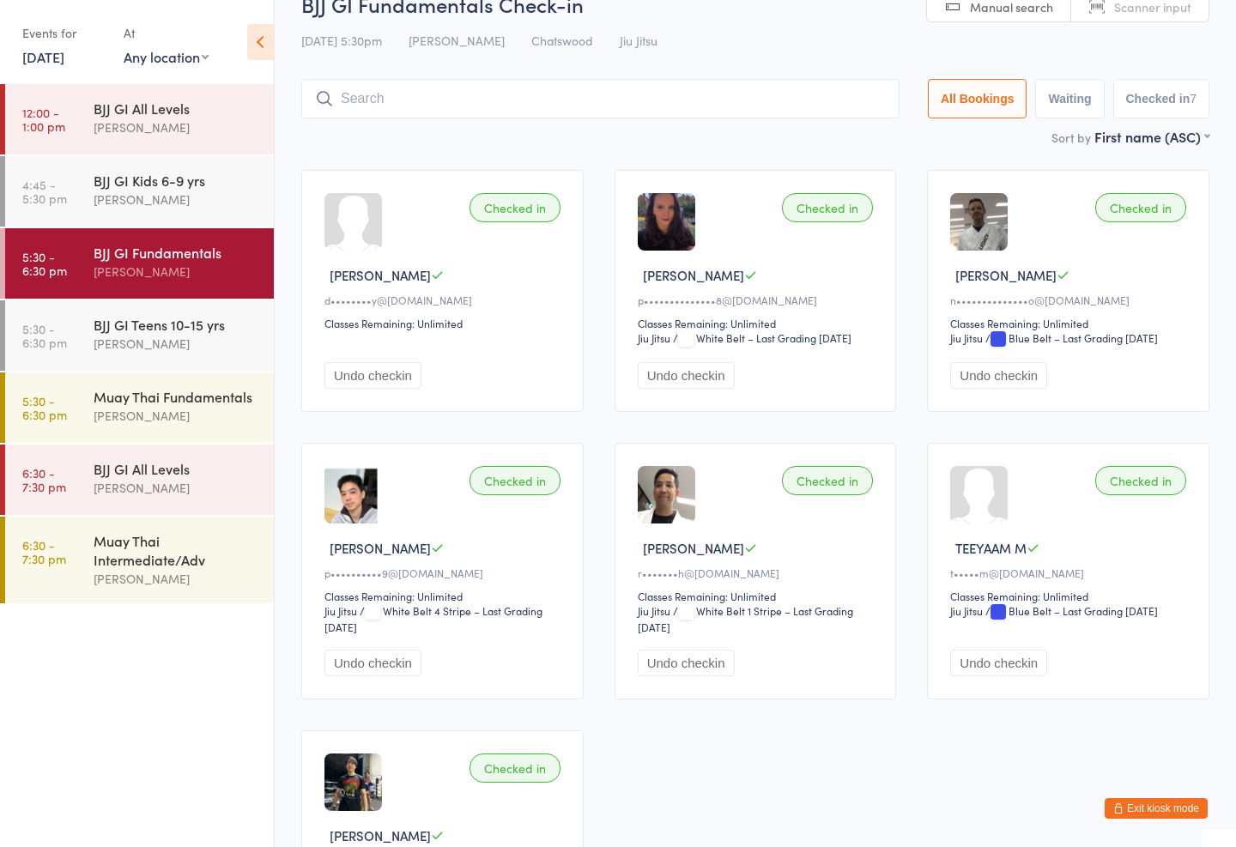
click at [409, 102] on input "search" at bounding box center [600, 98] width 598 height 39
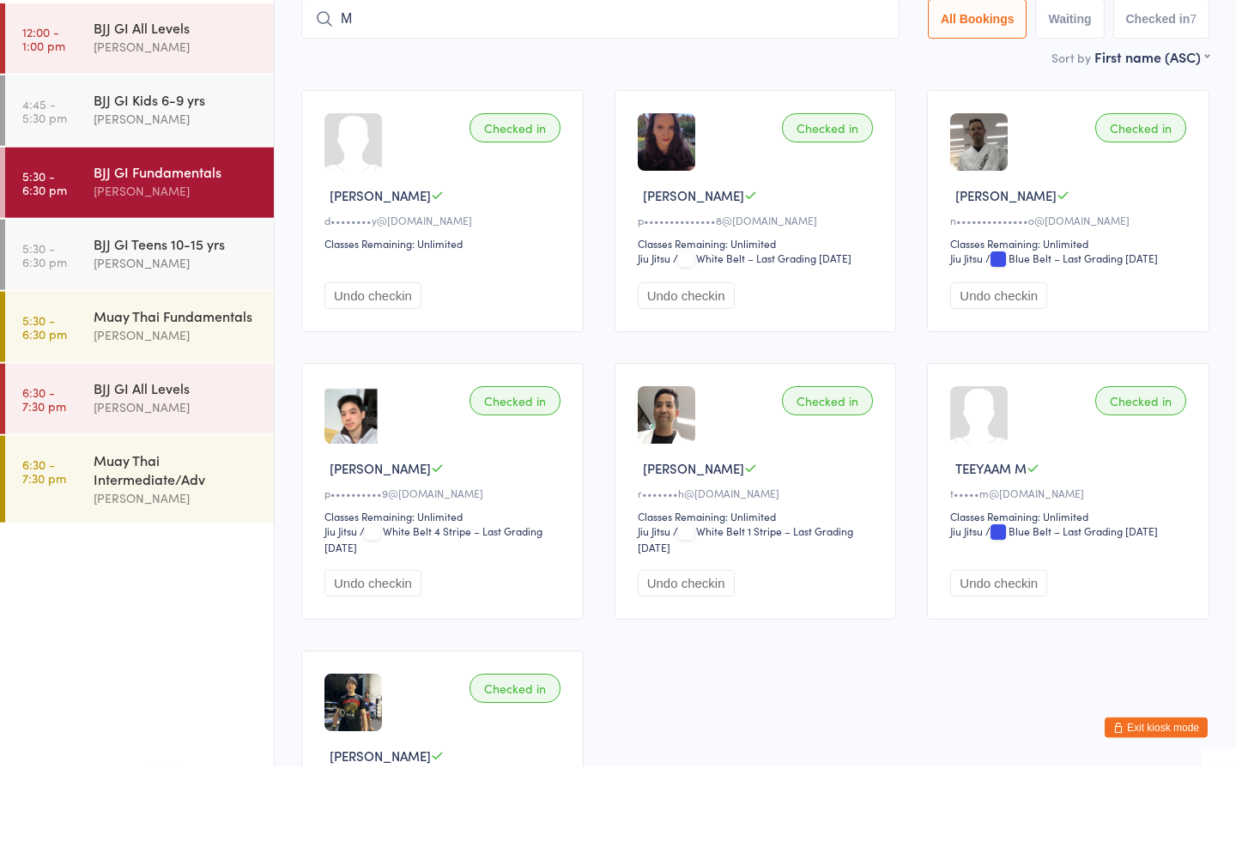
type input "Mi"
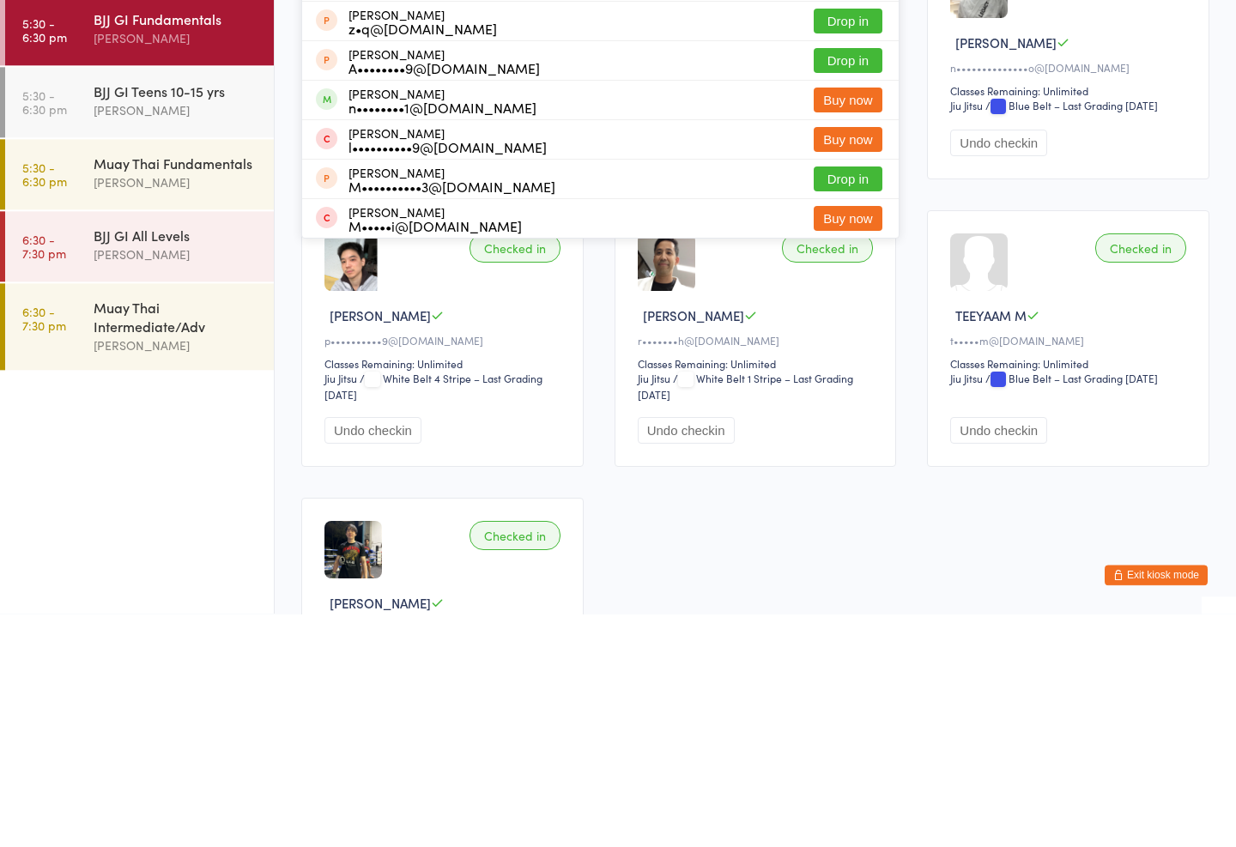
click at [135, 300] on div "BJJ GI Teens 10-15 yrs [PERSON_NAME]" at bounding box center [184, 334] width 180 height 68
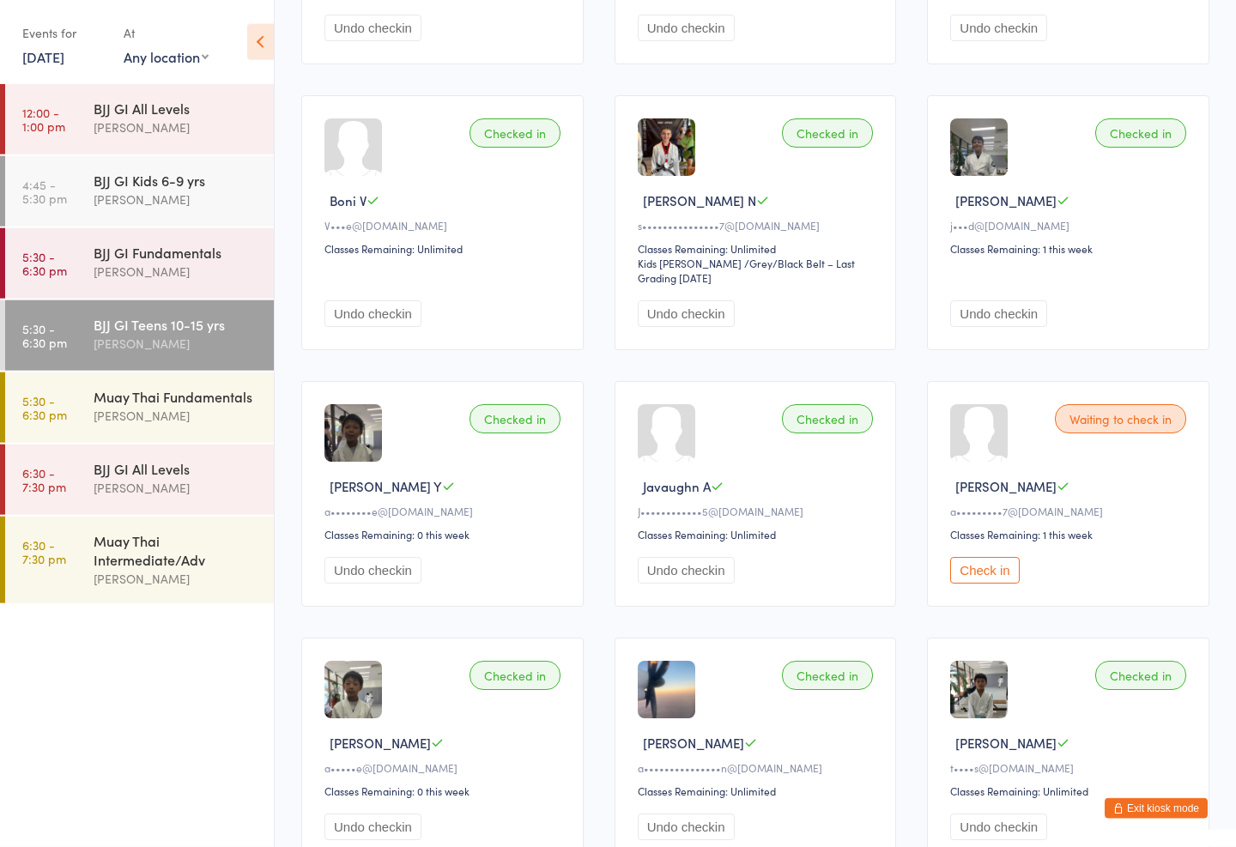
scroll to position [366, 0]
click at [1022, 583] on div "Check in" at bounding box center [1070, 569] width 241 height 27
click at [997, 583] on button "Check in" at bounding box center [984, 569] width 69 height 27
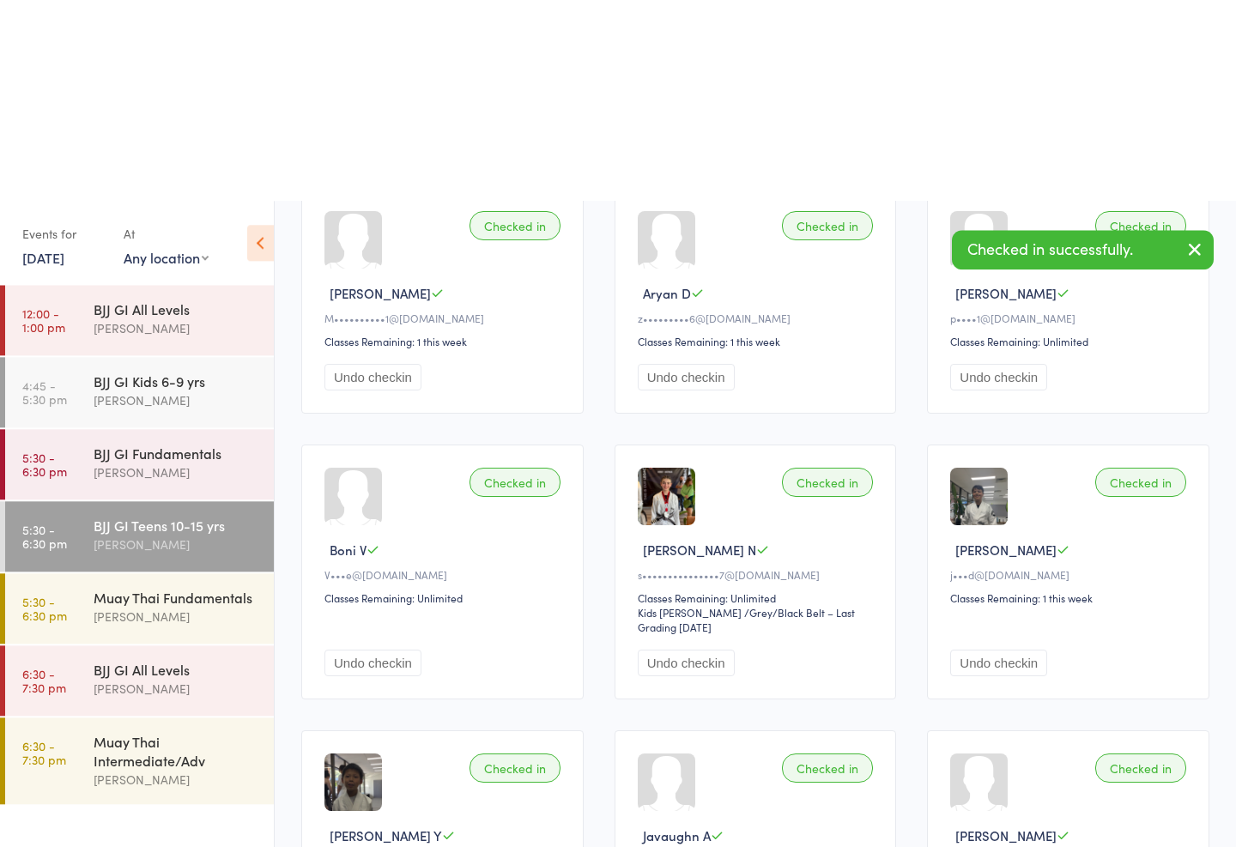
scroll to position [0, 0]
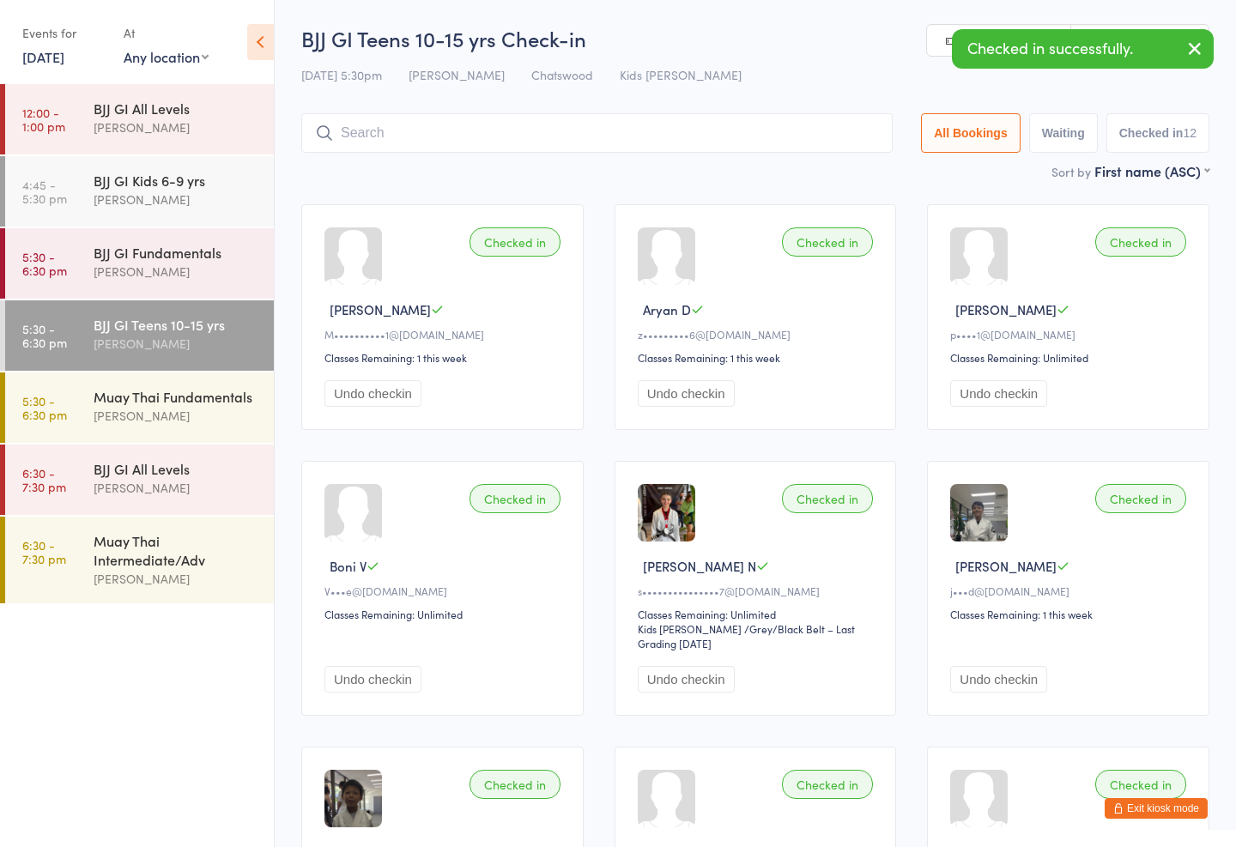
click at [570, 125] on input "search" at bounding box center [596, 132] width 591 height 39
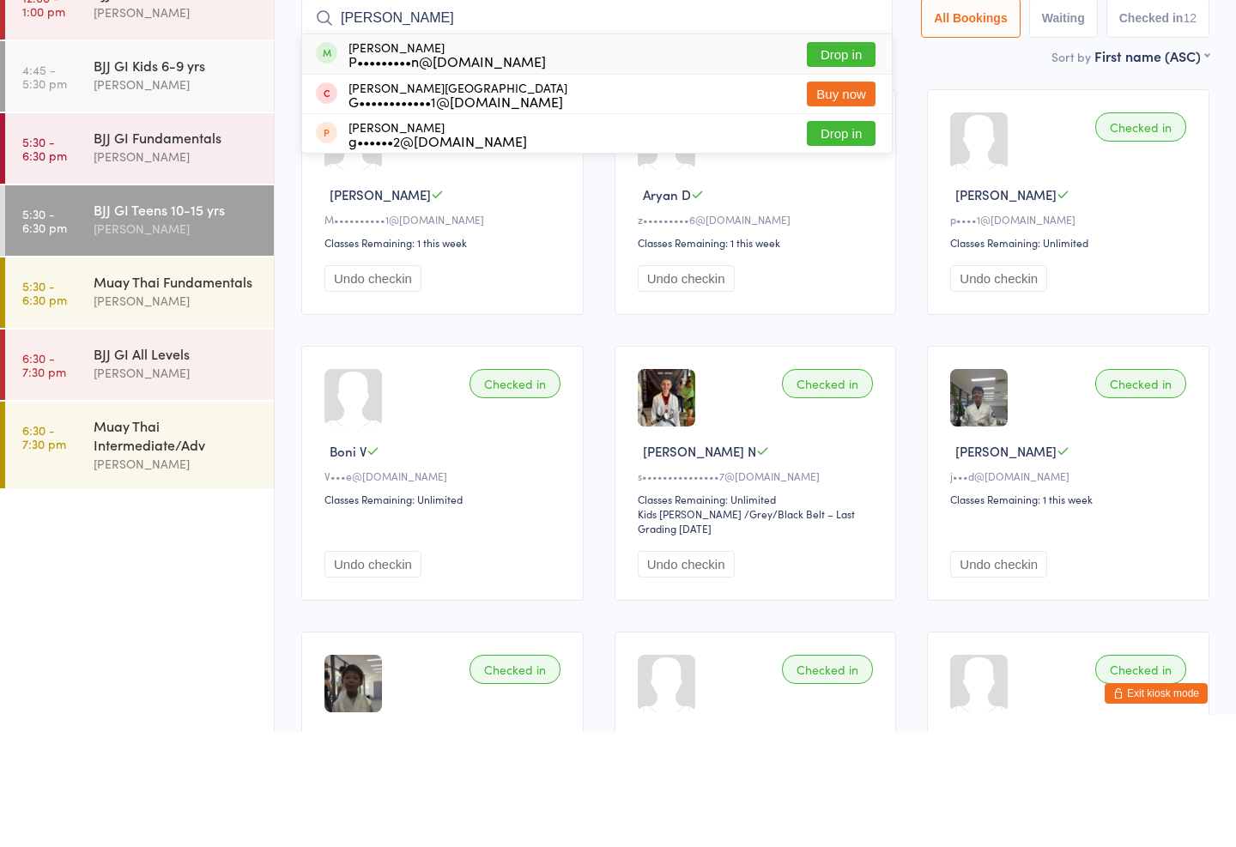
type input "[PERSON_NAME]"
click at [837, 157] on button "Drop in" at bounding box center [841, 169] width 69 height 25
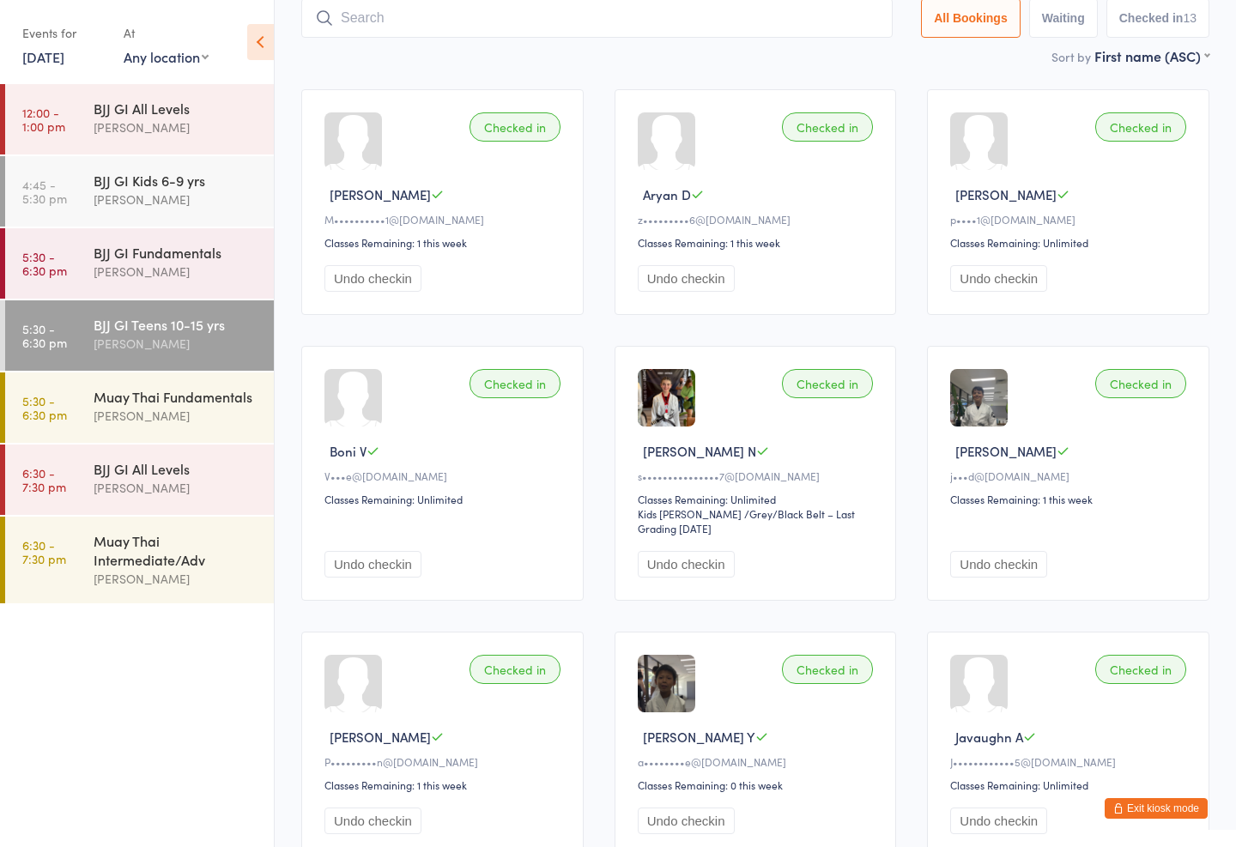
click at [152, 485] on div "[PERSON_NAME]" at bounding box center [177, 488] width 166 height 20
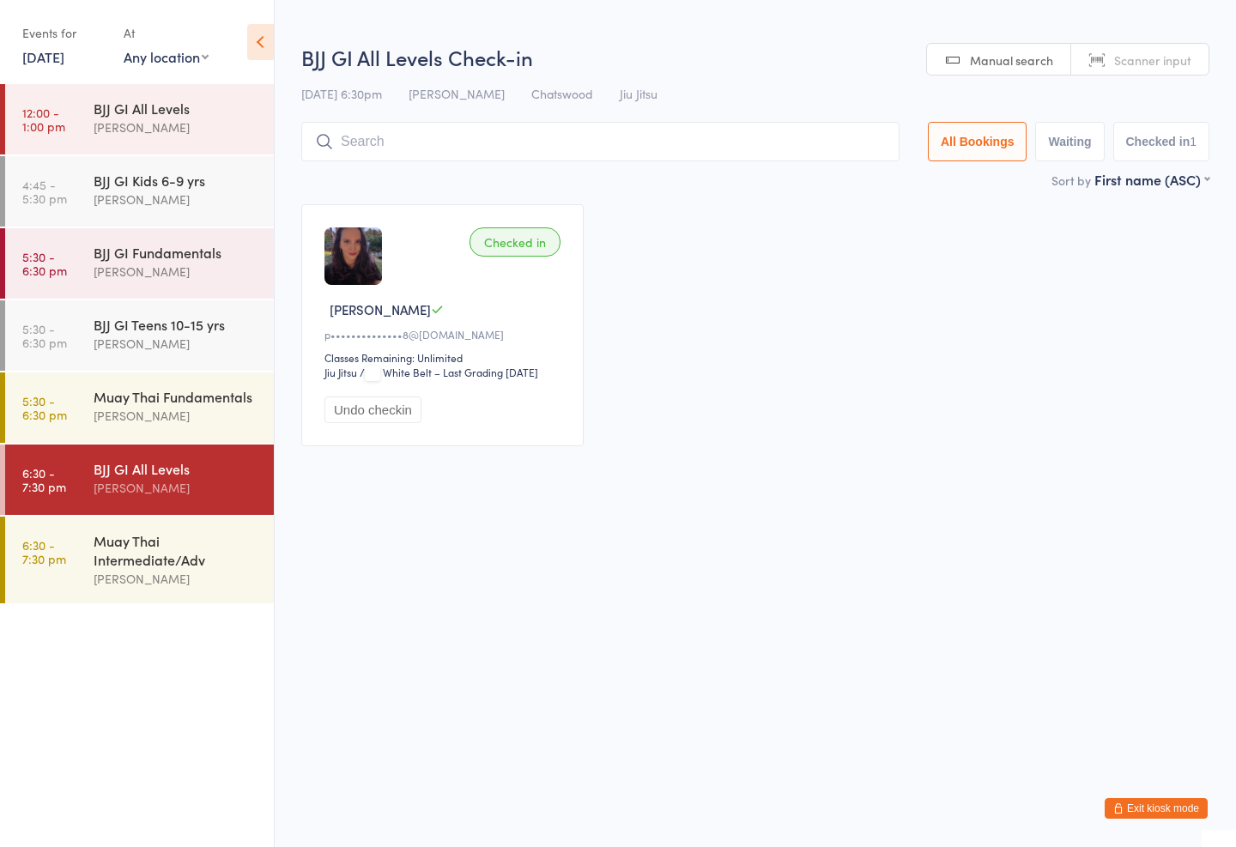
click at [194, 245] on div "BJJ GI Fundamentals" at bounding box center [177, 252] width 166 height 19
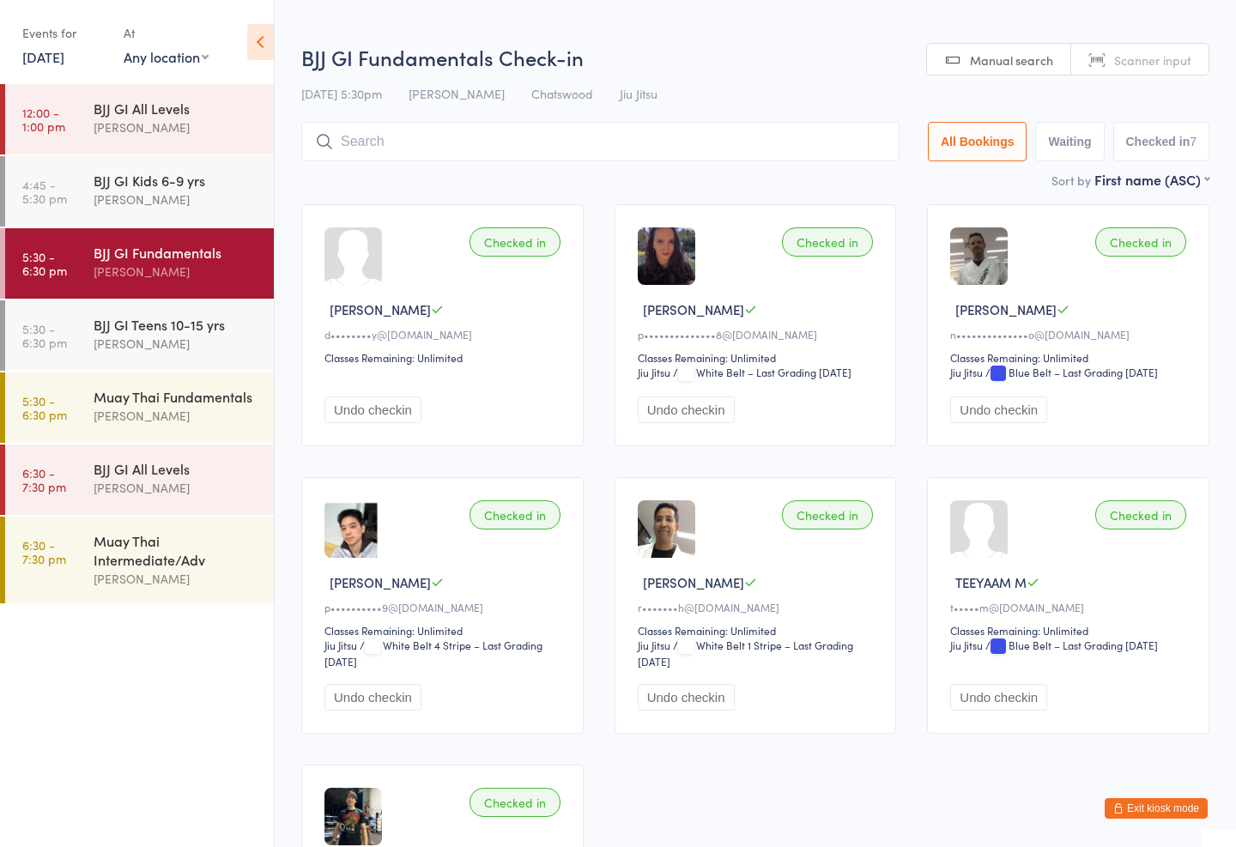
click at [418, 143] on input "search" at bounding box center [600, 141] width 598 height 39
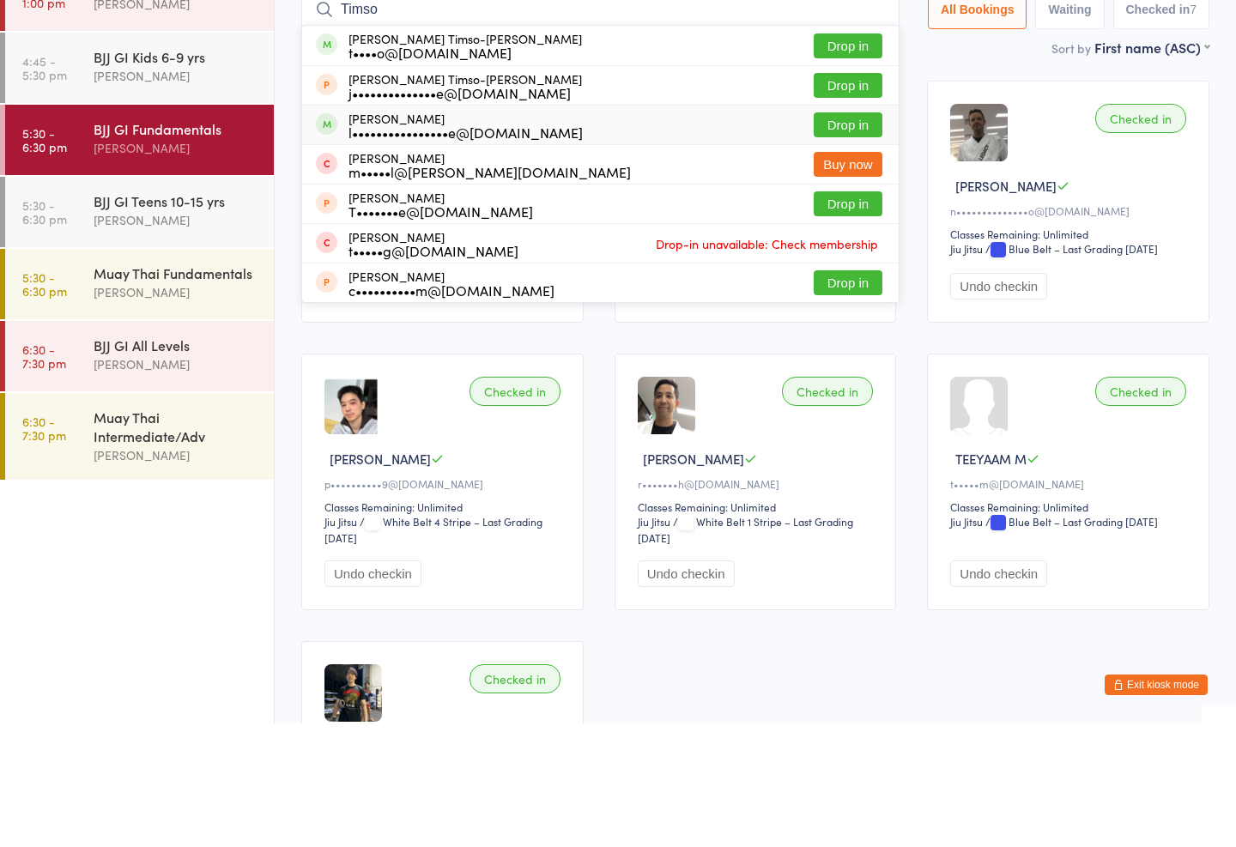
type input "Timso"
click at [853, 236] on button "Drop in" at bounding box center [847, 248] width 69 height 25
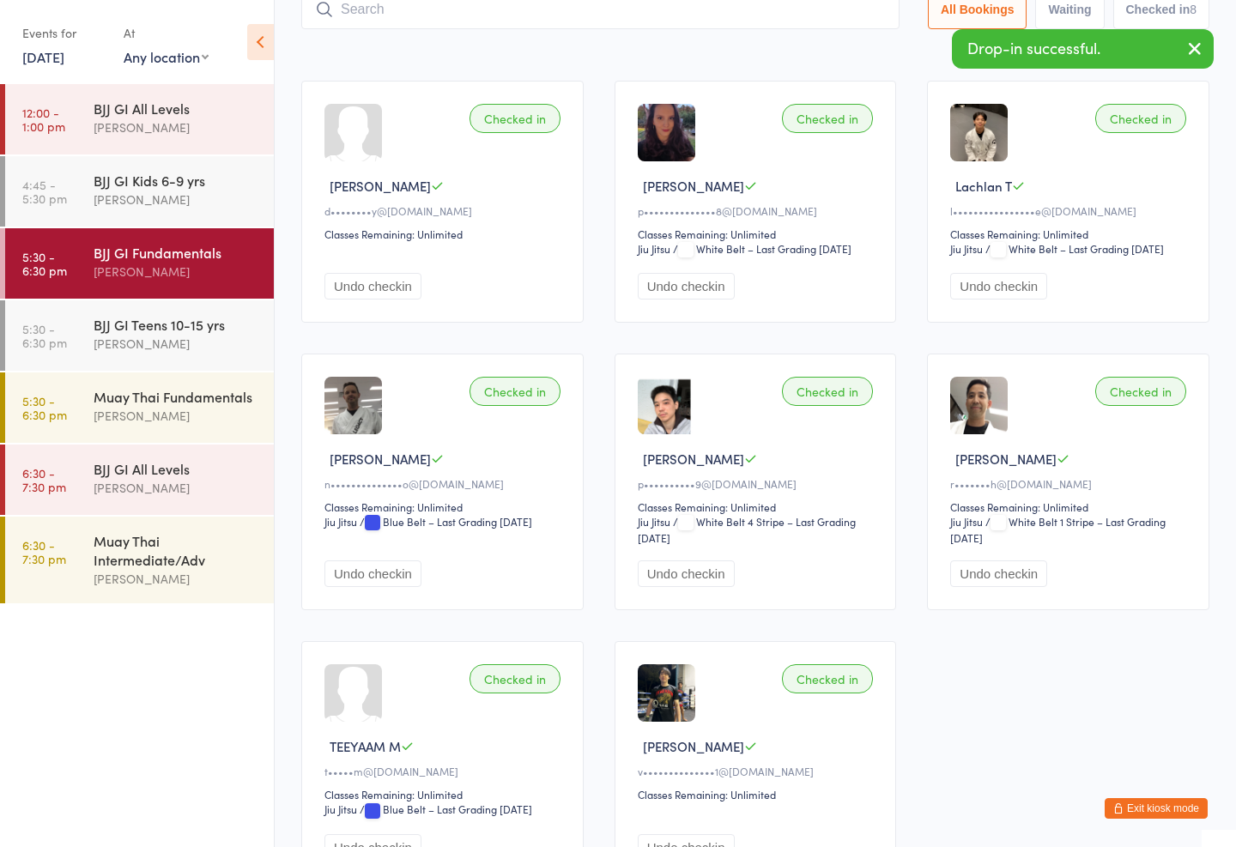
click at [166, 307] on div "BJJ GI Teens 10-15 yrs [PERSON_NAME]" at bounding box center [184, 334] width 180 height 68
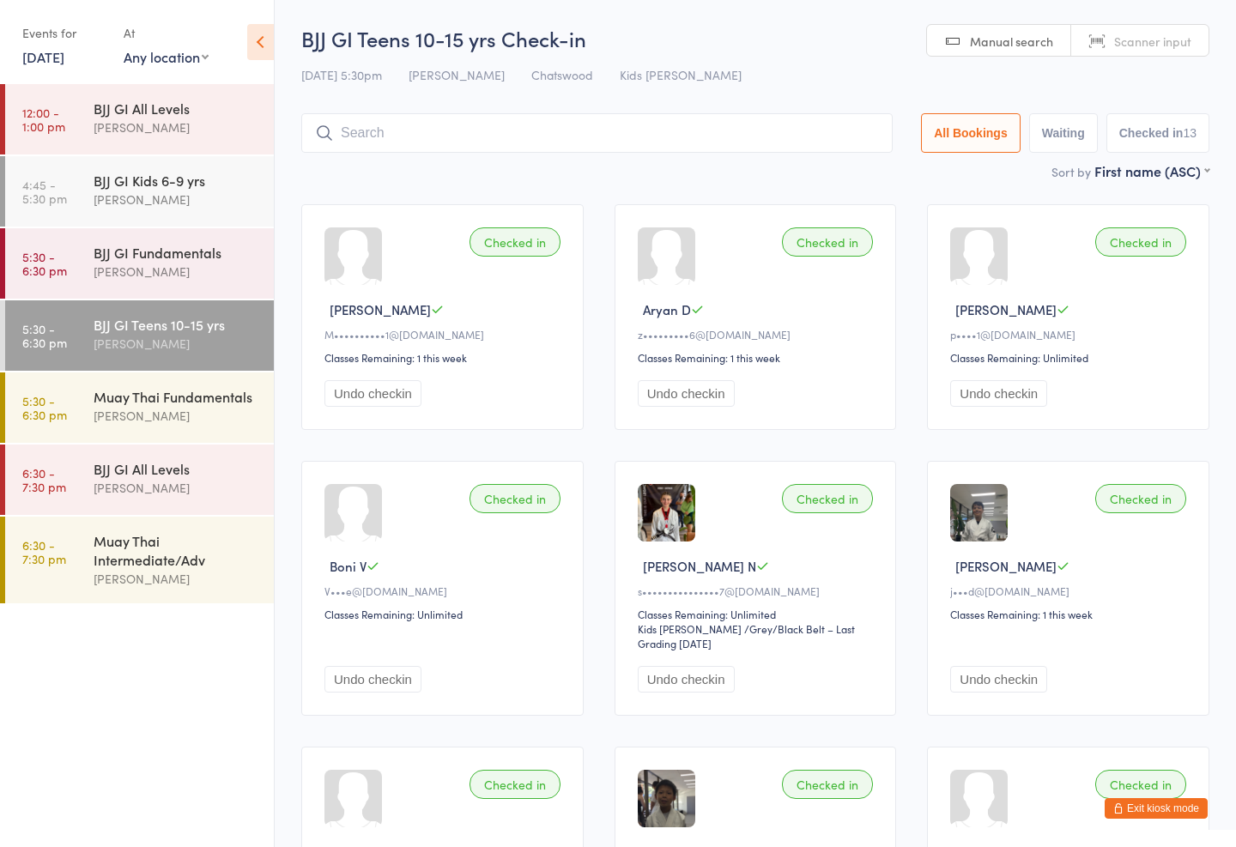
click at [152, 405] on div "Muay Thai Fundamentals" at bounding box center [177, 396] width 166 height 19
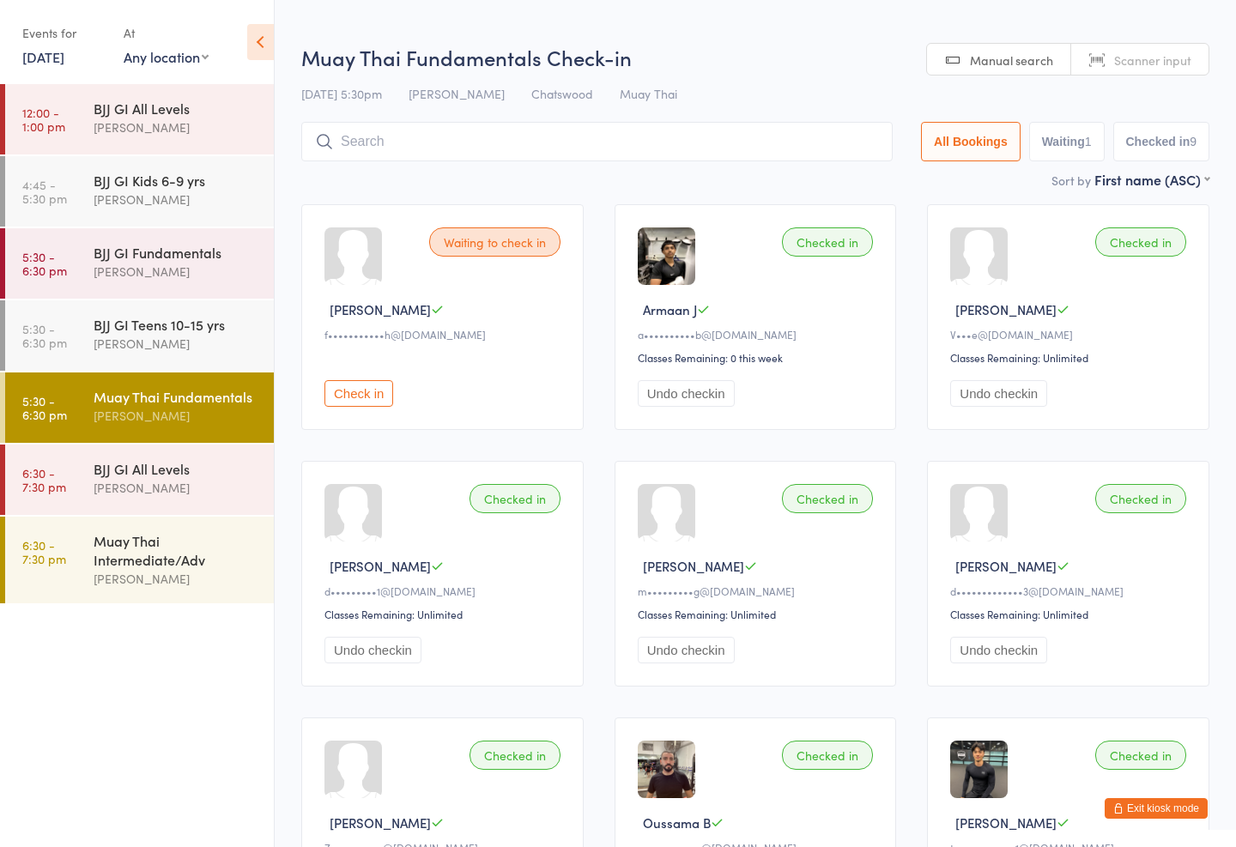
click at [408, 133] on input "search" at bounding box center [596, 141] width 591 height 39
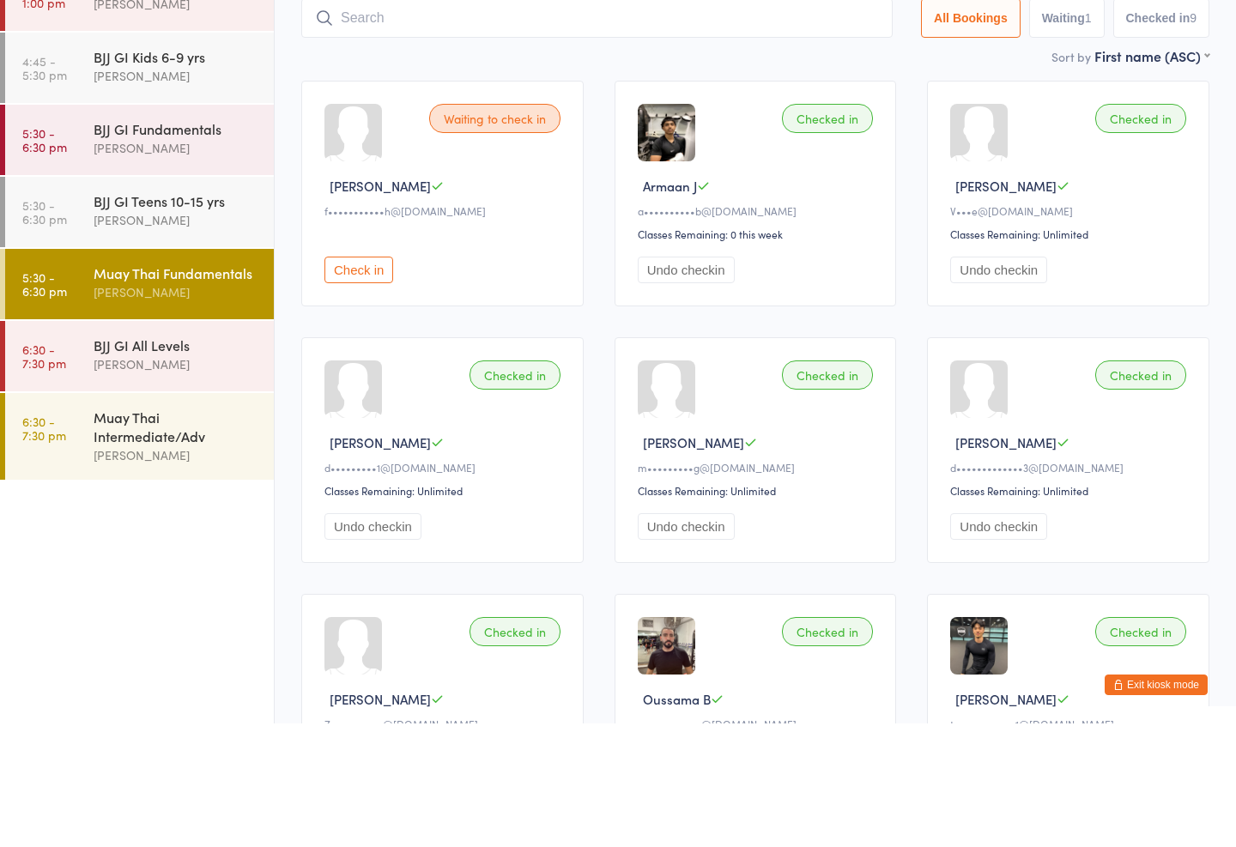
type input "T"
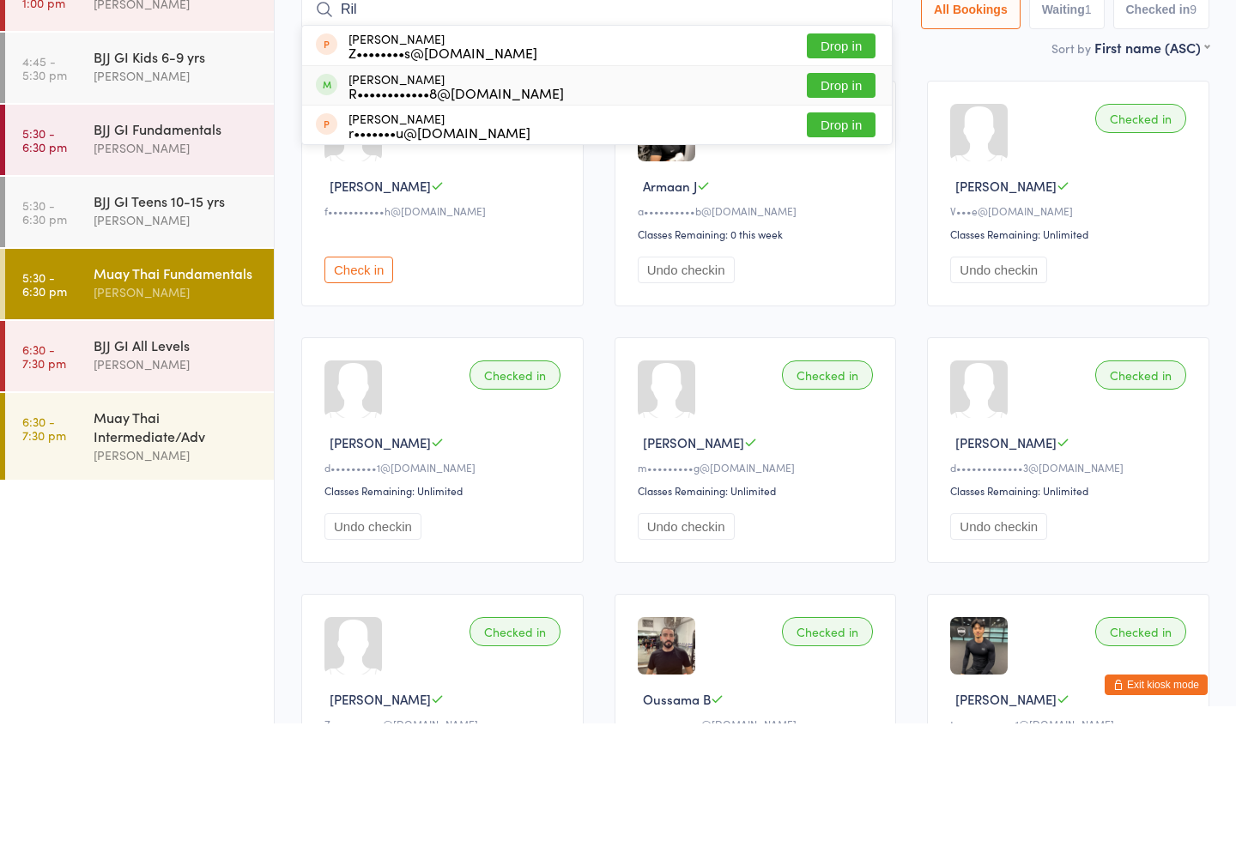
type input "Ril"
click at [814, 196] on button "Drop in" at bounding box center [841, 208] width 69 height 25
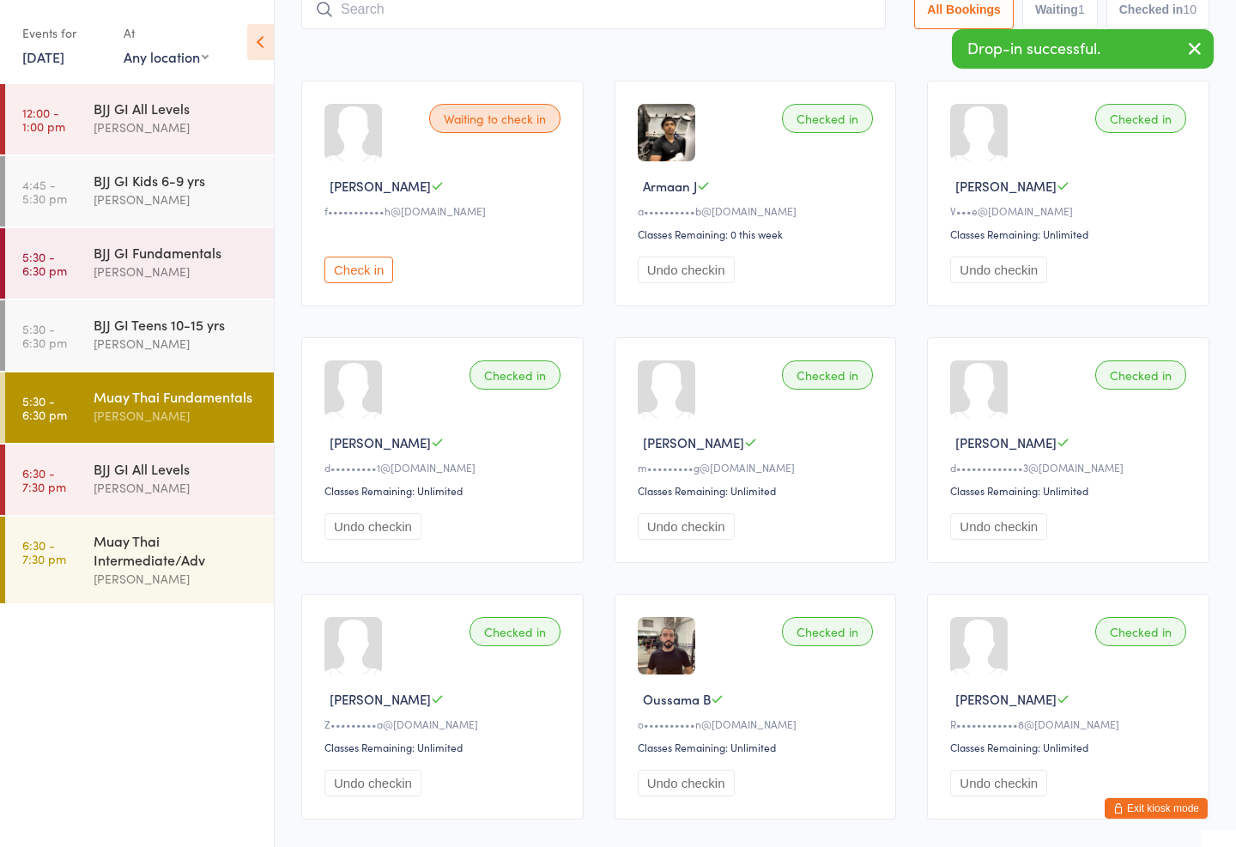
click at [686, 20] on input "search" at bounding box center [593, 9] width 584 height 39
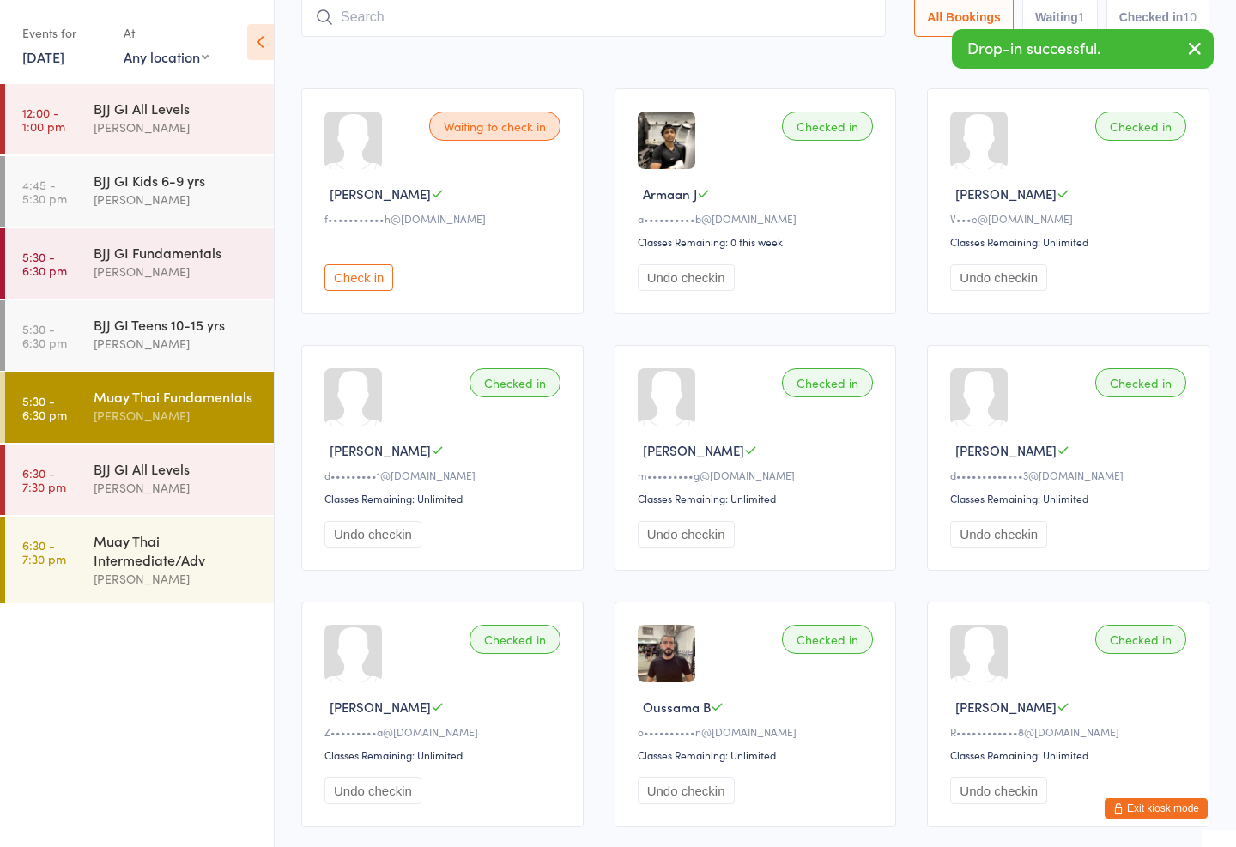
scroll to position [115, 0]
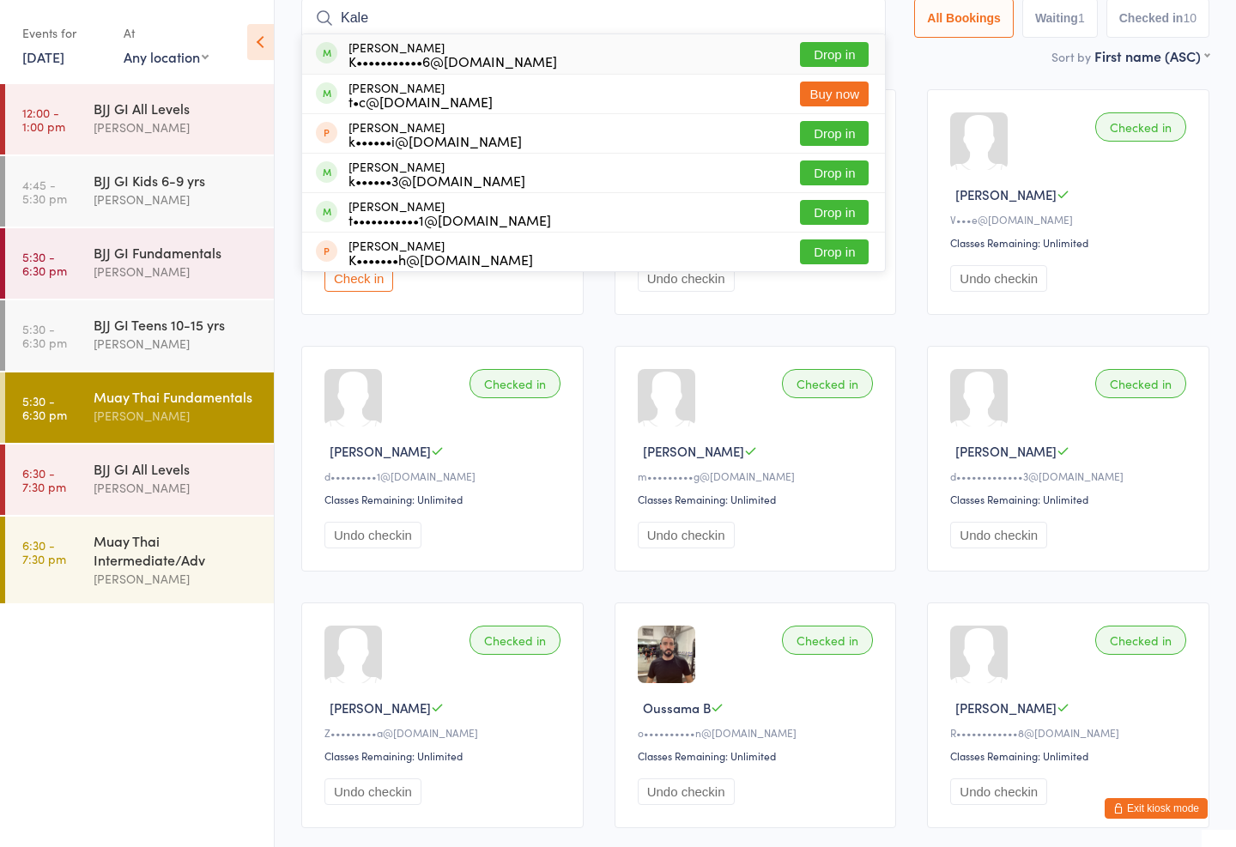
type input "Kale"
click at [837, 51] on button "Drop in" at bounding box center [834, 54] width 69 height 25
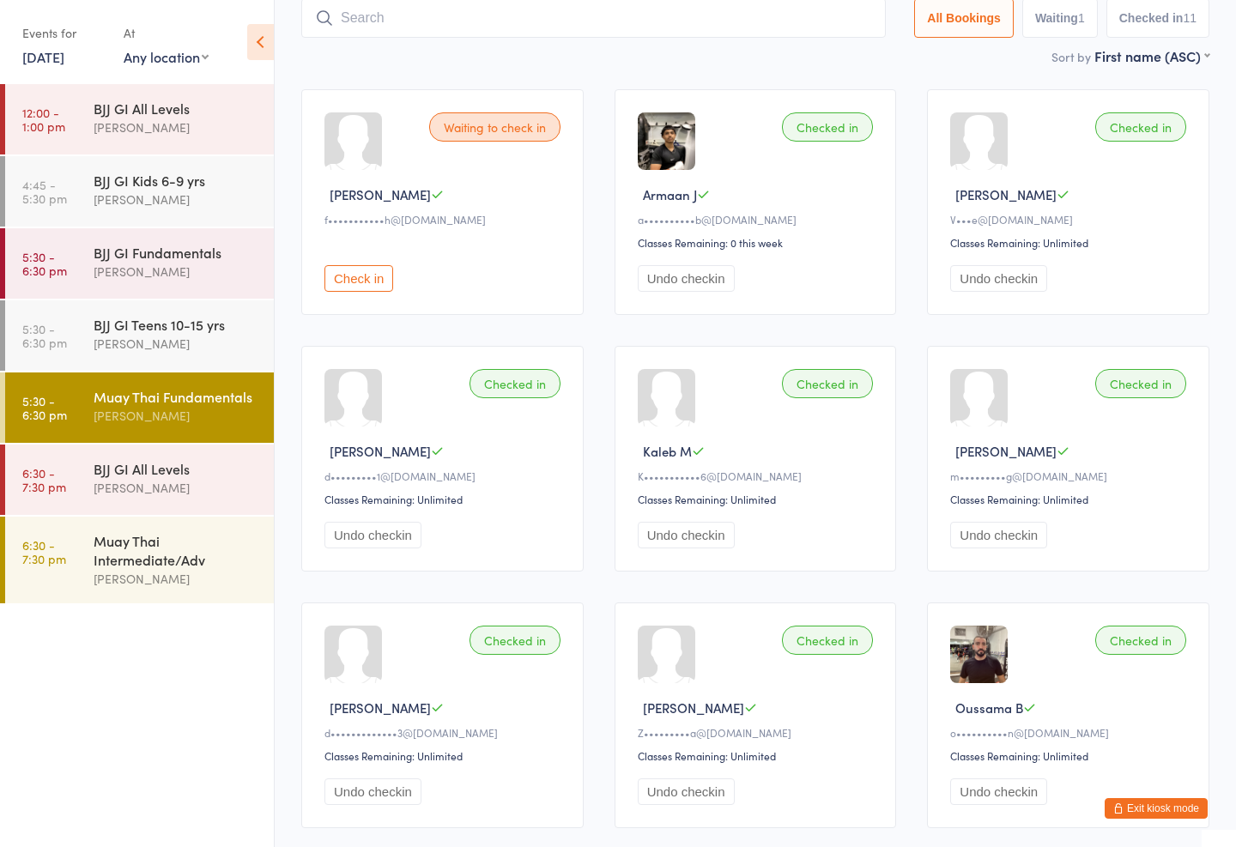
click at [204, 270] on div "[PERSON_NAME]" at bounding box center [177, 272] width 166 height 20
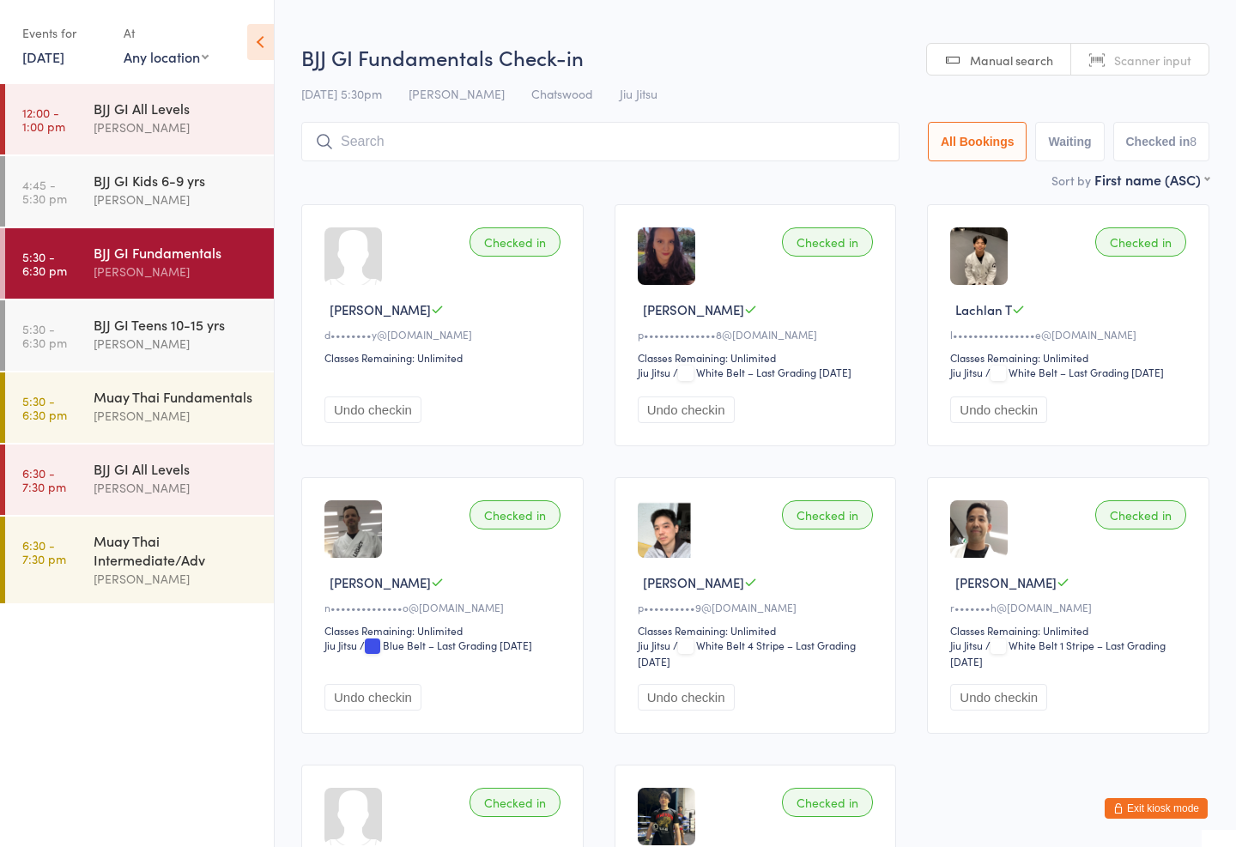
click at [562, 137] on input "search" at bounding box center [600, 141] width 598 height 39
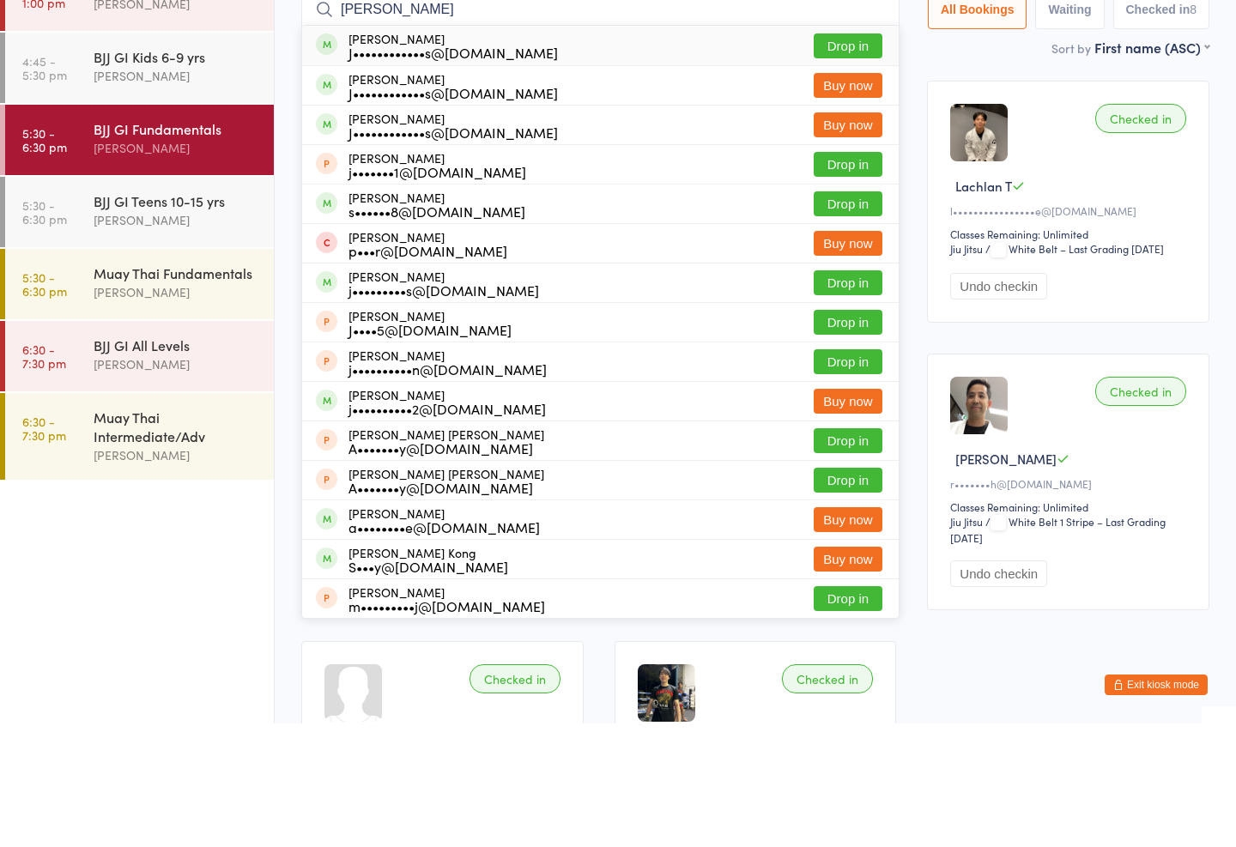
type input "[PERSON_NAME]"
click at [843, 157] on button "Drop in" at bounding box center [847, 169] width 69 height 25
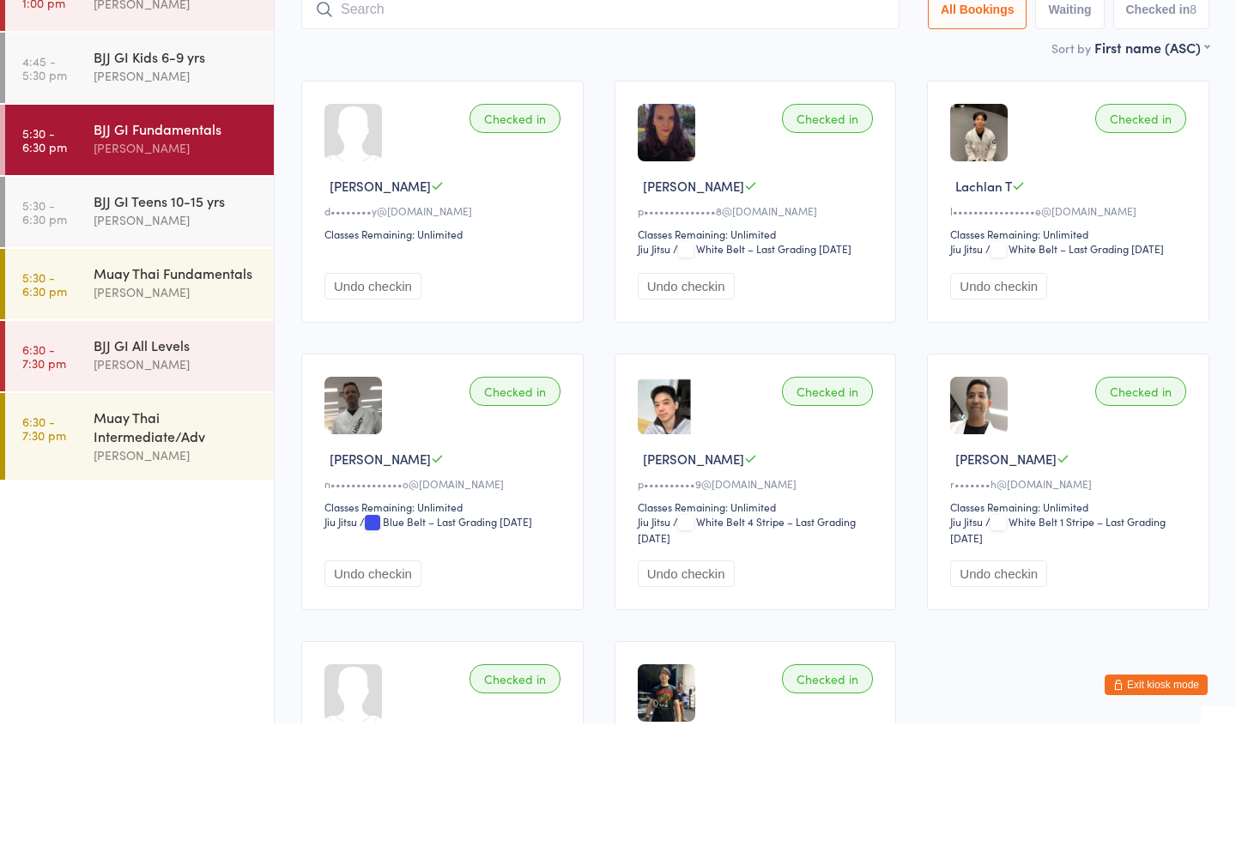
scroll to position [124, 0]
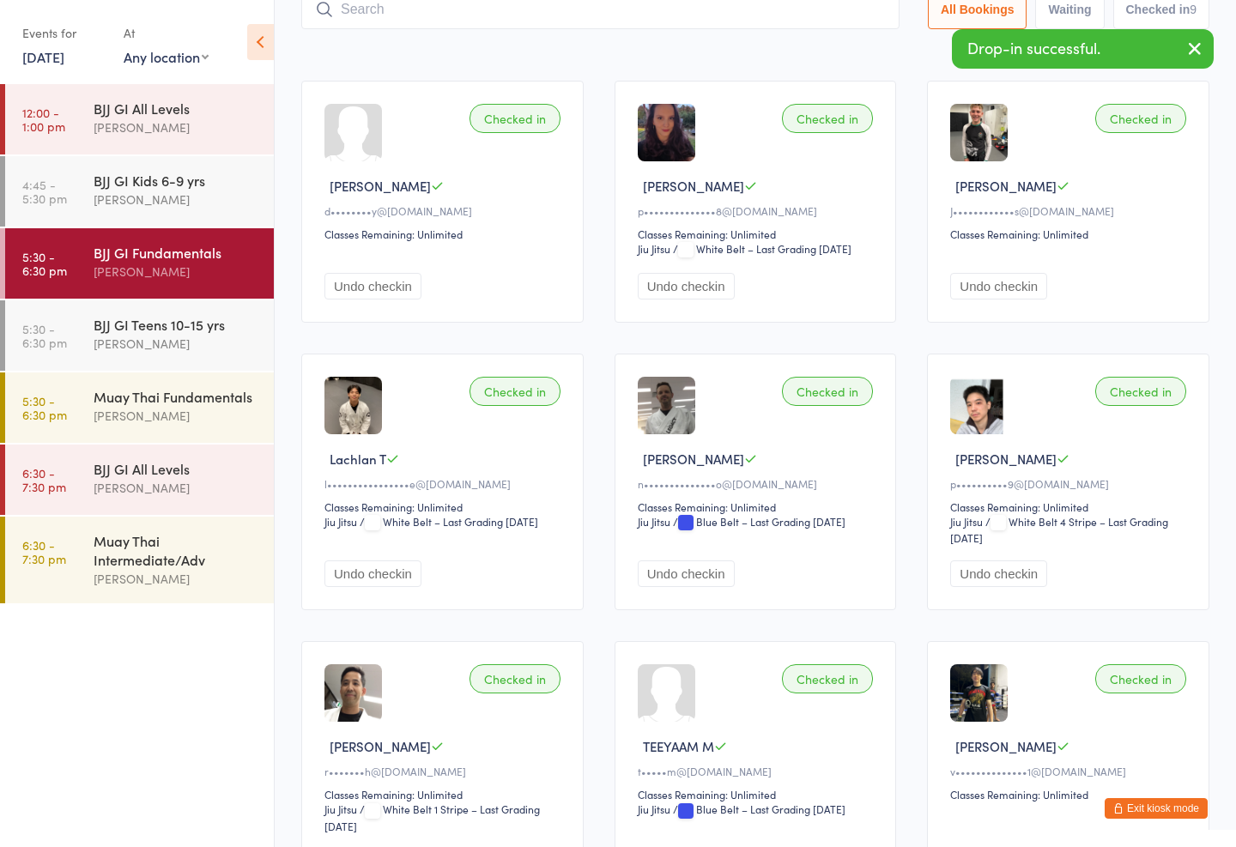
click at [218, 478] on div "BJJ GI All Levels" at bounding box center [177, 468] width 166 height 19
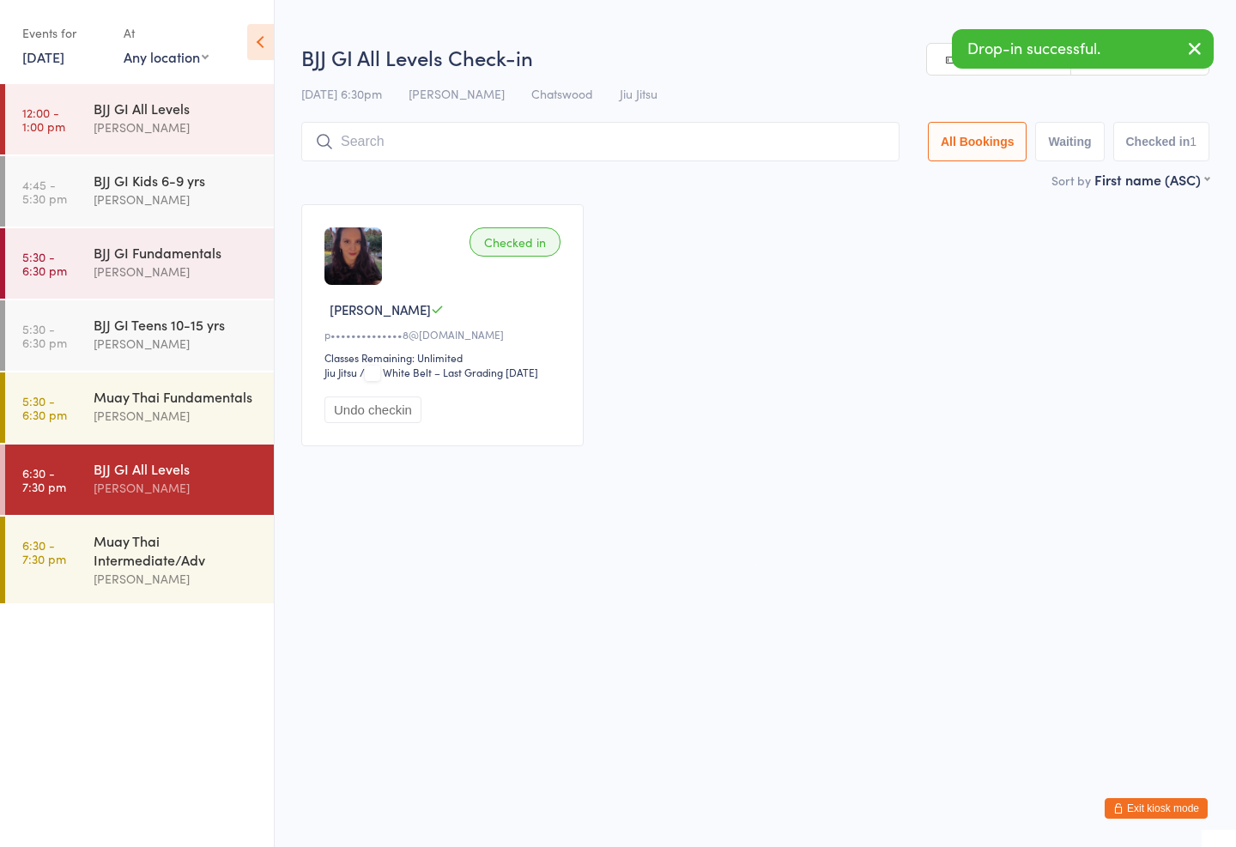
click at [553, 160] on input "search" at bounding box center [600, 141] width 598 height 39
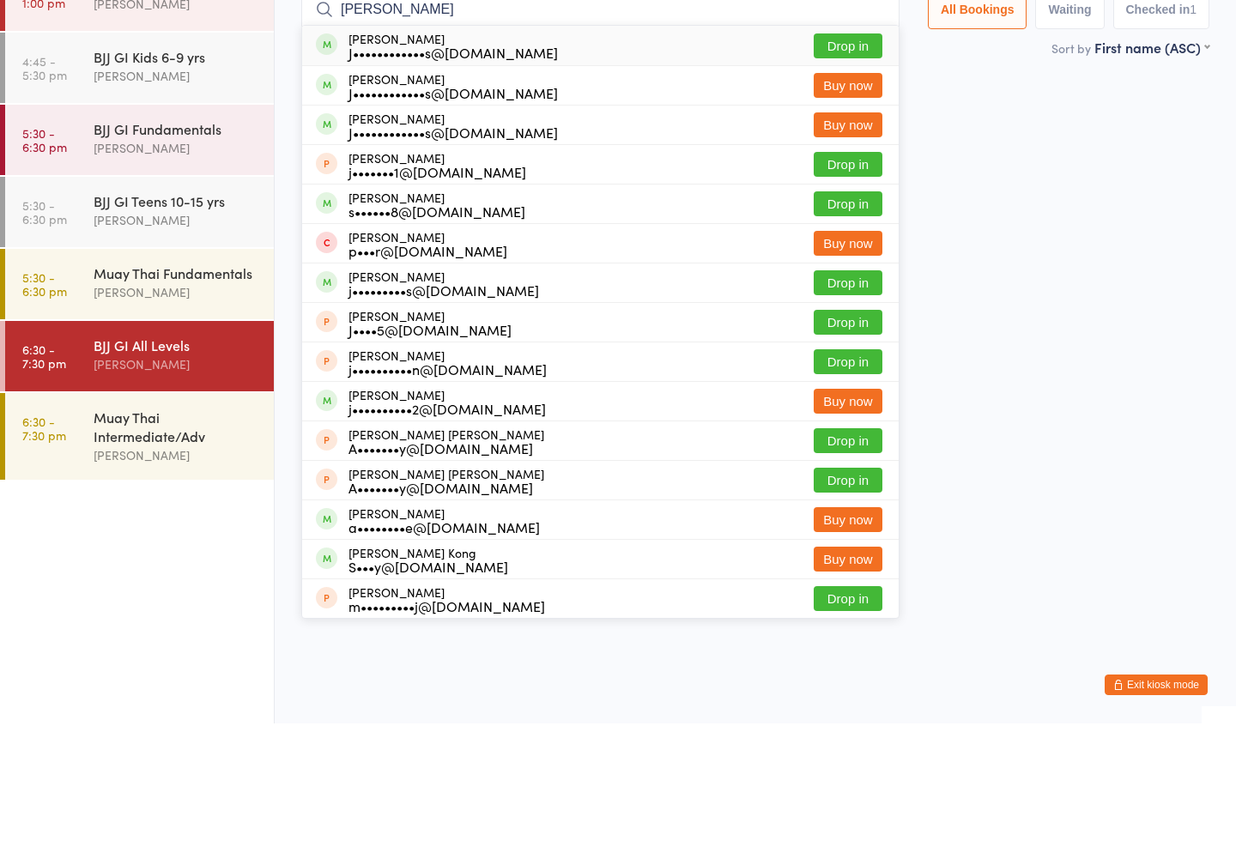
type input "[PERSON_NAME]"
click at [855, 157] on button "Drop in" at bounding box center [847, 169] width 69 height 25
